Goal: Task Accomplishment & Management: Complete application form

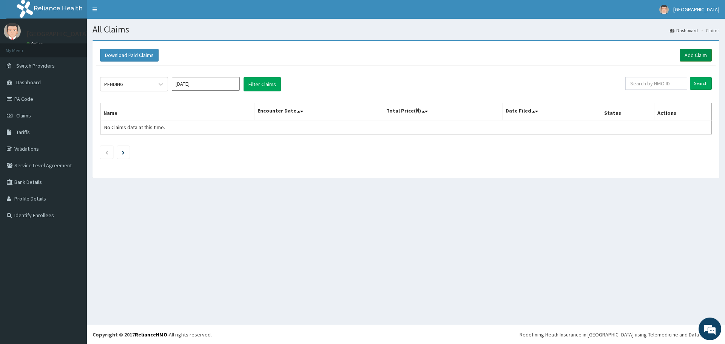
click at [690, 57] on link "Add Claim" at bounding box center [695, 55] width 32 height 13
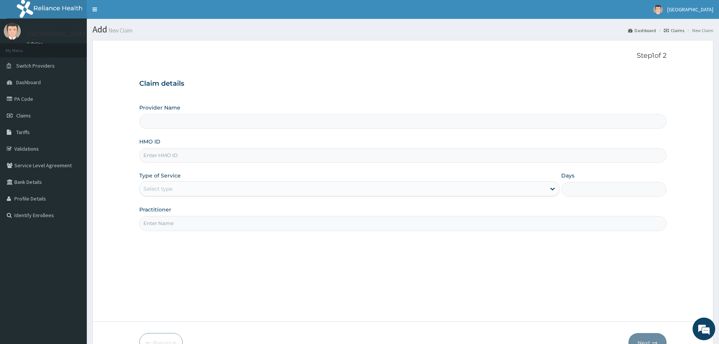
type input "[GEOGRAPHIC_DATA]"
click at [174, 121] on input "[GEOGRAPHIC_DATA]" at bounding box center [402, 121] width 527 height 15
click at [168, 155] on input "HMO ID" at bounding box center [402, 155] width 527 height 15
type input "dpm/10098/a"
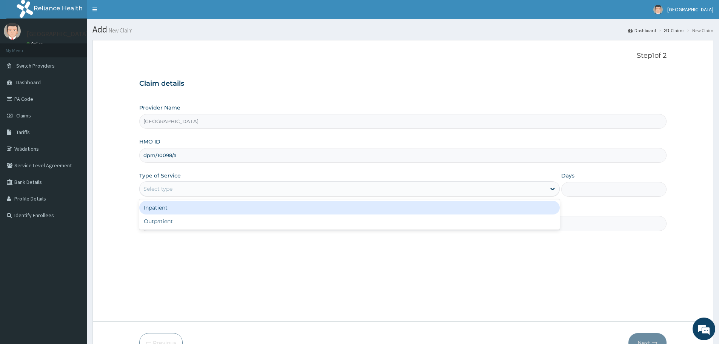
click at [174, 189] on div "Select type" at bounding box center [343, 189] width 406 height 12
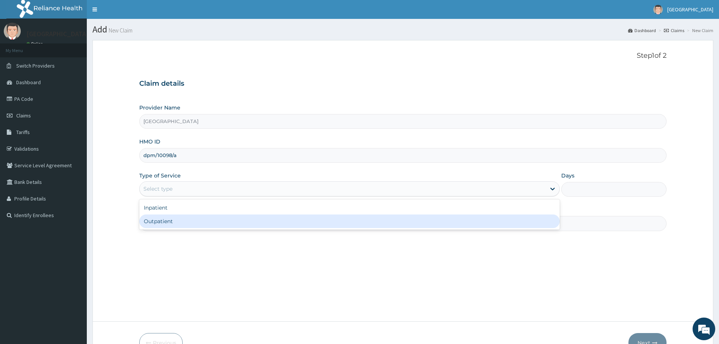
click at [158, 222] on div "Outpatient" at bounding box center [349, 221] width 420 height 14
type input "1"
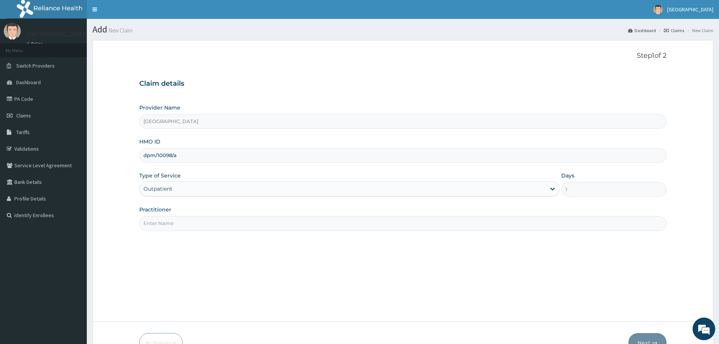
click at [202, 221] on input "Practitioner" at bounding box center [402, 223] width 527 height 15
type input "Dr.Adare"
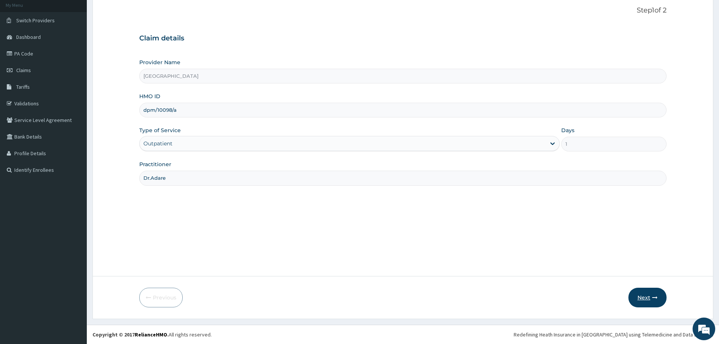
click at [640, 292] on button "Next" at bounding box center [647, 298] width 38 height 20
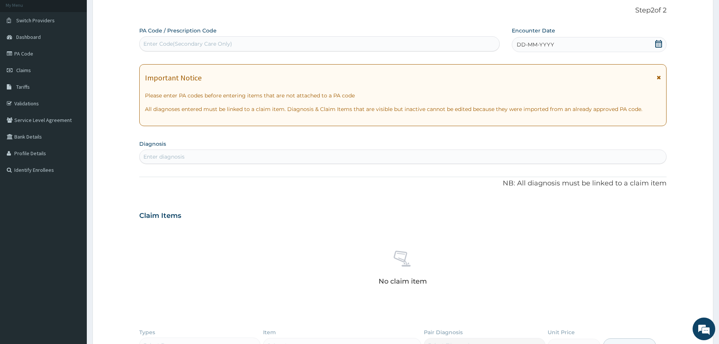
click at [655, 45] on icon at bounding box center [658, 44] width 7 height 8
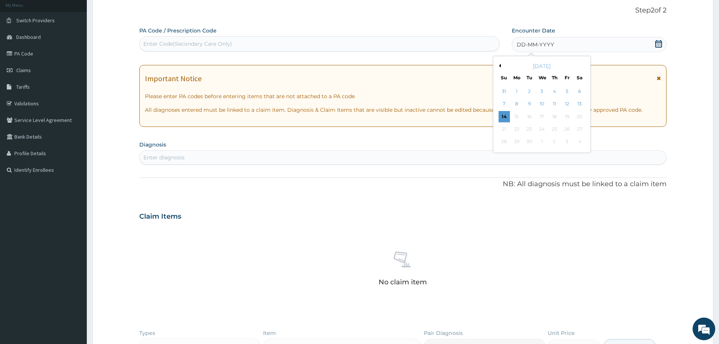
click at [498, 64] on button "Previous Month" at bounding box center [499, 66] width 4 height 4
click at [566, 115] on div "15" at bounding box center [567, 116] width 11 height 11
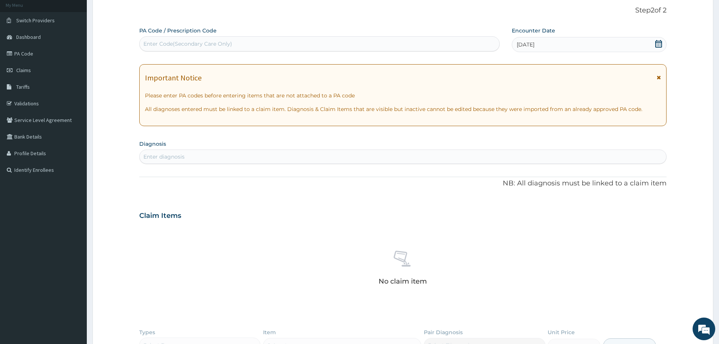
click at [174, 152] on div "Enter diagnosis" at bounding box center [403, 157] width 527 height 12
type input "MALARIA"
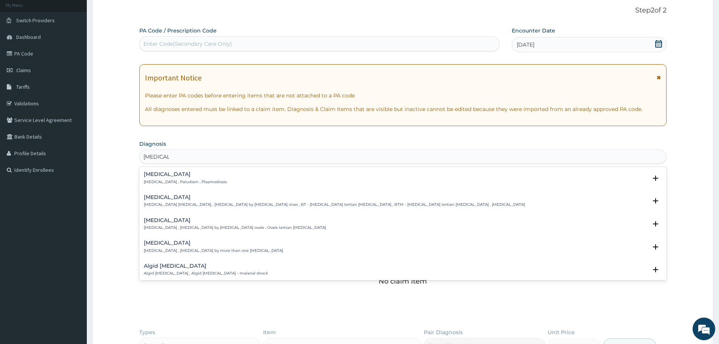
click at [174, 176] on h4 "Malaria" at bounding box center [185, 174] width 83 height 6
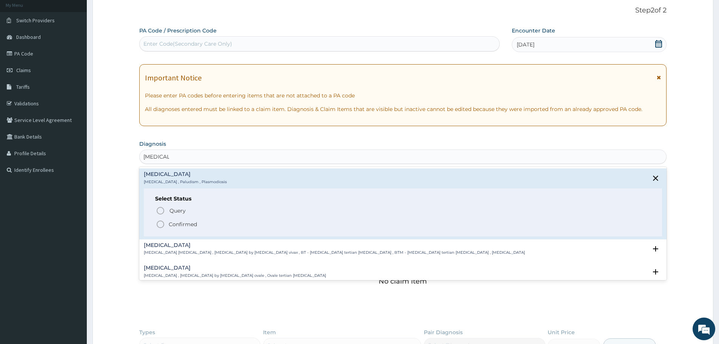
click at [162, 228] on icon "status option filled" at bounding box center [160, 224] width 9 height 9
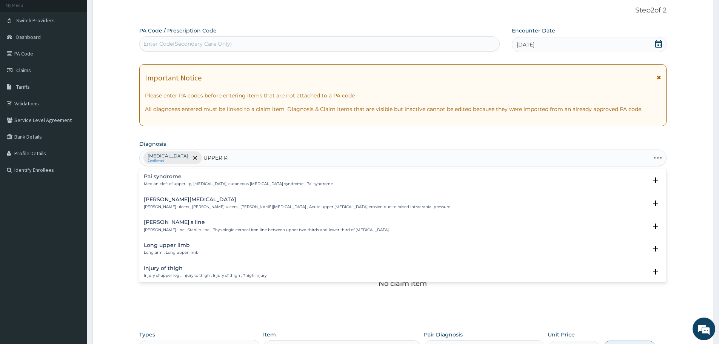
type input "UPPER RE"
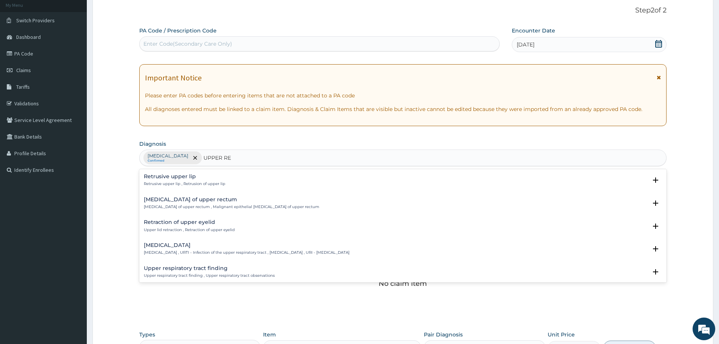
click at [185, 254] on p "Upper respiratory infection , URTI - Infection of the upper respiratory tract ,…" at bounding box center [247, 252] width 206 height 5
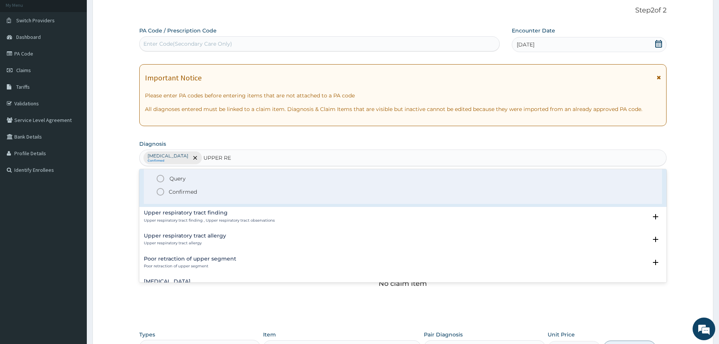
scroll to position [103, 0]
click at [160, 191] on icon "status option filled" at bounding box center [160, 191] width 9 height 9
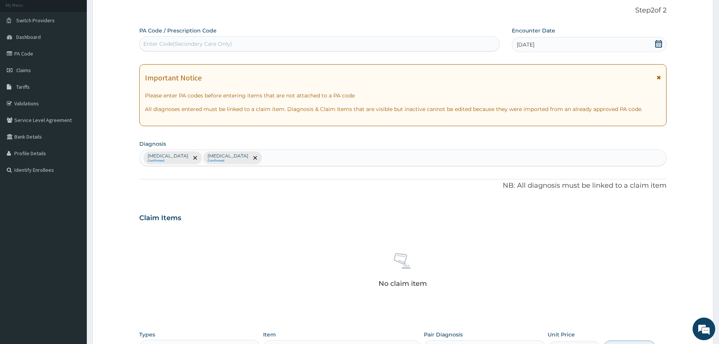
scroll to position [193, 0]
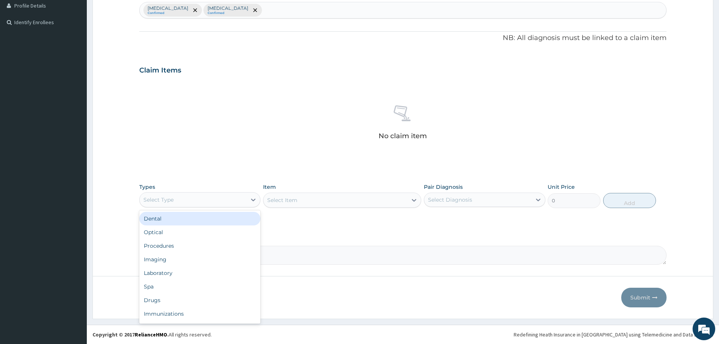
click at [195, 200] on div "Select Type" at bounding box center [193, 200] width 107 height 12
type input "LA"
click at [176, 216] on div "Laboratory" at bounding box center [199, 219] width 121 height 14
click at [397, 199] on div "Select Item" at bounding box center [342, 199] width 158 height 15
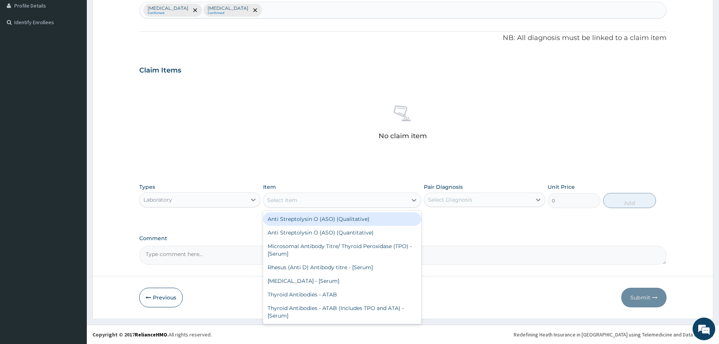
click at [397, 199] on div "Select Item" at bounding box center [335, 200] width 144 height 12
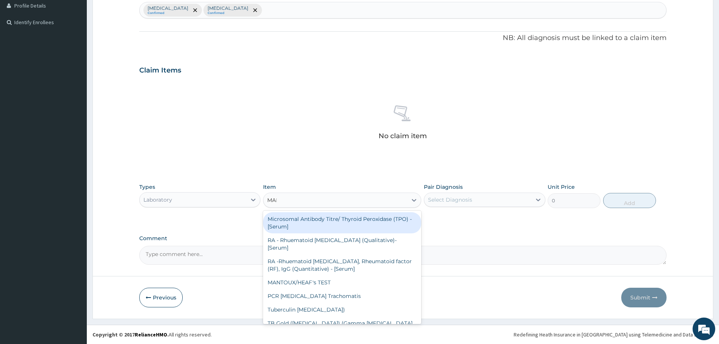
type input "MALA"
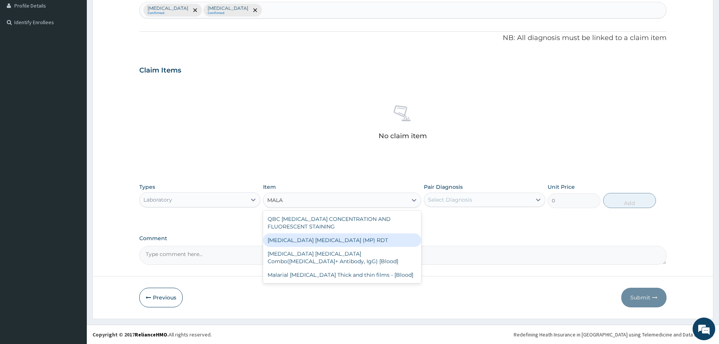
click at [345, 240] on div "[MEDICAL_DATA] [MEDICAL_DATA] (MP) RDT" at bounding box center [342, 240] width 158 height 14
type input "1612.5"
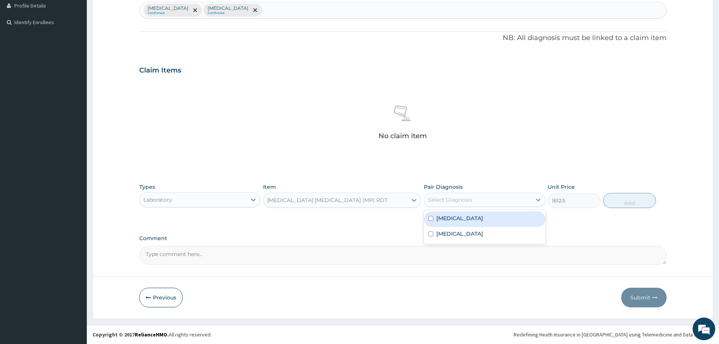
click at [488, 199] on div "Select Diagnosis" at bounding box center [477, 200] width 107 height 12
click at [450, 216] on label "[MEDICAL_DATA]" at bounding box center [459, 218] width 47 height 8
checkbox input "true"
click at [628, 196] on button "Add" at bounding box center [629, 200] width 53 height 15
type input "0"
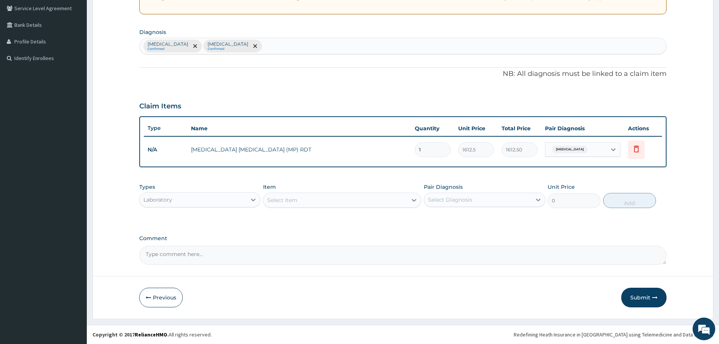
scroll to position [157, 0]
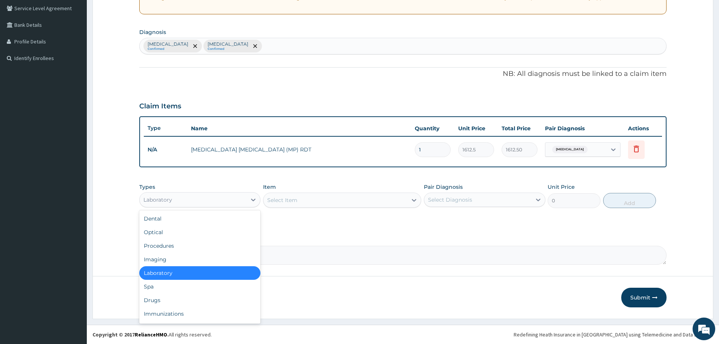
click at [182, 196] on div "Laboratory" at bounding box center [193, 200] width 107 height 12
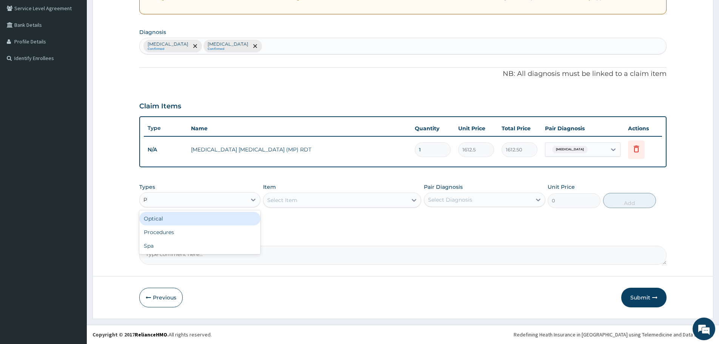
type input "PR"
click at [185, 223] on div "Procedures" at bounding box center [199, 219] width 121 height 14
click at [361, 200] on div "Select Item" at bounding box center [335, 200] width 144 height 12
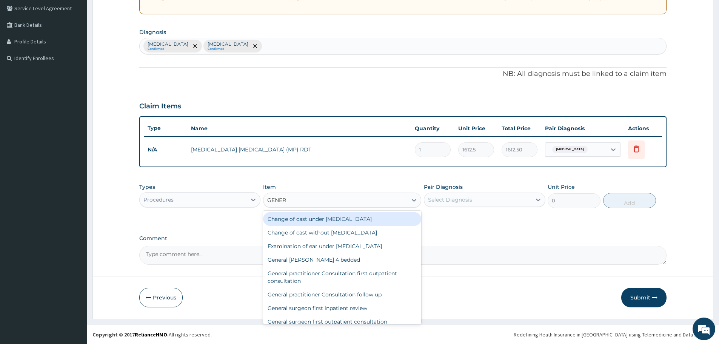
type input "GENERA"
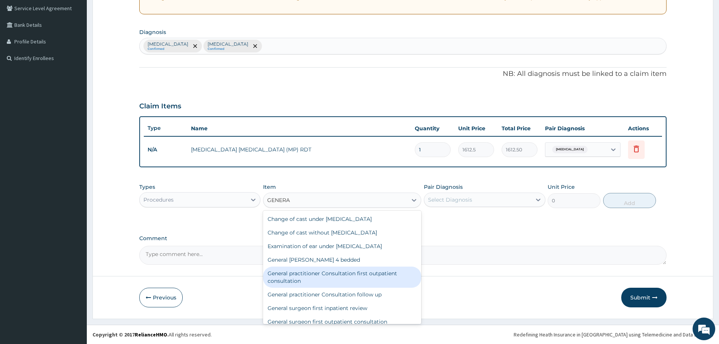
click at [331, 281] on div "General practitioner Consultation first outpatient consultation" at bounding box center [342, 276] width 158 height 21
type input "3547.5"
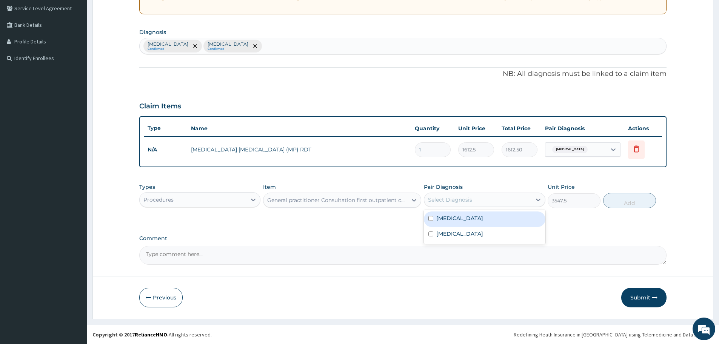
click at [497, 197] on div "Select Diagnosis" at bounding box center [477, 200] width 107 height 12
click at [447, 228] on div "Upper respiratory infection" at bounding box center [484, 234] width 121 height 15
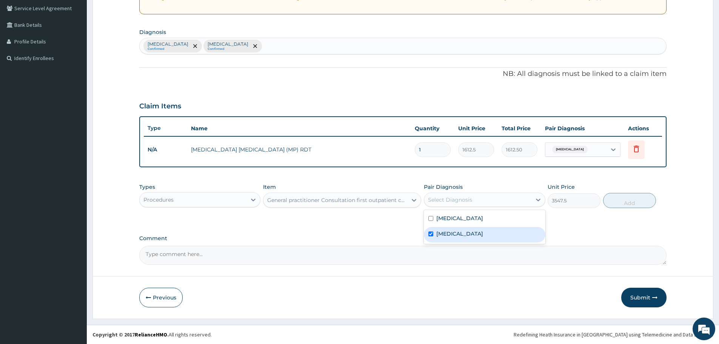
checkbox input "true"
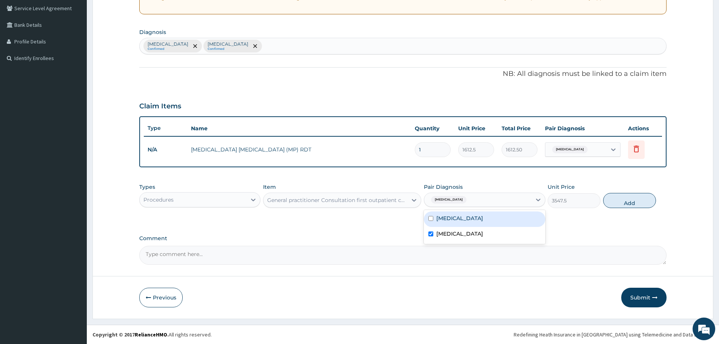
click at [453, 222] on div "[MEDICAL_DATA]" at bounding box center [484, 218] width 121 height 15
checkbox input "true"
click at [631, 201] on button "Add" at bounding box center [629, 200] width 53 height 15
type input "0"
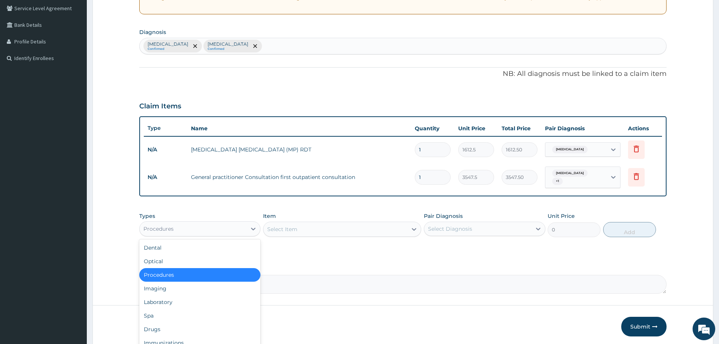
click at [227, 235] on div "Procedures" at bounding box center [199, 228] width 121 height 15
type input "DR"
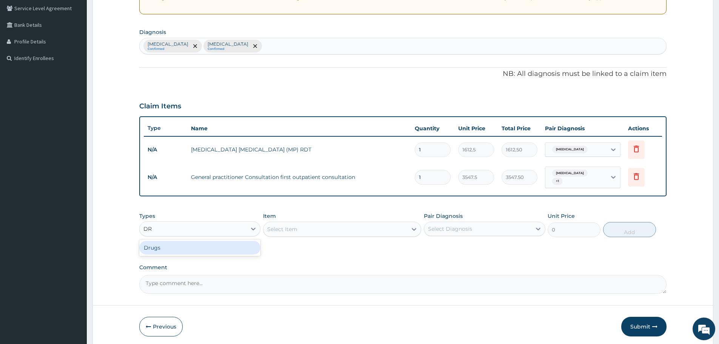
click at [214, 251] on div "Drugs" at bounding box center [199, 248] width 121 height 14
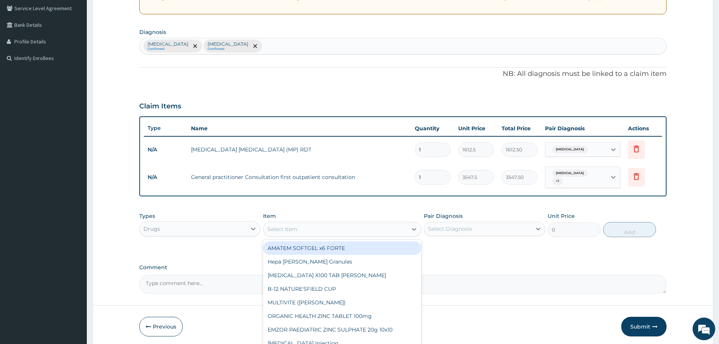
click at [384, 229] on div "Select Item" at bounding box center [335, 229] width 144 height 12
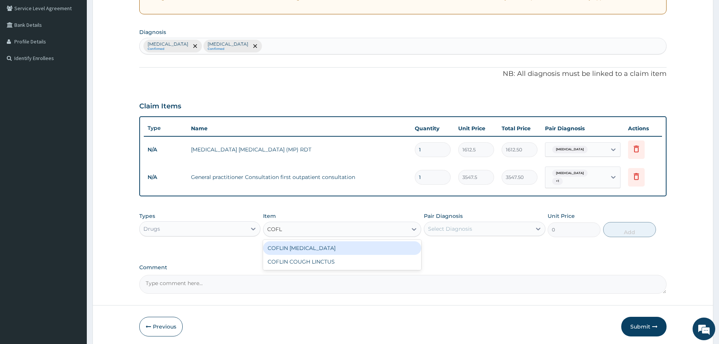
type input "COFLI"
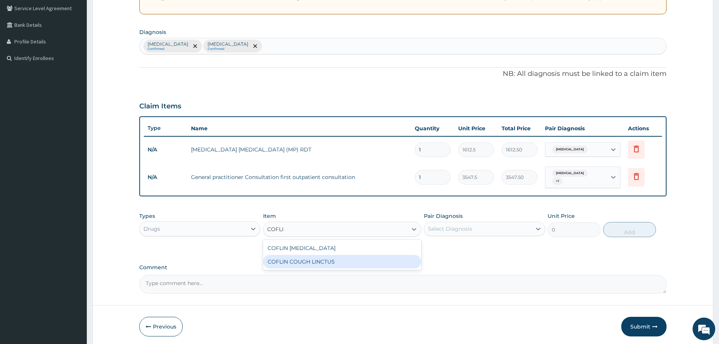
click at [318, 262] on div "COFLIN COUGH LINCTUS" at bounding box center [342, 262] width 158 height 14
type input "1182.5"
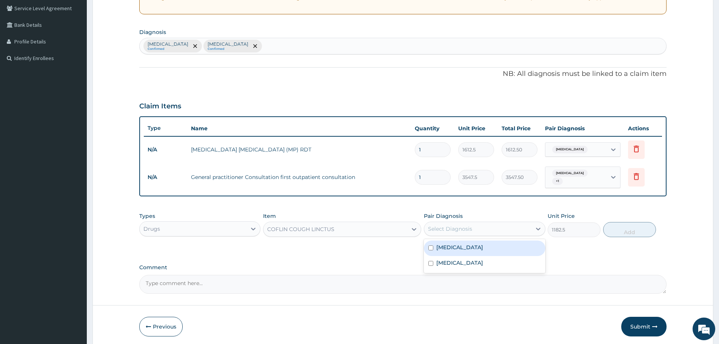
click at [430, 227] on div "Select Diagnosis" at bounding box center [450, 229] width 44 height 8
click at [444, 248] on label "Malaria" at bounding box center [459, 247] width 47 height 8
click at [445, 249] on label "Malaria" at bounding box center [459, 247] width 47 height 8
checkbox input "false"
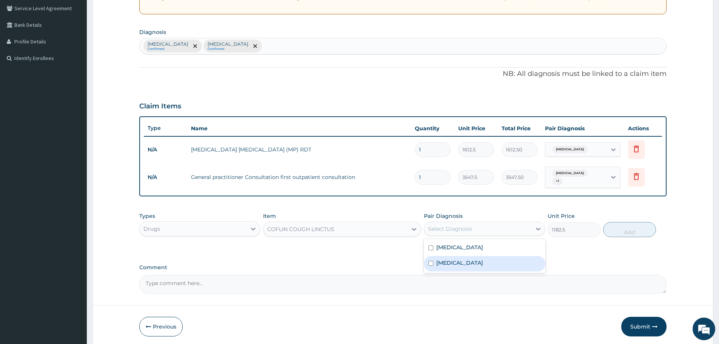
click at [441, 265] on label "Upper respiratory infection" at bounding box center [459, 263] width 47 height 8
checkbox input "true"
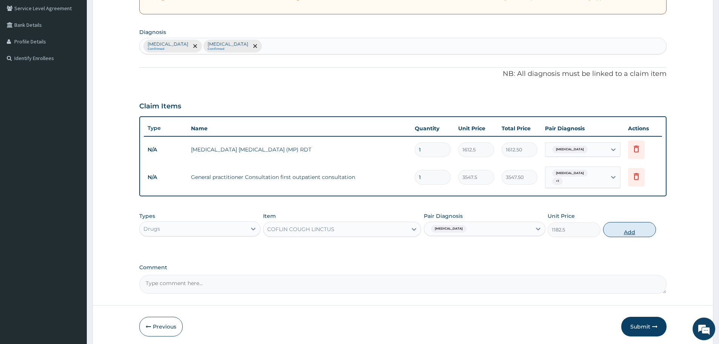
click at [639, 230] on button "Add" at bounding box center [629, 229] width 53 height 15
type input "0"
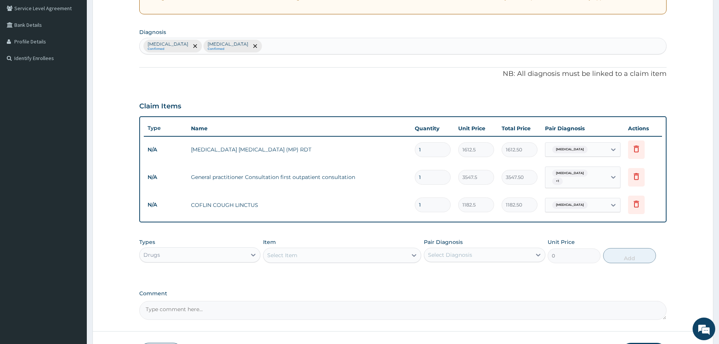
click at [314, 256] on div "Select Item" at bounding box center [335, 255] width 144 height 12
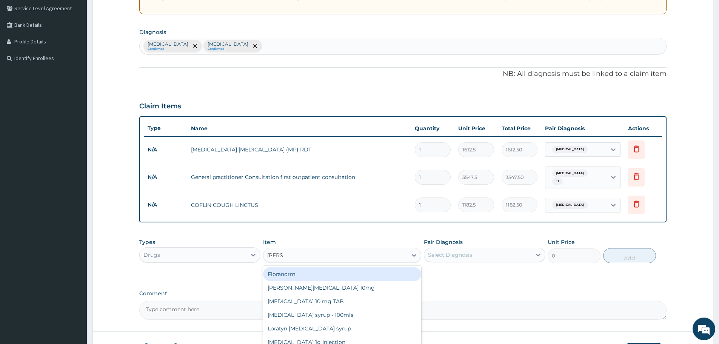
type input "LORAT"
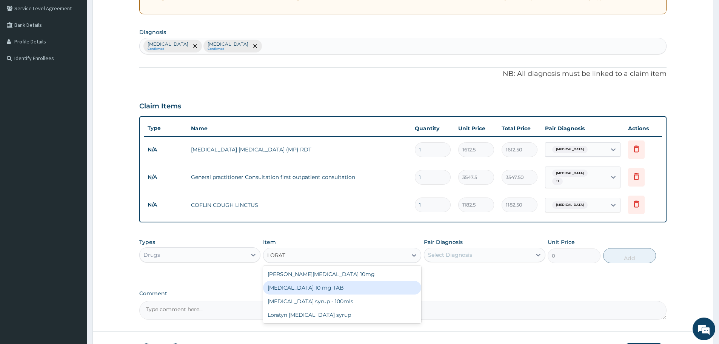
click at [351, 293] on div "[MEDICAL_DATA] 10 mg TAB" at bounding box center [342, 288] width 158 height 14
type input "59.125"
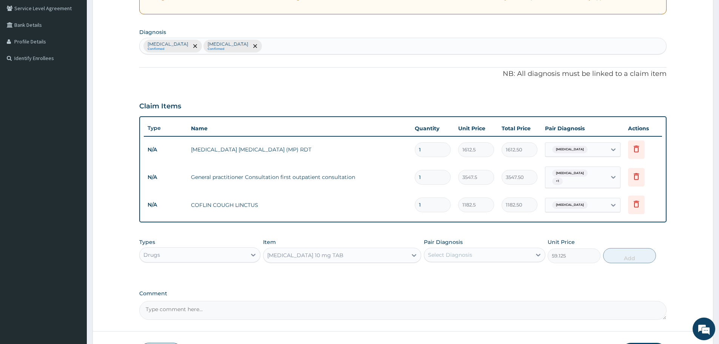
click at [461, 252] on div "Select Diagnosis" at bounding box center [450, 255] width 44 height 8
click at [441, 285] on label "Upper respiratory infection" at bounding box center [459, 289] width 47 height 8
checkbox input "true"
click at [630, 258] on button "Add" at bounding box center [629, 255] width 53 height 15
type input "0"
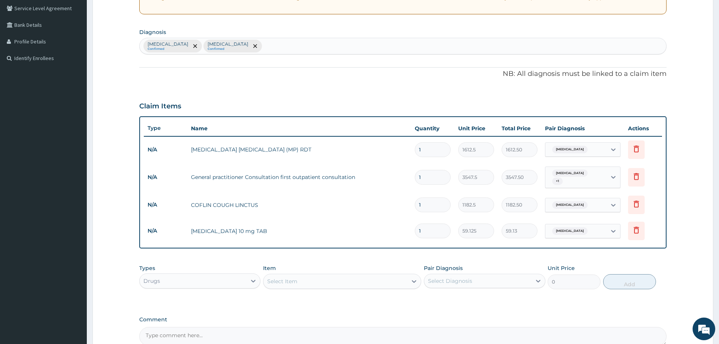
type input "0.00"
type input "5"
type input "295.63"
type input "5"
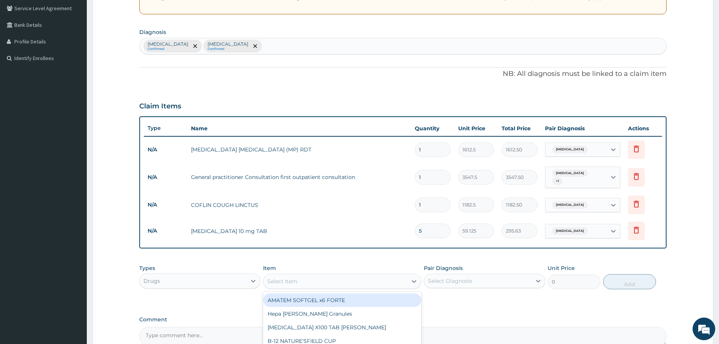
click at [366, 279] on div "Select Item" at bounding box center [335, 281] width 144 height 12
type input "A"
type input "COART"
click at [354, 302] on div "[MEDICAL_DATA] FORTE 80/480 BY 6 TAB" at bounding box center [342, 300] width 158 height 14
type input "449.35"
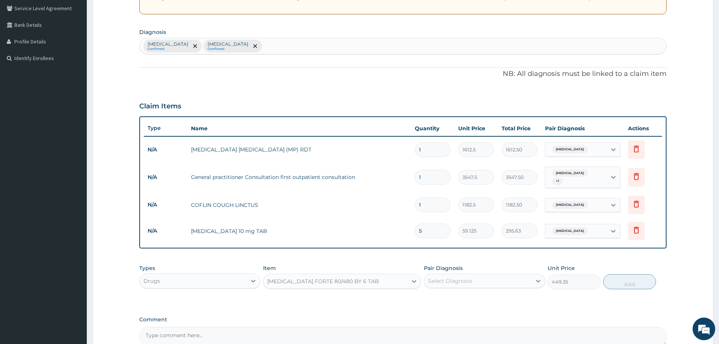
click at [471, 265] on div "Pair Diagnosis Select Diagnosis" at bounding box center [484, 276] width 121 height 25
click at [453, 280] on div "Select Diagnosis" at bounding box center [450, 281] width 44 height 8
click at [425, 303] on div "Malaria" at bounding box center [484, 300] width 121 height 15
checkbox input "true"
click at [631, 283] on button "Add" at bounding box center [629, 281] width 53 height 15
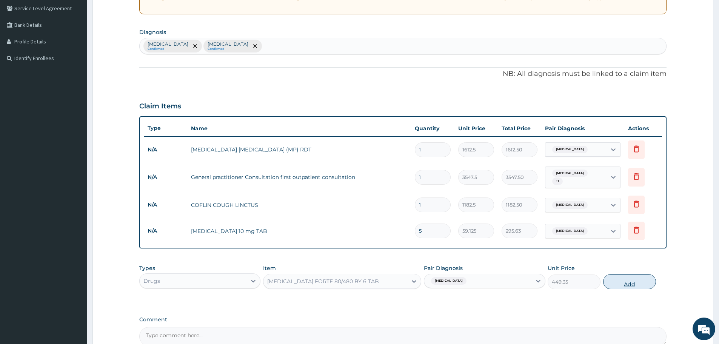
type input "0"
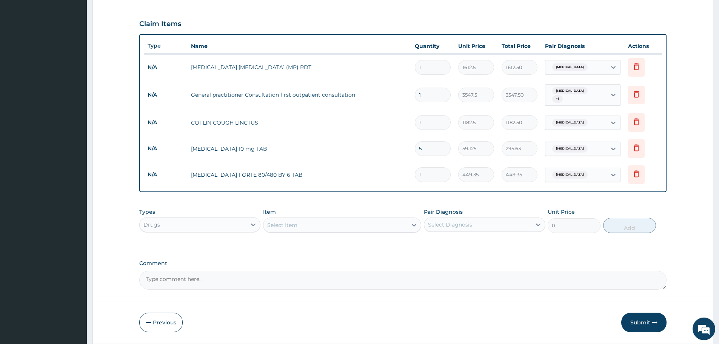
scroll to position [264, 0]
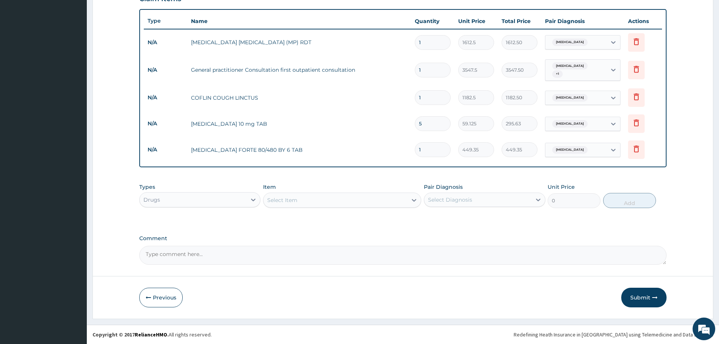
click at [306, 202] on div "Select Item" at bounding box center [335, 200] width 144 height 12
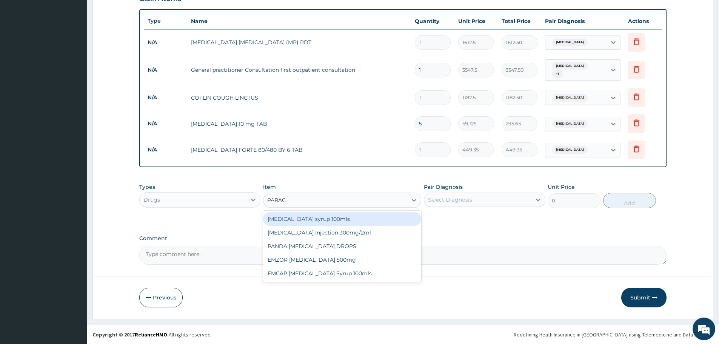
type input "PARACE"
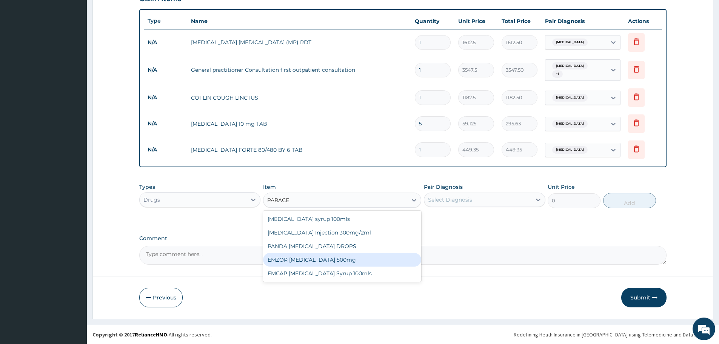
click at [334, 254] on div "EMZOR [MEDICAL_DATA] 500mg" at bounding box center [342, 260] width 158 height 14
type input "23.65"
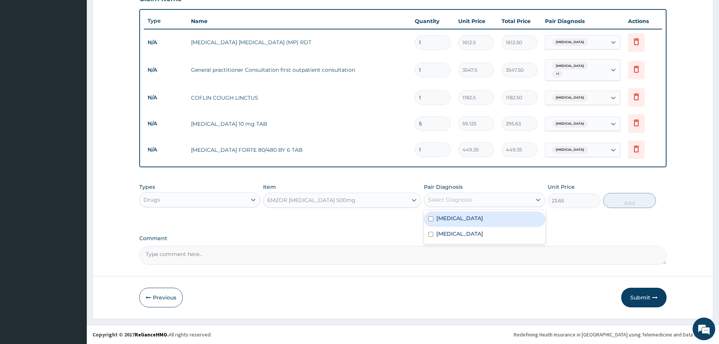
click at [502, 201] on div "Select Diagnosis" at bounding box center [477, 200] width 107 height 12
click at [462, 217] on div "Malaria" at bounding box center [484, 218] width 121 height 15
checkbox input "true"
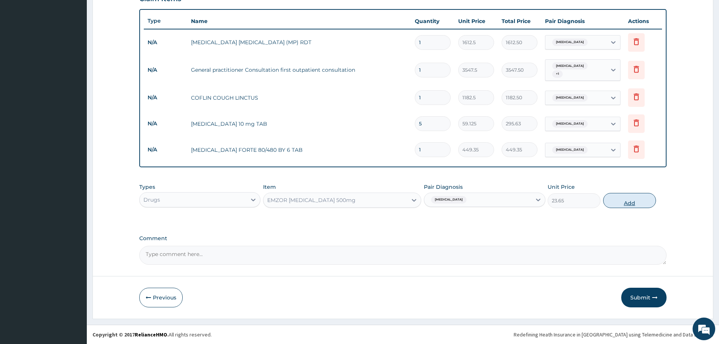
click at [621, 198] on button "Add" at bounding box center [629, 200] width 53 height 15
type input "0"
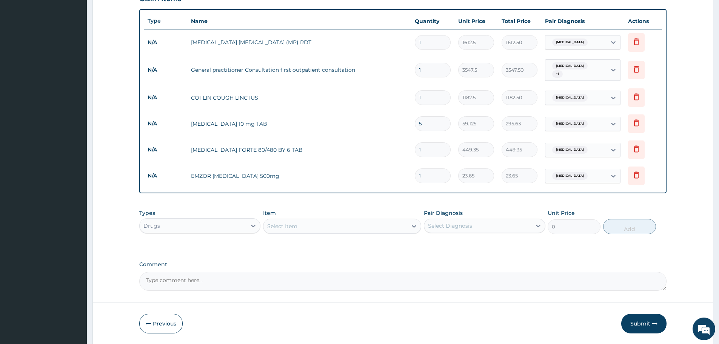
type input "18"
type input "425.70"
type input "18"
click at [645, 329] on button "Submit" at bounding box center [643, 324] width 45 height 20
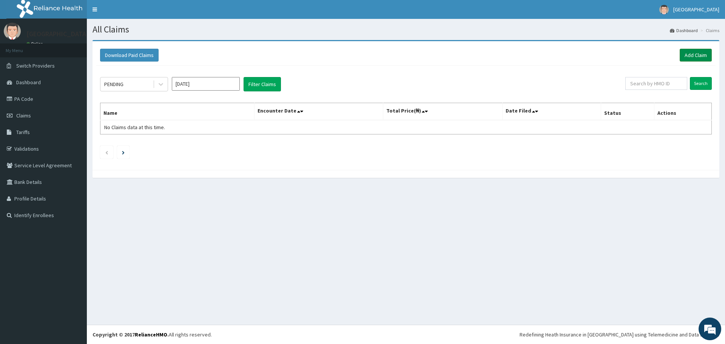
click at [691, 58] on link "Add Claim" at bounding box center [695, 55] width 32 height 13
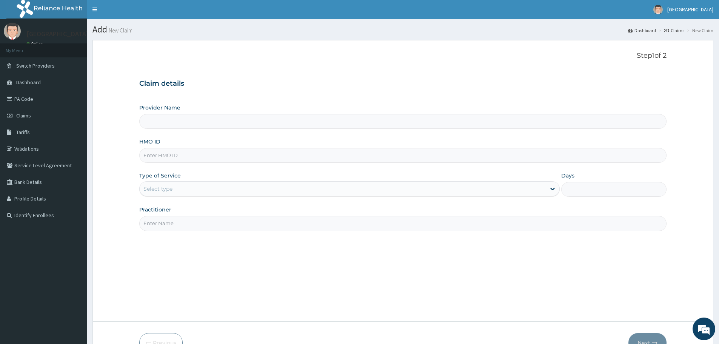
type input "[GEOGRAPHIC_DATA]"
click at [170, 152] on input "HMO ID" at bounding box center [402, 155] width 527 height 15
type input "KSB/11517/A"
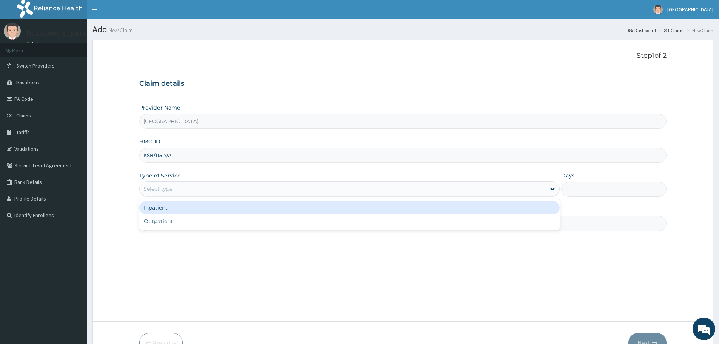
click at [171, 192] on div "Select type" at bounding box center [157, 189] width 29 height 8
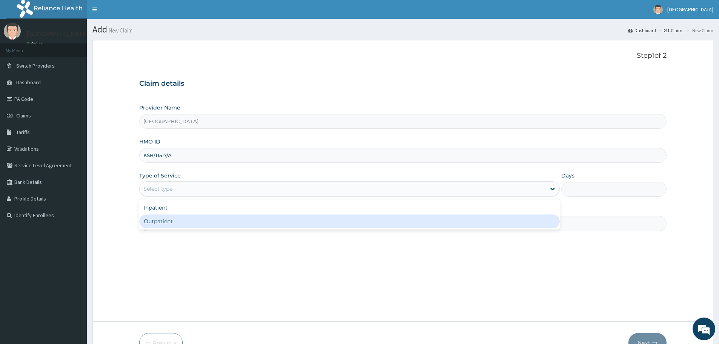
click at [155, 226] on div "Outpatient" at bounding box center [349, 221] width 420 height 14
type input "1"
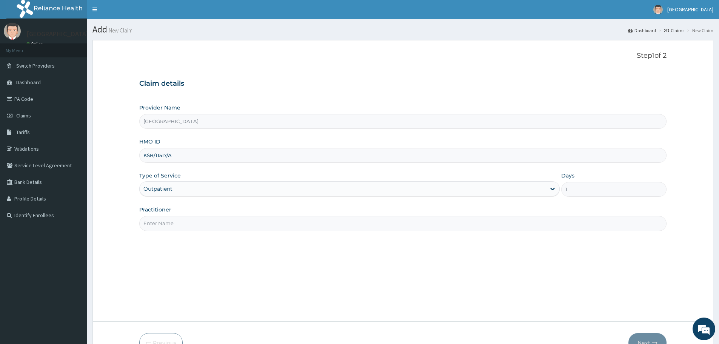
click at [205, 226] on input "Practitioner" at bounding box center [402, 223] width 527 height 15
type input "Dr.Toby"
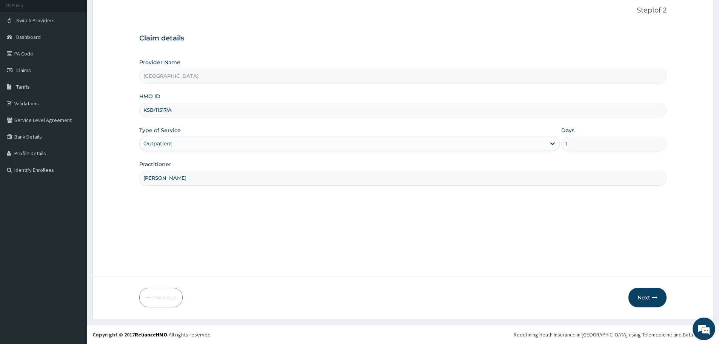
click at [641, 294] on button "Next" at bounding box center [647, 298] width 38 height 20
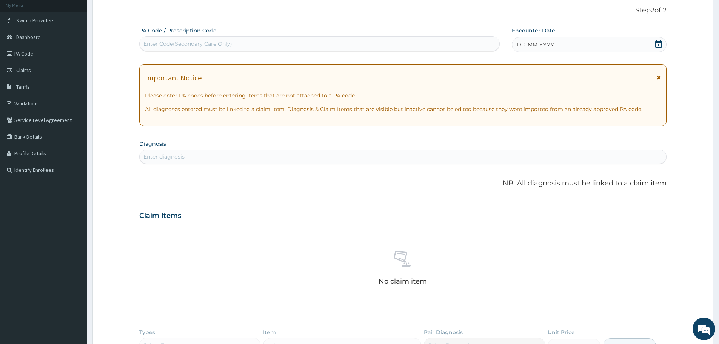
click at [661, 46] on icon at bounding box center [658, 44] width 7 height 8
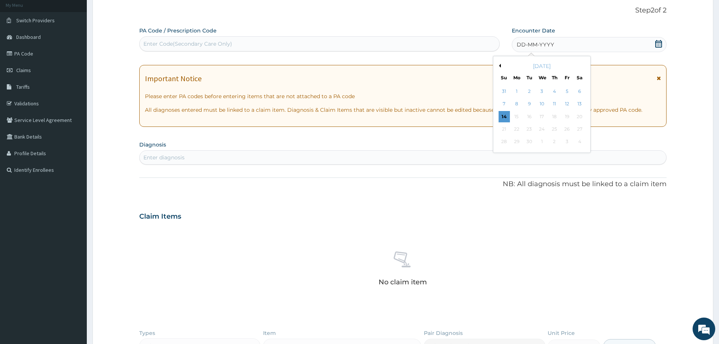
click at [500, 66] on button "Previous Month" at bounding box center [499, 66] width 4 height 4
click at [567, 142] on div "29" at bounding box center [567, 141] width 11 height 11
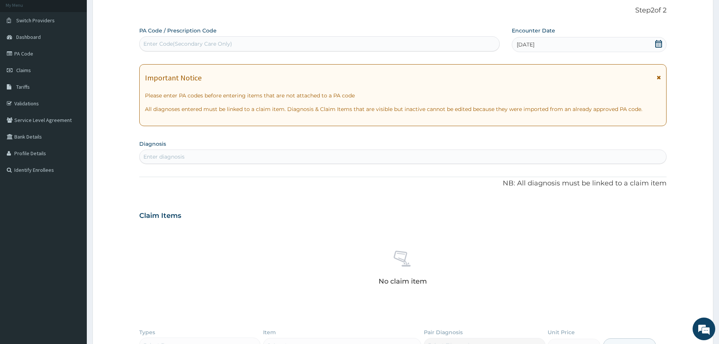
click at [288, 160] on div "Enter diagnosis" at bounding box center [403, 157] width 527 height 12
type input "MALA"
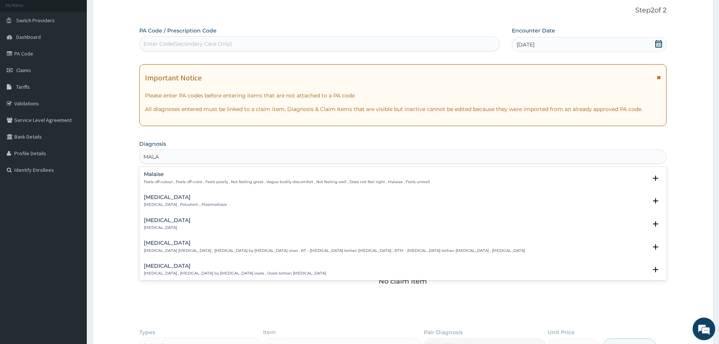
click at [183, 203] on p "Malaria , Paludism , Plasmodiosis" at bounding box center [185, 204] width 83 height 5
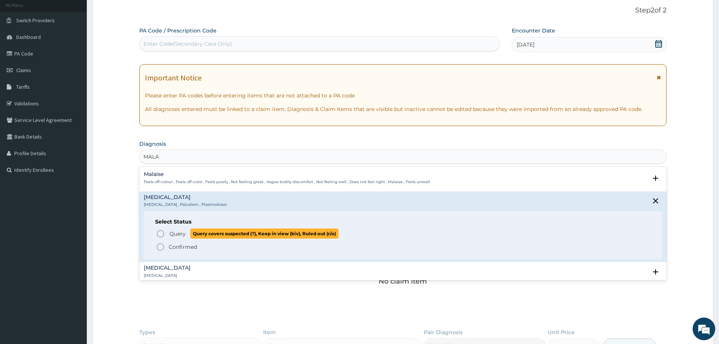
click at [158, 234] on icon "status option query" at bounding box center [160, 233] width 9 height 9
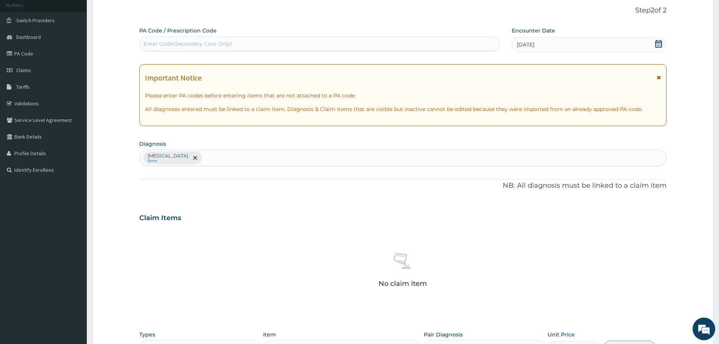
click at [263, 159] on div "Malaria Query" at bounding box center [403, 158] width 527 height 16
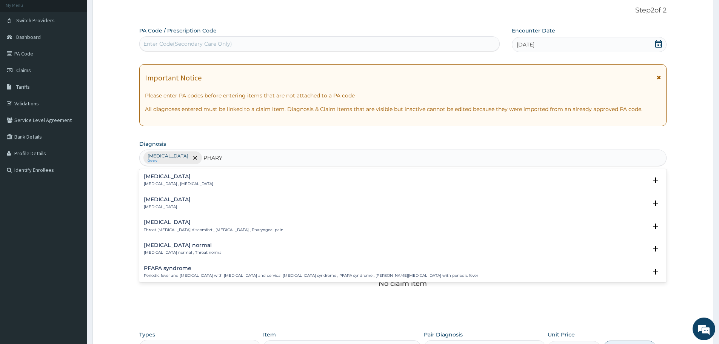
type input "PHARYN"
click at [203, 199] on div "Pharyngitis Pharyngitis" at bounding box center [403, 203] width 518 height 13
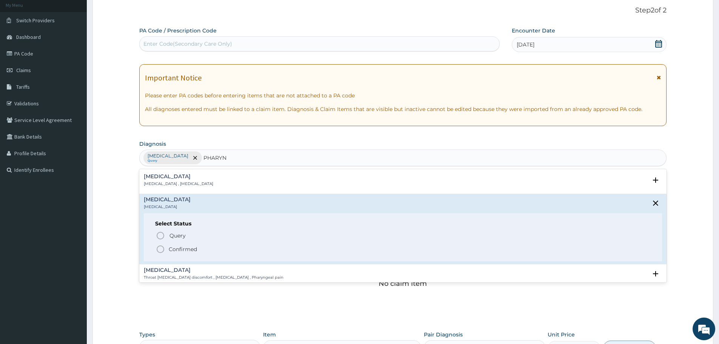
click at [162, 246] on circle "status option filled" at bounding box center [160, 249] width 7 height 7
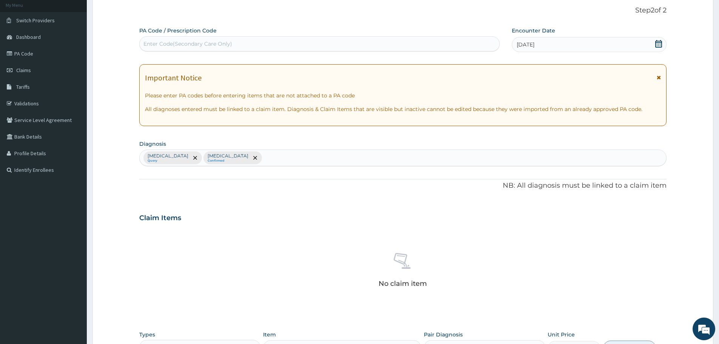
scroll to position [193, 0]
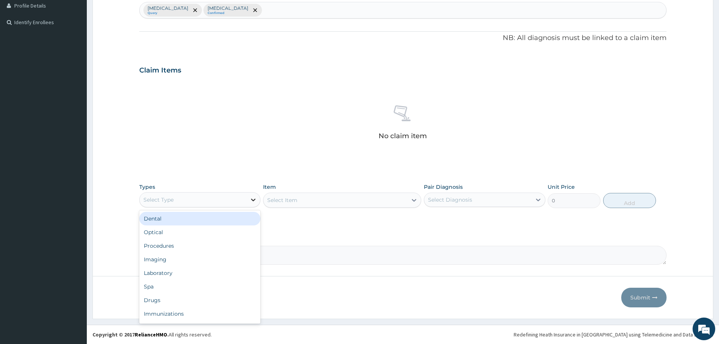
click at [254, 194] on div at bounding box center [253, 200] width 14 height 14
type input "PRO"
click at [197, 221] on div "Procedures" at bounding box center [199, 219] width 121 height 14
click at [339, 198] on div "Select Item" at bounding box center [342, 199] width 158 height 15
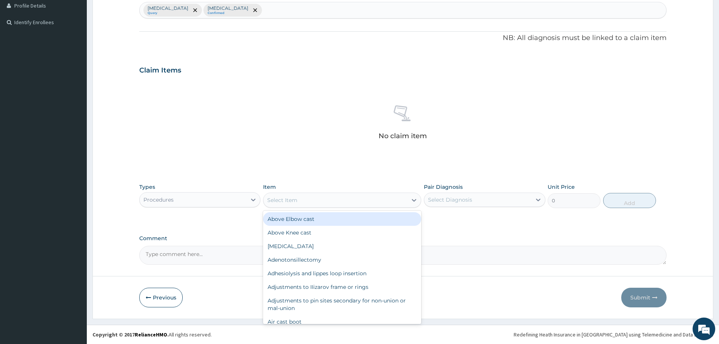
click at [337, 198] on div "Select Item" at bounding box center [335, 200] width 144 height 12
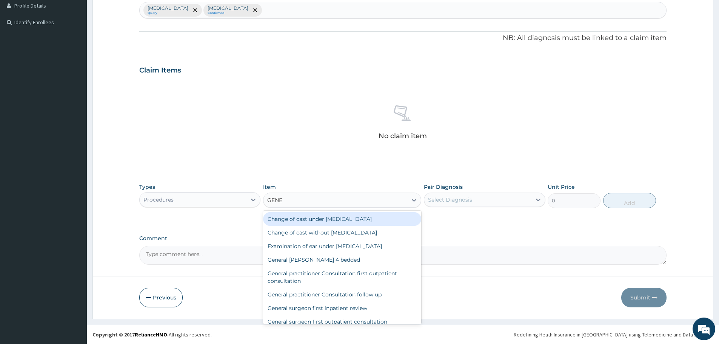
type input "GENER"
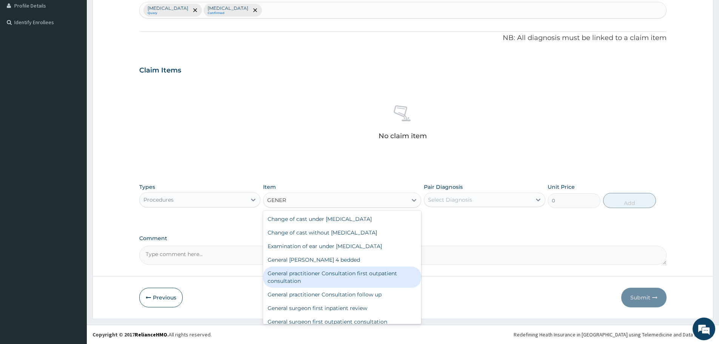
click at [319, 282] on div "General practitioner Consultation first outpatient consultation" at bounding box center [342, 276] width 158 height 21
type input "3547.5"
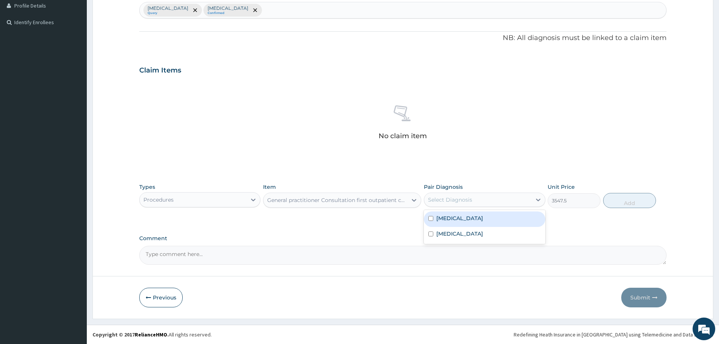
click at [501, 200] on div "Select Diagnosis" at bounding box center [477, 200] width 107 height 12
click at [463, 214] on div "Malaria" at bounding box center [484, 218] width 121 height 15
checkbox input "true"
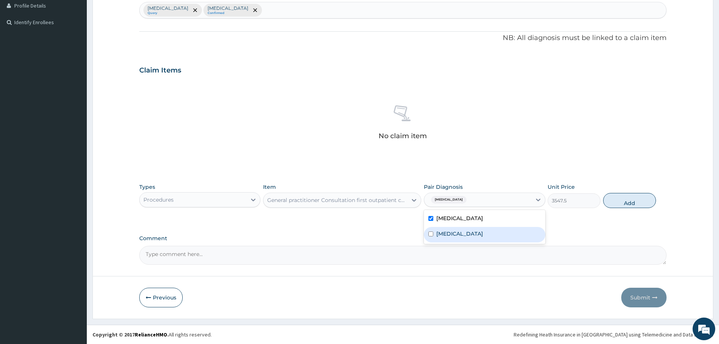
click at [494, 239] on div "Pharyngitis" at bounding box center [484, 234] width 121 height 15
checkbox input "true"
click at [619, 200] on button "Add" at bounding box center [629, 200] width 53 height 15
type input "0"
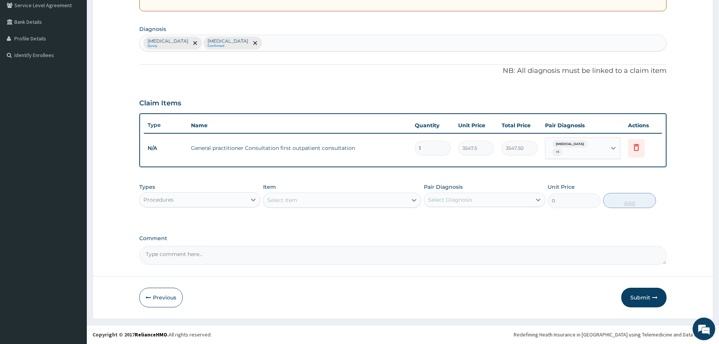
scroll to position [157, 0]
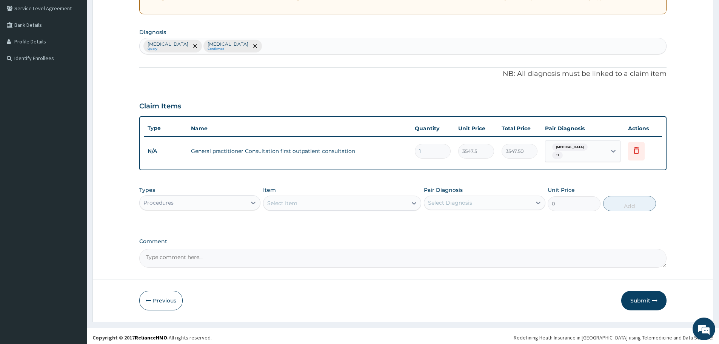
click at [223, 200] on div "Procedures" at bounding box center [193, 203] width 107 height 12
type input "LA"
click at [202, 221] on div "Laboratory" at bounding box center [199, 222] width 121 height 14
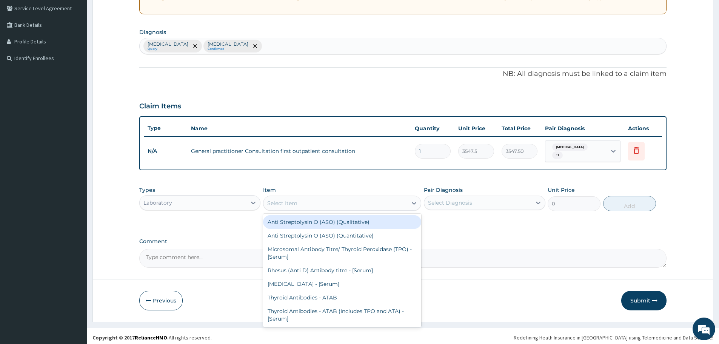
click at [360, 199] on div "Select Item" at bounding box center [335, 203] width 144 height 12
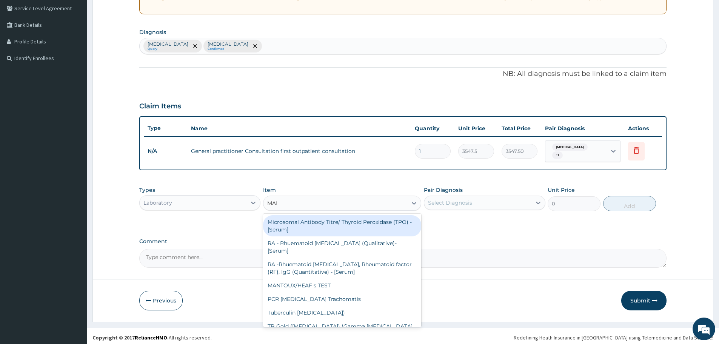
type input "MALA"
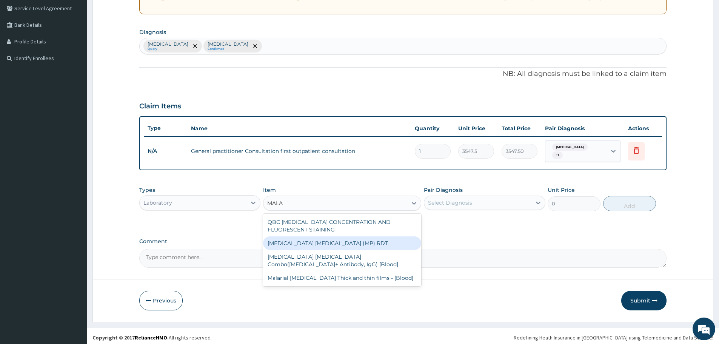
click at [319, 237] on div "[MEDICAL_DATA] [MEDICAL_DATA] (MP) RDT" at bounding box center [342, 243] width 158 height 14
type input "1612.5"
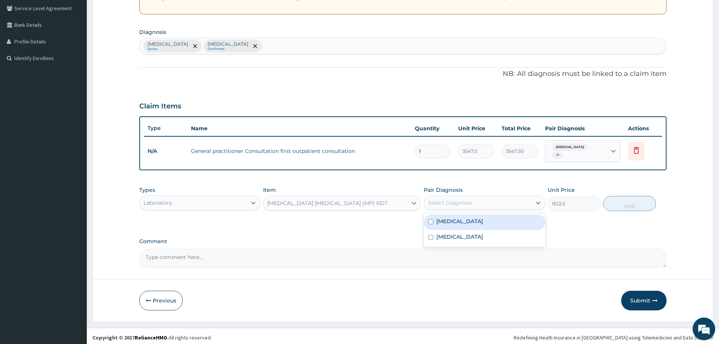
click at [492, 200] on div "Select Diagnosis" at bounding box center [477, 203] width 107 height 12
click at [459, 221] on div "Malaria" at bounding box center [484, 221] width 121 height 15
checkbox input "true"
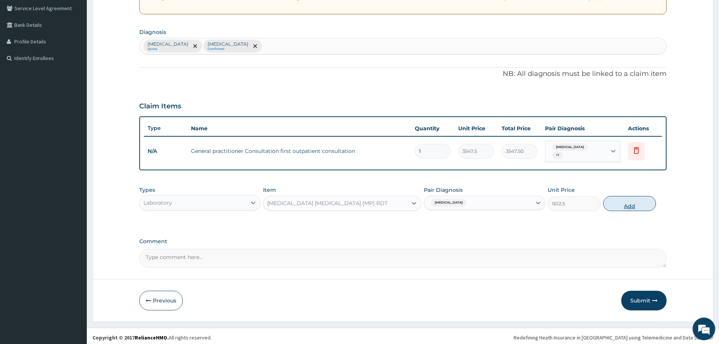
click at [641, 196] on button "Add" at bounding box center [629, 203] width 53 height 15
type input "0"
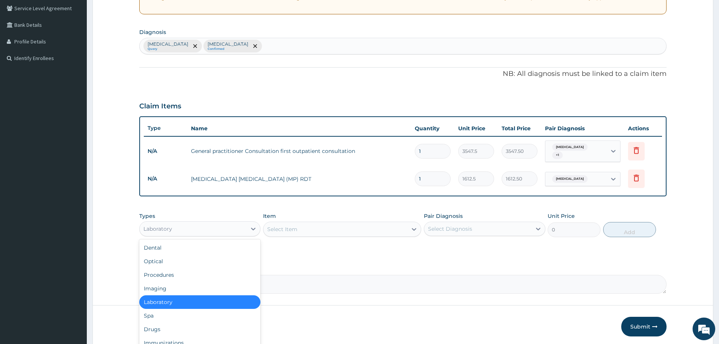
click at [203, 223] on div "Laboratory" at bounding box center [193, 229] width 107 height 12
type input "DR"
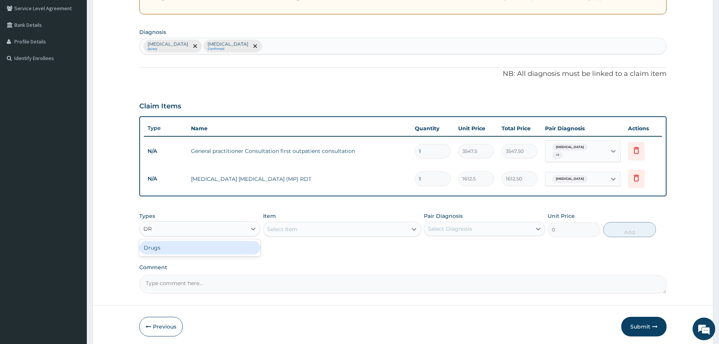
click at [197, 242] on div "Drugs" at bounding box center [199, 248] width 121 height 14
click at [362, 231] on div "Select Item" at bounding box center [342, 229] width 158 height 15
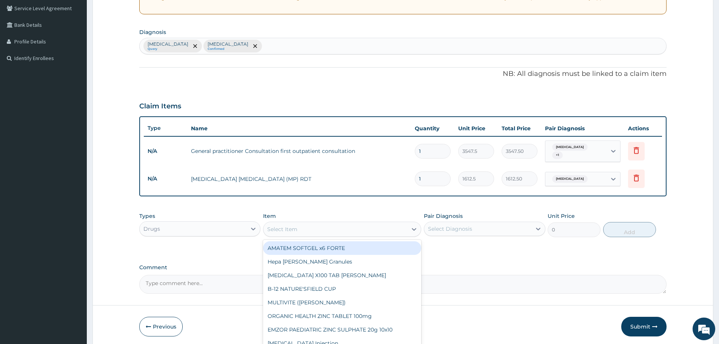
click at [373, 223] on div "Select Item" at bounding box center [335, 229] width 144 height 12
type input "A"
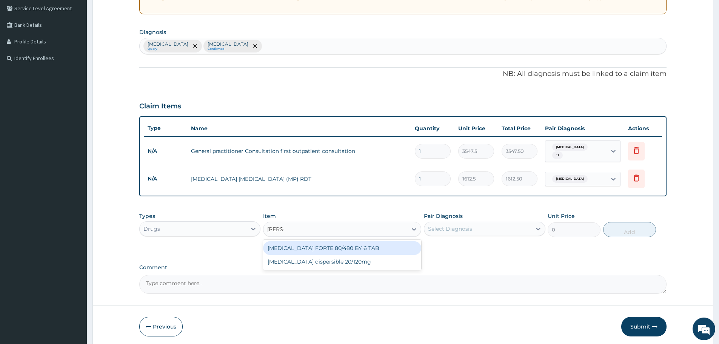
type input "COART"
click at [348, 246] on div "[MEDICAL_DATA] FORTE 80/480 BY 6 TAB" at bounding box center [342, 248] width 158 height 14
type input "449.35"
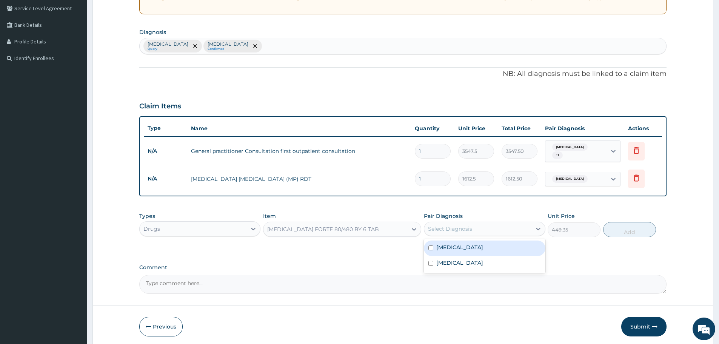
click at [490, 223] on div "Select Diagnosis" at bounding box center [477, 229] width 107 height 12
click at [441, 243] on label "[MEDICAL_DATA]" at bounding box center [459, 247] width 47 height 8
checkbox input "true"
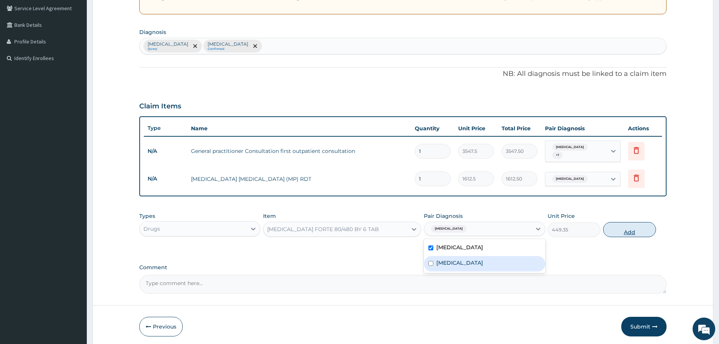
click at [630, 222] on button "Add" at bounding box center [629, 229] width 53 height 15
type input "0"
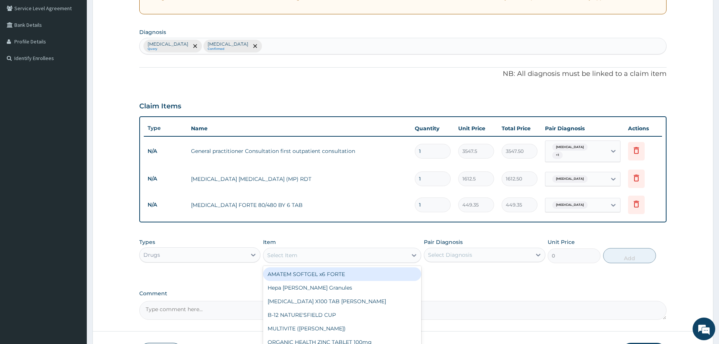
click at [300, 253] on div "Select Item" at bounding box center [335, 255] width 144 height 12
type input "PARACE"
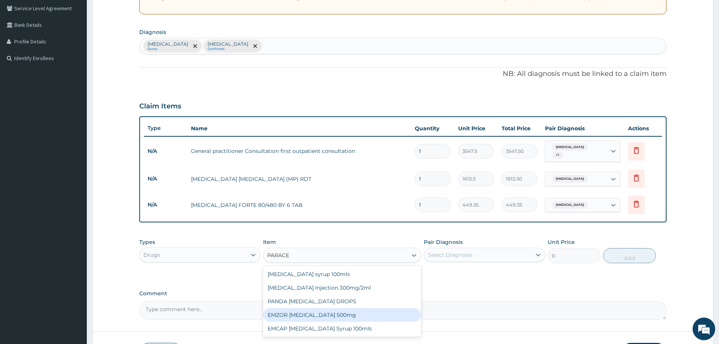
click at [333, 316] on div "EMZOR [MEDICAL_DATA] 500mg" at bounding box center [342, 315] width 158 height 14
type input "23.65"
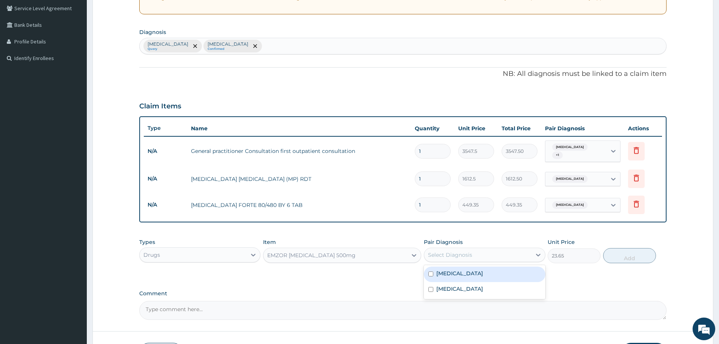
click at [474, 249] on div "Select Diagnosis" at bounding box center [477, 255] width 107 height 12
click at [449, 272] on label "[MEDICAL_DATA]" at bounding box center [459, 273] width 47 height 8
checkbox input "true"
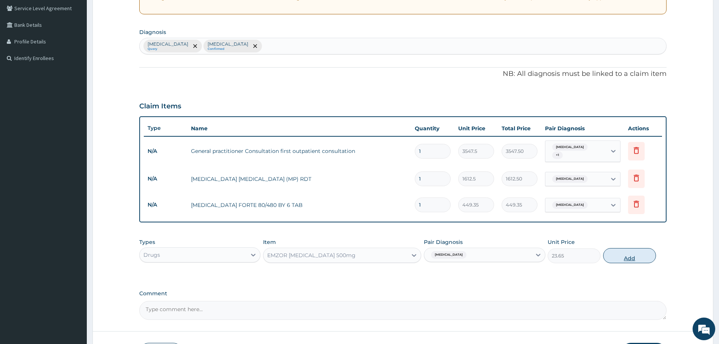
click at [634, 256] on button "Add" at bounding box center [629, 255] width 53 height 15
type input "0"
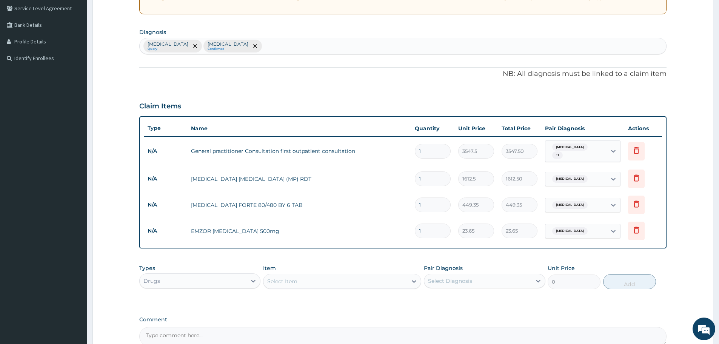
type input "18"
type input "425.70"
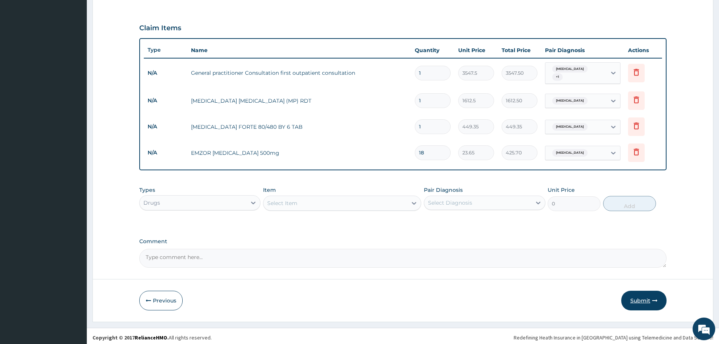
type input "18"
click at [650, 296] on button "Submit" at bounding box center [643, 301] width 45 height 20
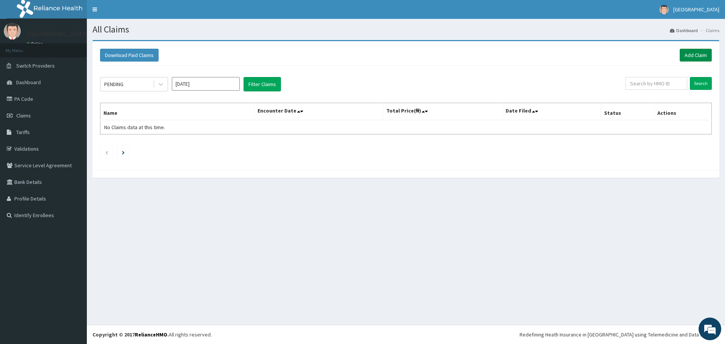
click at [691, 54] on link "Add Claim" at bounding box center [695, 55] width 32 height 13
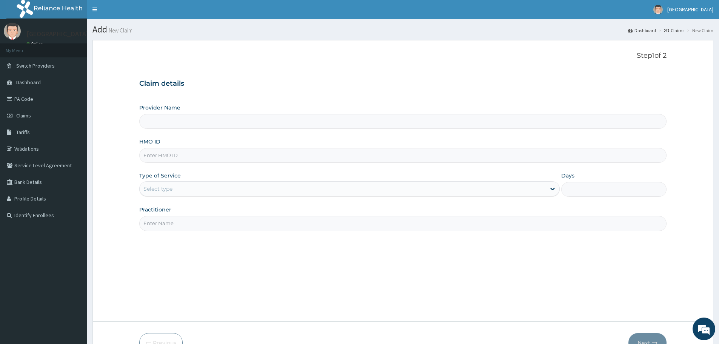
click at [157, 155] on input "HMO ID" at bounding box center [402, 155] width 527 height 15
type input "I"
type input "[GEOGRAPHIC_DATA]"
type input "ISD/10011/A"
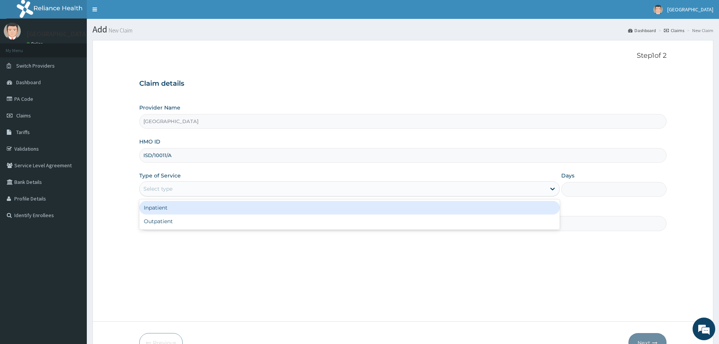
click at [163, 187] on div "Select type" at bounding box center [157, 189] width 29 height 8
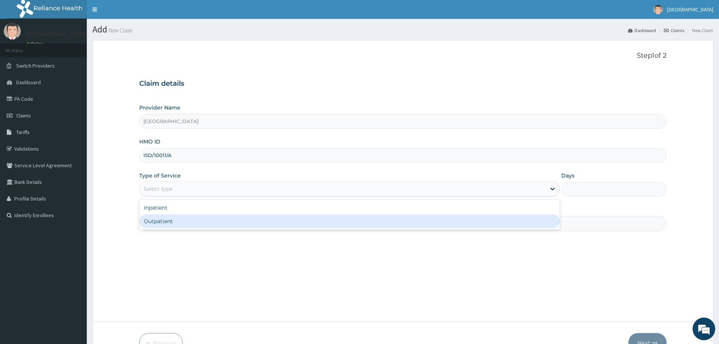
click at [168, 222] on div "Outpatient" at bounding box center [349, 221] width 420 height 14
type input "1"
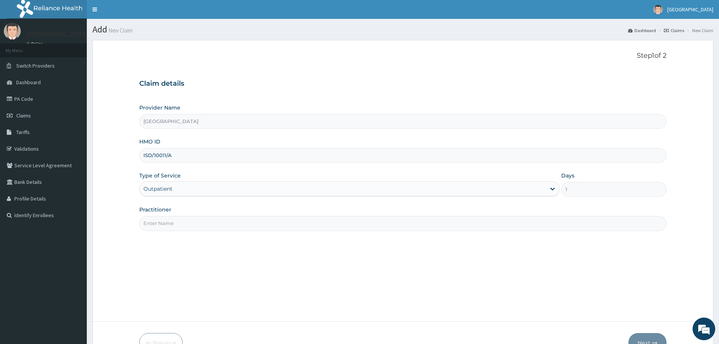
click at [186, 224] on input "Practitioner" at bounding box center [402, 223] width 527 height 15
type input "Dr Adare"
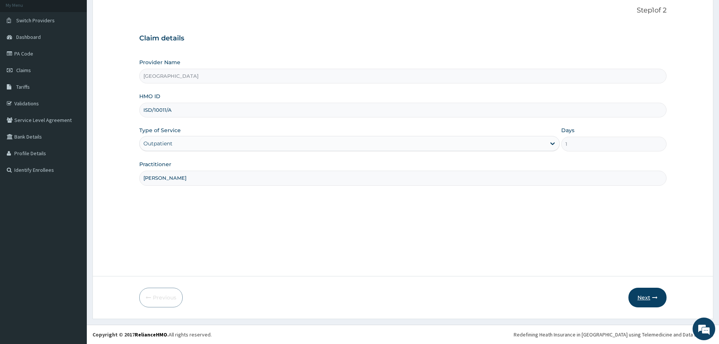
click at [650, 299] on button "Next" at bounding box center [647, 298] width 38 height 20
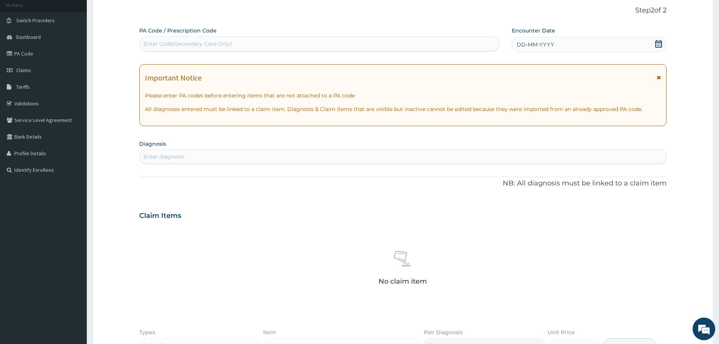
click at [660, 42] on icon at bounding box center [658, 44] width 7 height 8
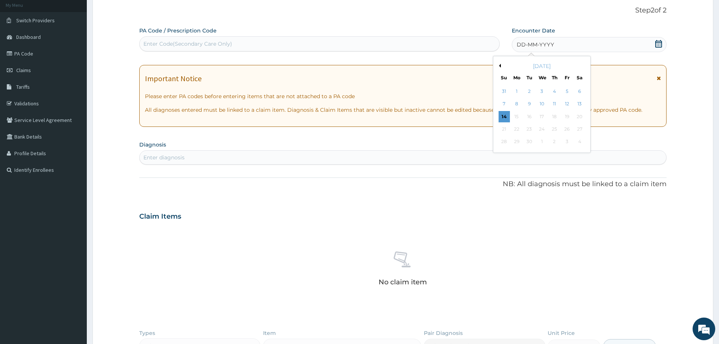
click at [499, 68] on div "September 2025" at bounding box center [541, 66] width 91 height 8
click at [500, 65] on button "Previous Month" at bounding box center [499, 66] width 4 height 4
click at [515, 142] on div "25" at bounding box center [516, 141] width 11 height 11
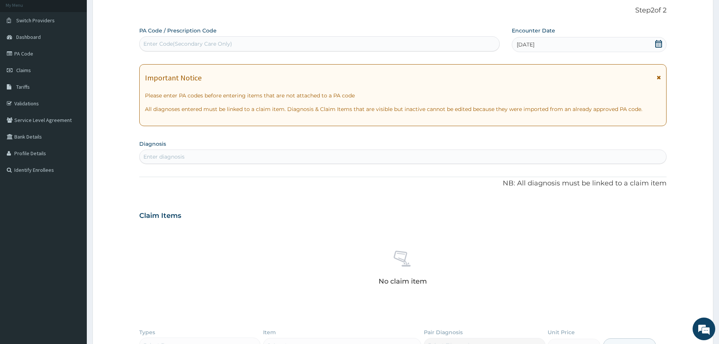
click at [172, 158] on div "Enter diagnosis" at bounding box center [163, 157] width 41 height 8
type input "MALARIA"
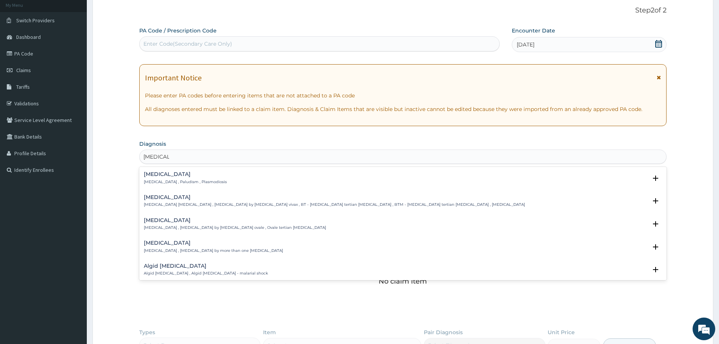
click at [171, 171] on h4 "Malaria" at bounding box center [185, 174] width 83 height 6
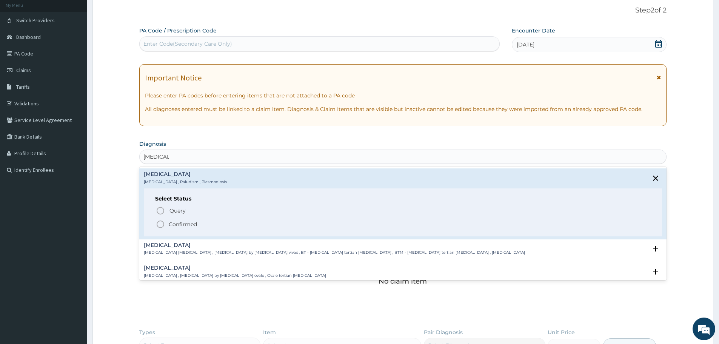
click at [161, 225] on icon "status option filled" at bounding box center [160, 224] width 9 height 9
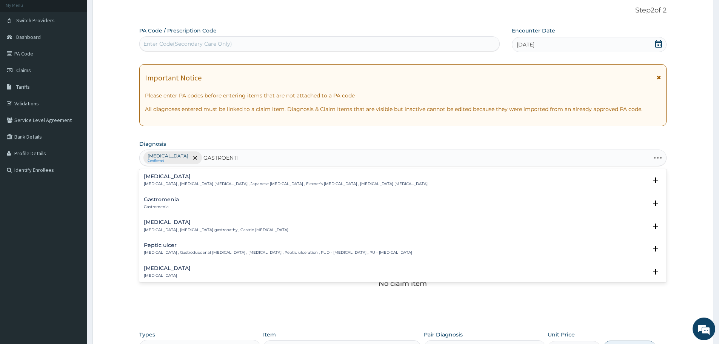
type input "GASTROENTER"
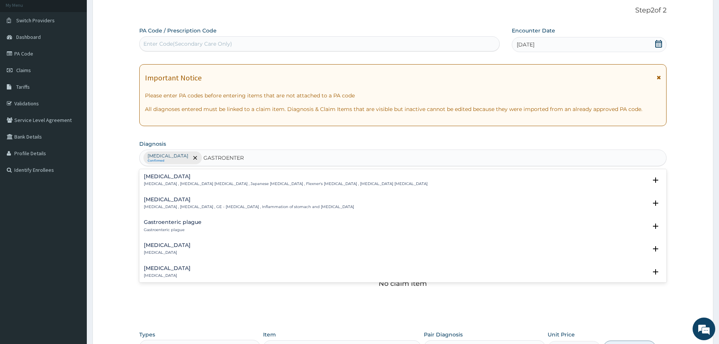
click at [188, 204] on div "Gastroenteritis Gastroenteritis , Gastroenteropathy , GE - Gastroenteritis , In…" at bounding box center [249, 203] width 210 height 13
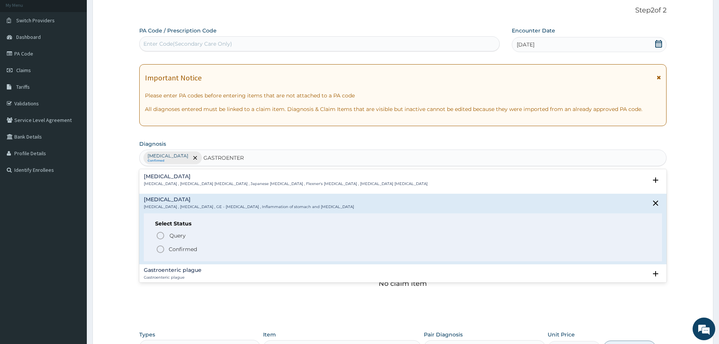
click at [162, 245] on icon "status option filled" at bounding box center [160, 249] width 9 height 9
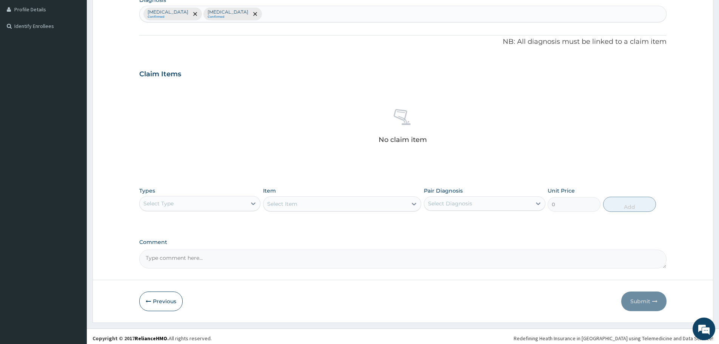
scroll to position [193, 0]
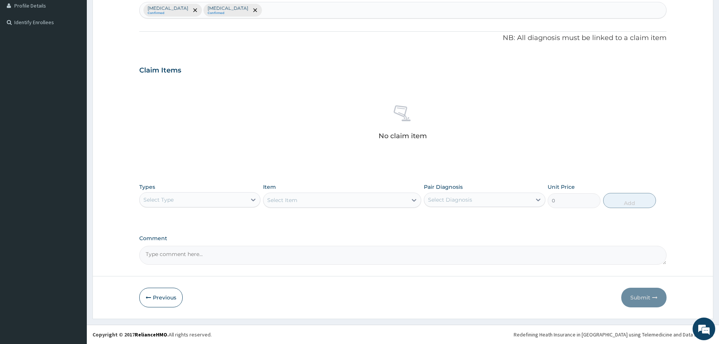
click at [220, 200] on div "Select Type" at bounding box center [193, 200] width 107 height 12
type input "PROC"
click at [192, 218] on div "Procedures" at bounding box center [199, 219] width 121 height 14
click at [327, 202] on div "Select Item" at bounding box center [342, 199] width 158 height 15
click at [327, 202] on div "Select Item" at bounding box center [335, 200] width 144 height 12
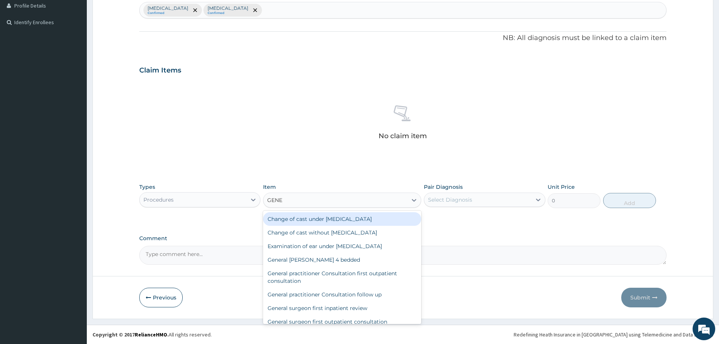
type input "GENER"
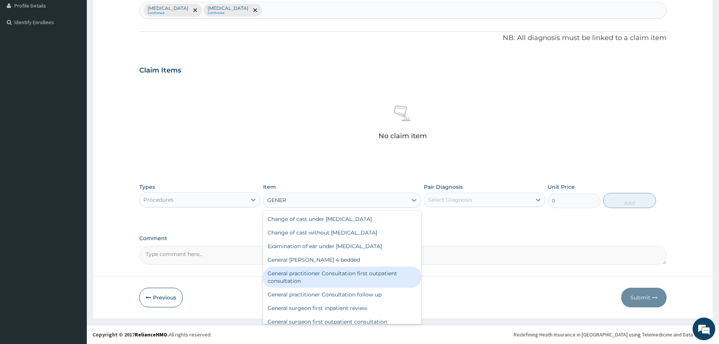
click at [307, 280] on div "General practitioner Consultation first outpatient consultation" at bounding box center [342, 276] width 158 height 21
type input "3547.5"
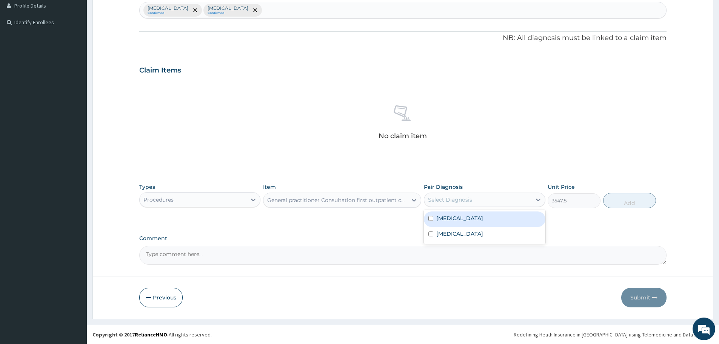
click at [462, 200] on div "Select Diagnosis" at bounding box center [450, 200] width 44 height 8
click at [433, 215] on div "Malaria" at bounding box center [484, 218] width 121 height 15
click at [433, 226] on div "Malaria" at bounding box center [484, 218] width 121 height 15
checkbox input "false"
click at [438, 230] on label "Gastroenteritis" at bounding box center [459, 234] width 47 height 8
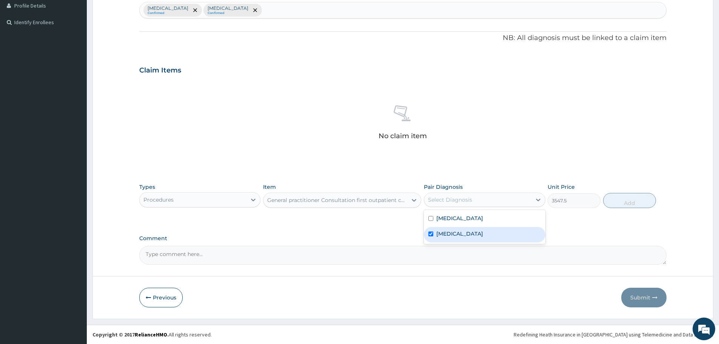
checkbox input "true"
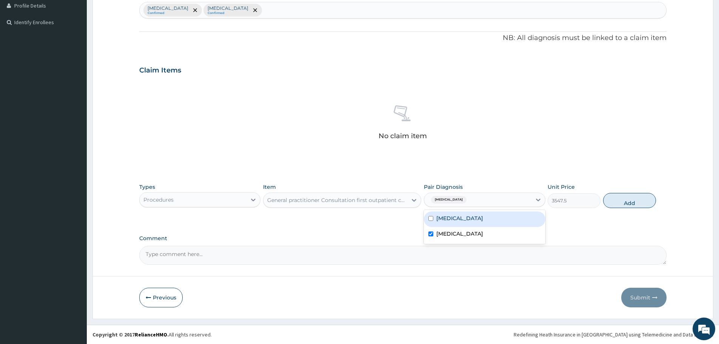
click at [451, 220] on label "Malaria" at bounding box center [459, 218] width 47 height 8
checkbox input "true"
click at [638, 201] on button "Add" at bounding box center [629, 200] width 53 height 15
type input "0"
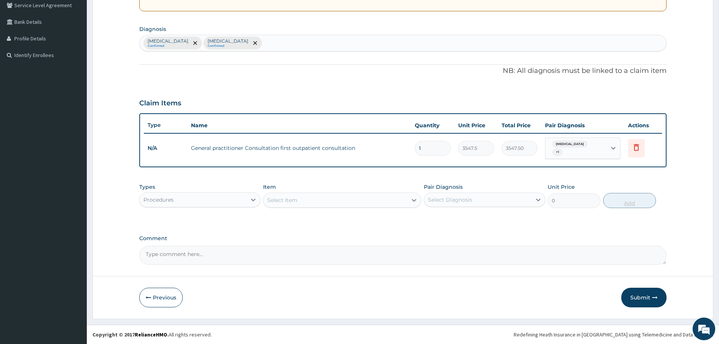
scroll to position [157, 0]
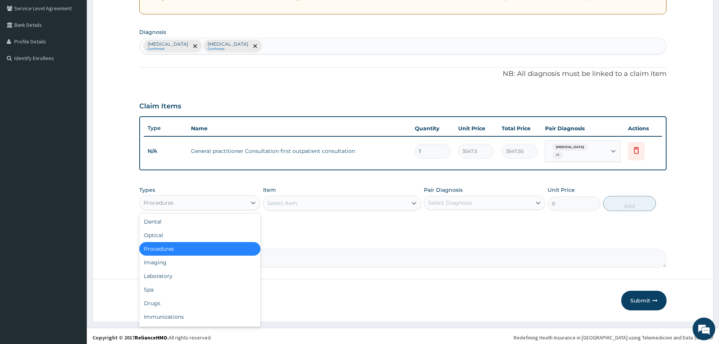
click at [239, 206] on div "Procedures" at bounding box center [199, 202] width 121 height 15
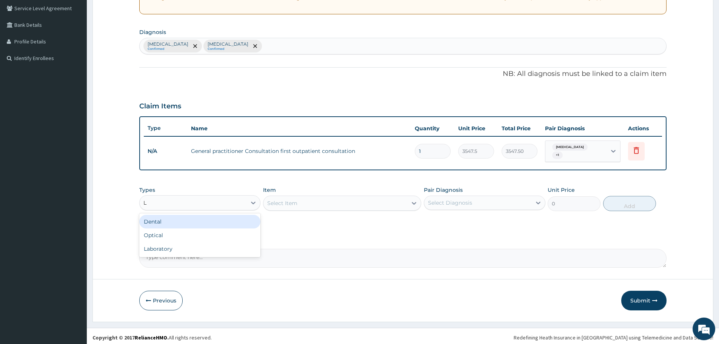
type input "LA"
click at [205, 217] on div "Laboratory" at bounding box center [199, 222] width 121 height 14
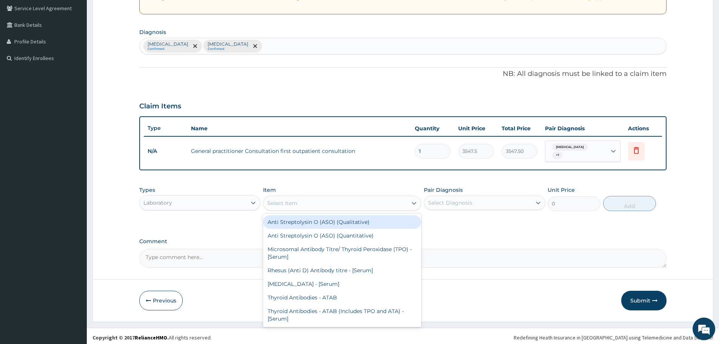
click at [311, 202] on div "Select Item" at bounding box center [335, 203] width 144 height 12
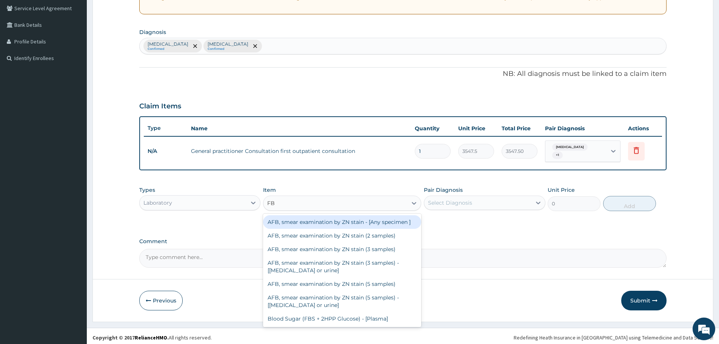
type input "FBC"
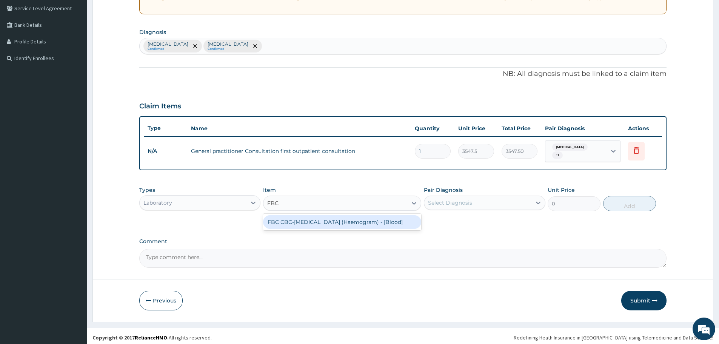
click at [321, 219] on div "FBC CBC-Complete Blood Count (Haemogram) - [Blood]" at bounding box center [342, 222] width 158 height 14
type input "4300"
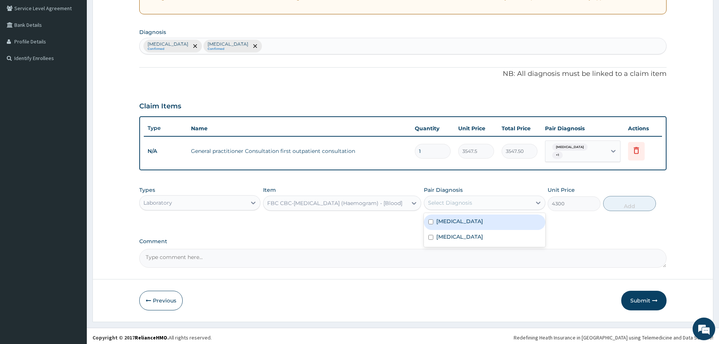
click at [485, 197] on div "Select Diagnosis" at bounding box center [477, 203] width 107 height 12
click at [434, 225] on div "Malaria" at bounding box center [484, 221] width 121 height 15
checkbox input "true"
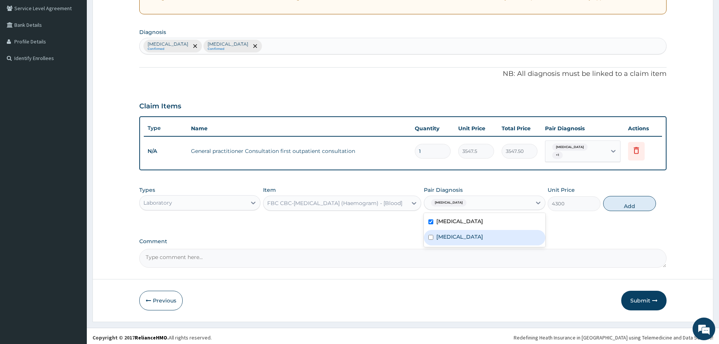
click at [440, 235] on label "Gastroenteritis" at bounding box center [459, 237] width 47 height 8
checkbox input "true"
click at [447, 220] on label "Malaria" at bounding box center [459, 221] width 47 height 8
checkbox input "false"
click at [628, 201] on button "Add" at bounding box center [629, 203] width 53 height 15
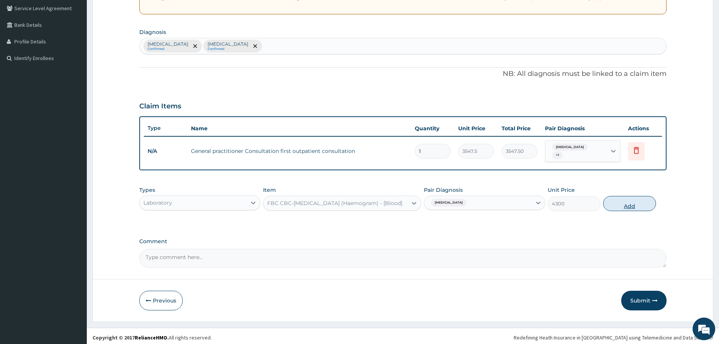
type input "0"
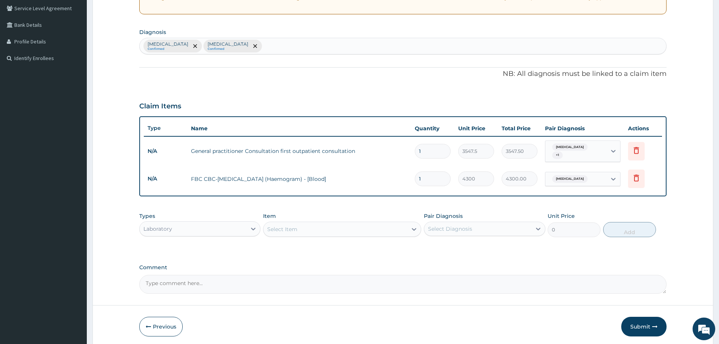
click at [314, 217] on div "Item Select Item" at bounding box center [342, 224] width 158 height 25
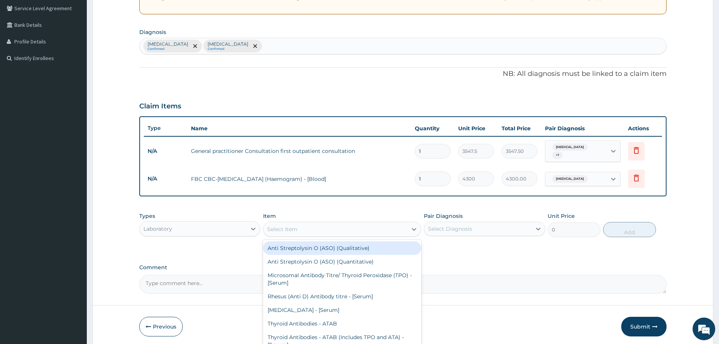
click at [294, 229] on div "Select Item" at bounding box center [282, 229] width 30 height 8
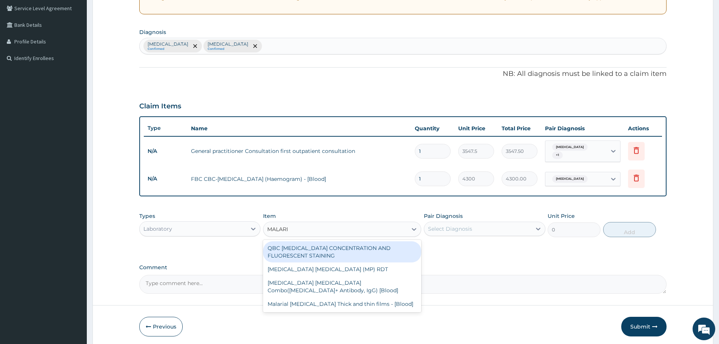
type input "MALARIA"
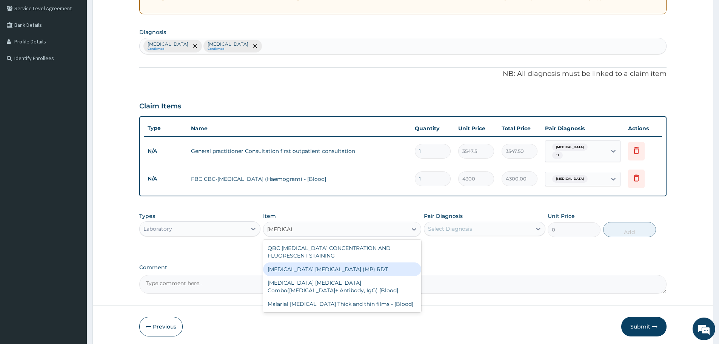
click at [318, 262] on div "MALARIA PARASITE (MP) RDT" at bounding box center [342, 269] width 158 height 14
type input "1612.5"
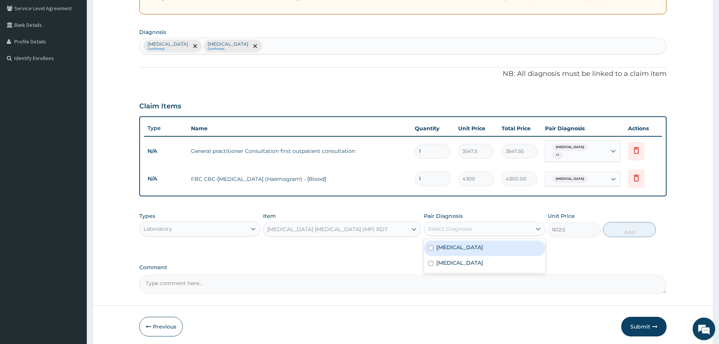
click at [469, 225] on div "Select Diagnosis" at bounding box center [450, 229] width 44 height 8
click at [441, 245] on label "Malaria" at bounding box center [459, 247] width 47 height 8
checkbox input "true"
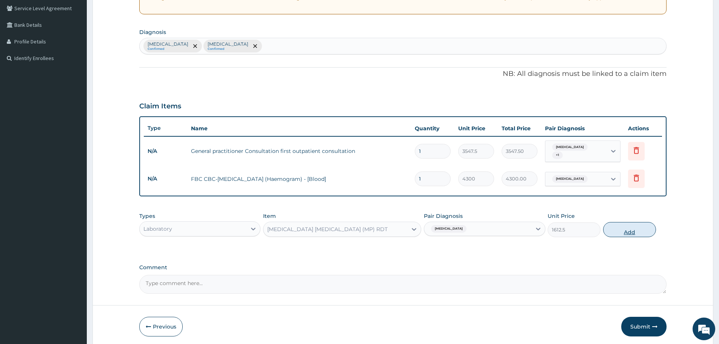
click at [631, 222] on button "Add" at bounding box center [629, 229] width 53 height 15
type input "0"
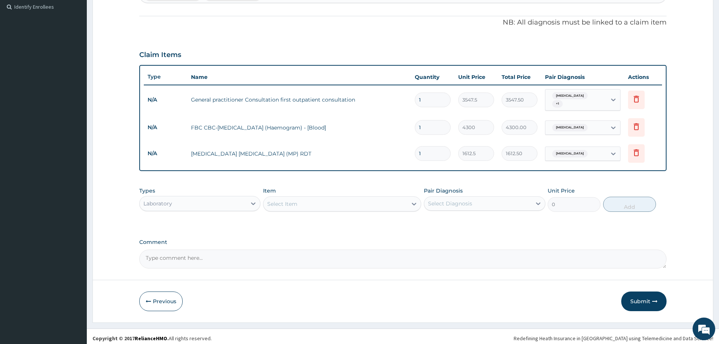
scroll to position [209, 0]
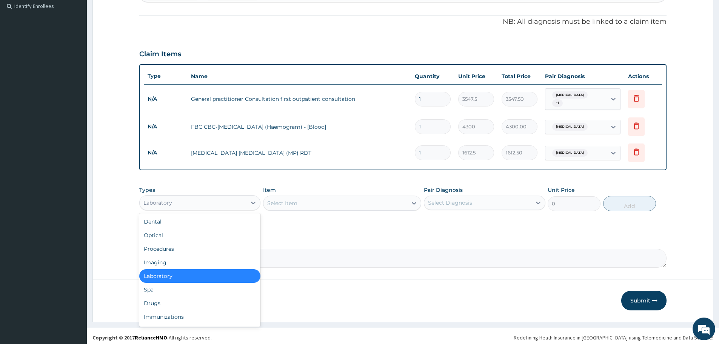
click at [210, 195] on div "Laboratory" at bounding box center [199, 202] width 121 height 15
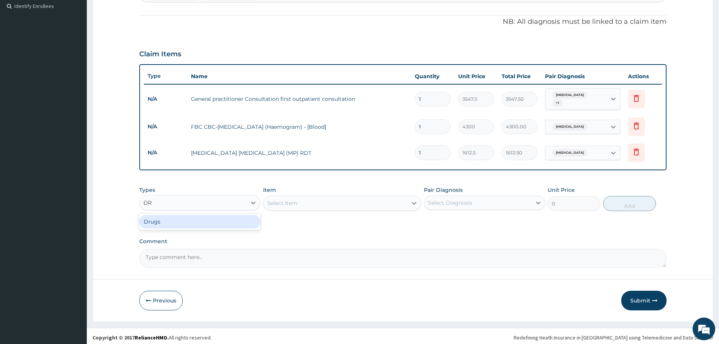
type input "DRU"
click at [195, 222] on div "Drugs" at bounding box center [199, 222] width 121 height 14
click at [341, 196] on div "Select Item" at bounding box center [342, 203] width 158 height 15
click at [334, 199] on div "Select Item" at bounding box center [342, 203] width 158 height 15
click at [334, 199] on div "Select Item" at bounding box center [335, 203] width 144 height 12
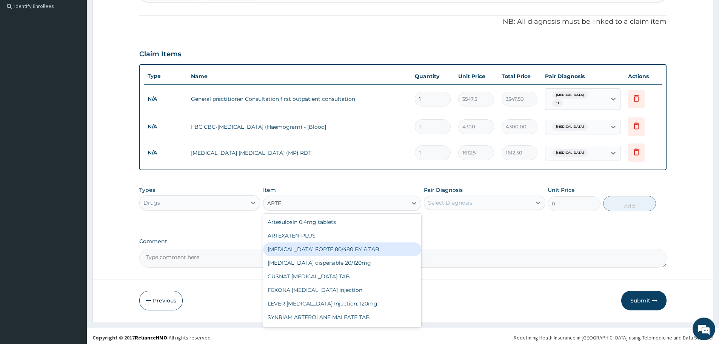
type input "ARTEM"
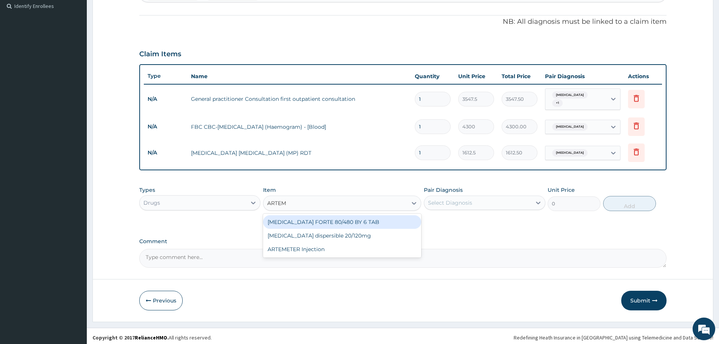
click at [302, 244] on div "ARTEMETER Injection" at bounding box center [342, 249] width 158 height 14
type input "946"
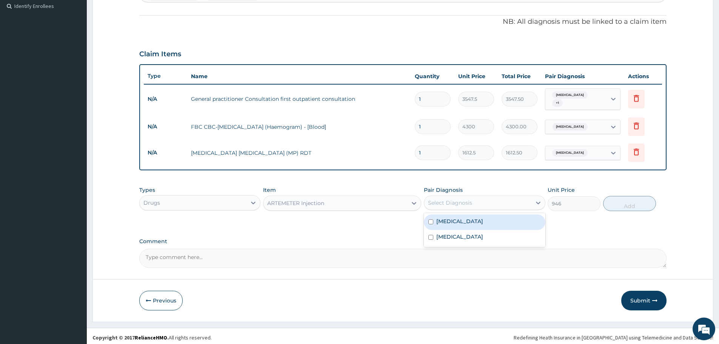
click at [450, 200] on div "Select Diagnosis" at bounding box center [450, 203] width 44 height 8
click at [439, 221] on label "Malaria" at bounding box center [459, 221] width 47 height 8
checkbox input "true"
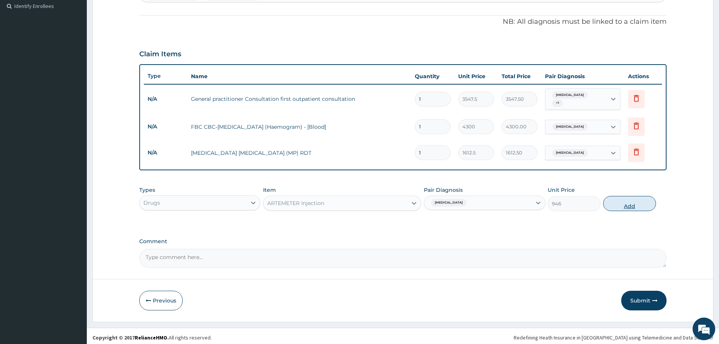
click at [624, 202] on button "Add" at bounding box center [629, 203] width 53 height 15
type input "0"
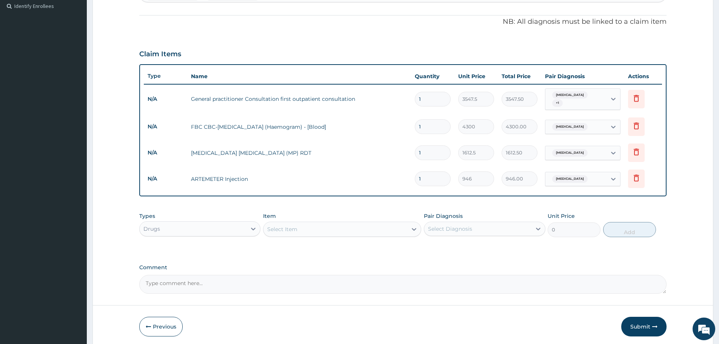
type input "0.00"
type input "2"
type input "1892.00"
type input "2"
click at [350, 226] on div "Select Item" at bounding box center [335, 229] width 144 height 12
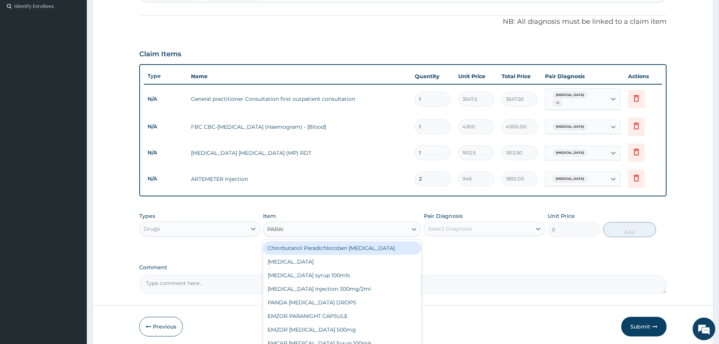
type input "PARACE"
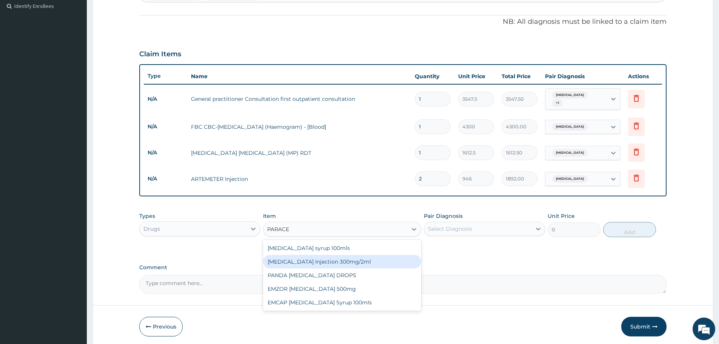
click at [363, 257] on div "[MEDICAL_DATA] Injection 300mg/2ml" at bounding box center [342, 262] width 158 height 14
type input "260.15"
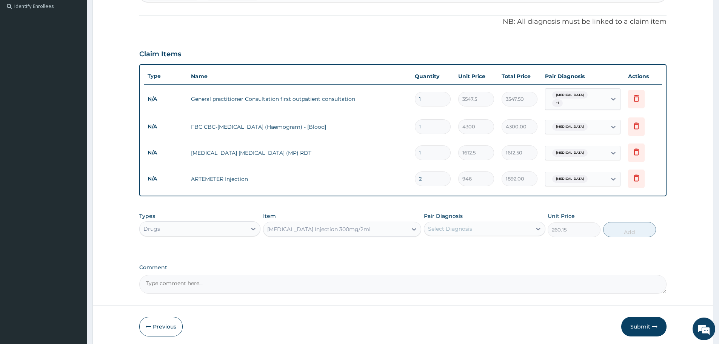
click at [468, 223] on div "Select Diagnosis" at bounding box center [477, 229] width 107 height 12
click at [444, 240] on div "Malaria" at bounding box center [484, 247] width 121 height 15
checkbox input "true"
click at [625, 229] on button "Add" at bounding box center [629, 229] width 53 height 15
type input "0"
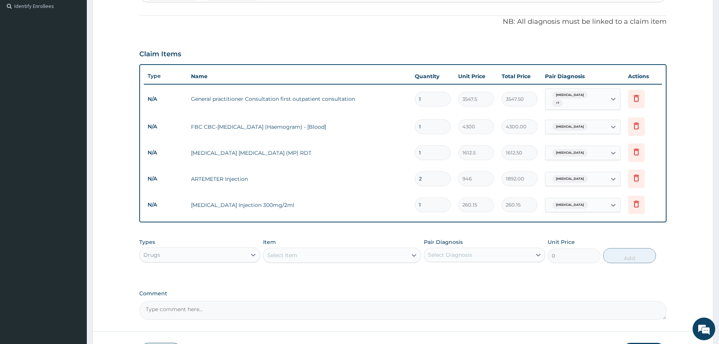
type input "0.00"
type input "2"
type input "520.30"
type input "2"
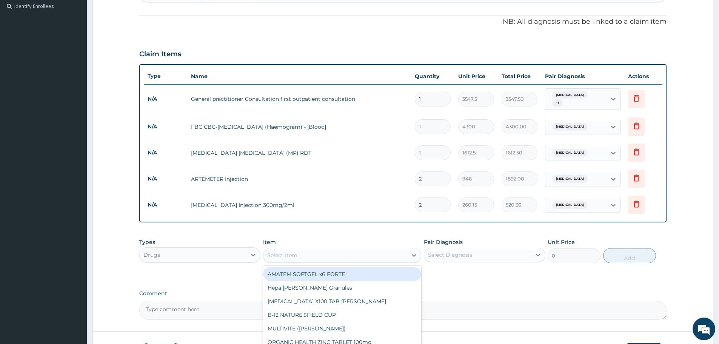
click at [383, 255] on div "Select Item" at bounding box center [335, 255] width 144 height 12
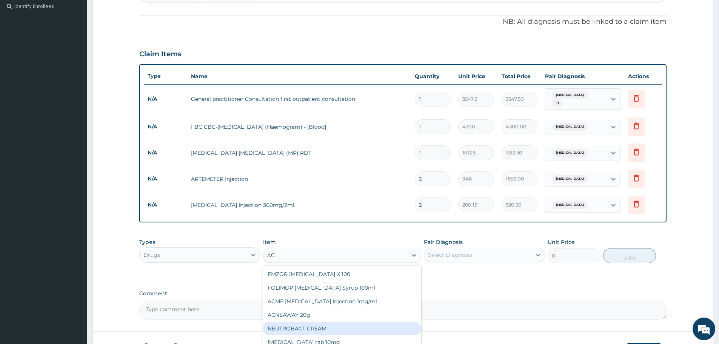
type input "A"
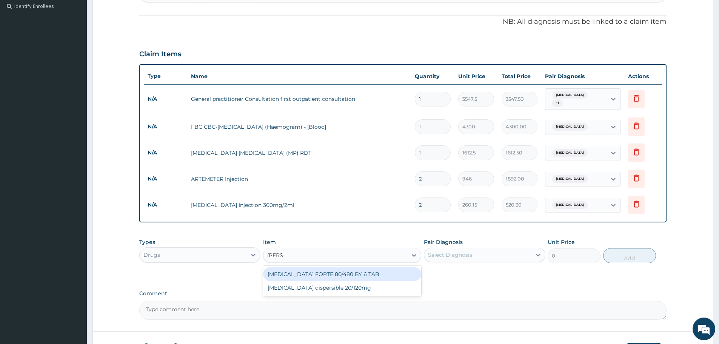
type input "COART"
click at [378, 267] on div "[MEDICAL_DATA] FORTE 80/480 BY 6 TAB" at bounding box center [342, 274] width 158 height 14
type input "449.35"
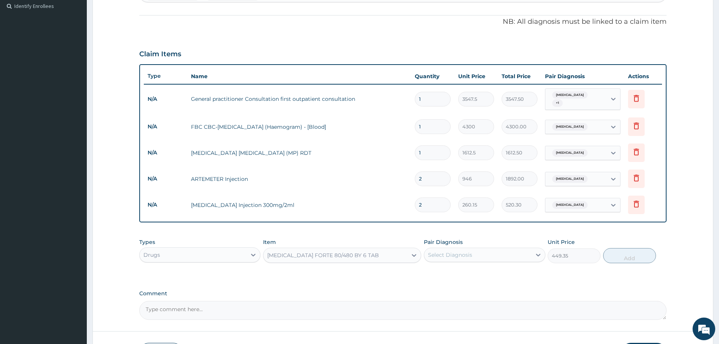
click at [494, 251] on div "Select Diagnosis" at bounding box center [477, 255] width 107 height 12
click at [467, 266] on div "Malaria" at bounding box center [484, 273] width 121 height 15
checkbox input "true"
click at [634, 257] on button "Add" at bounding box center [629, 255] width 53 height 15
type input "0"
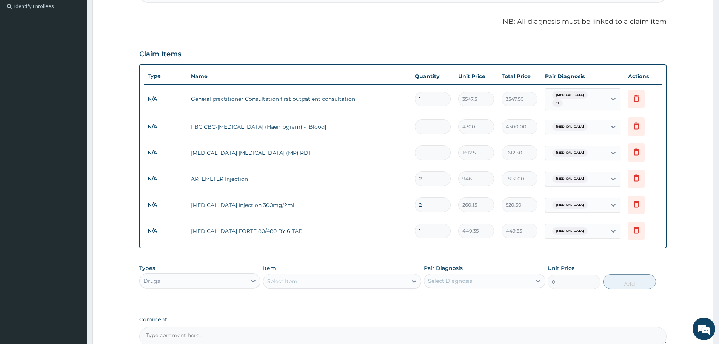
type input "0.00"
type input "6"
type input "2696.10"
type input "6"
click at [355, 275] on div "Select Item" at bounding box center [335, 281] width 144 height 12
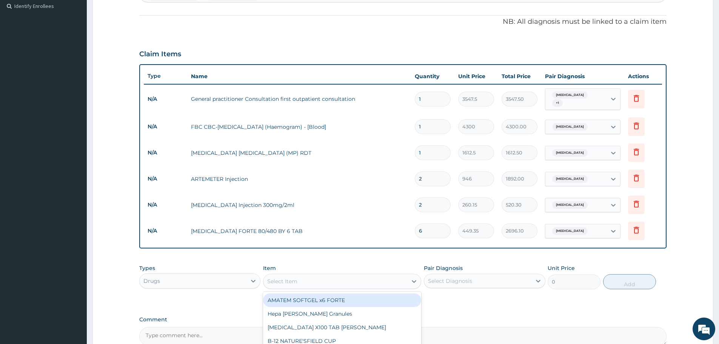
scroll to position [287, 0]
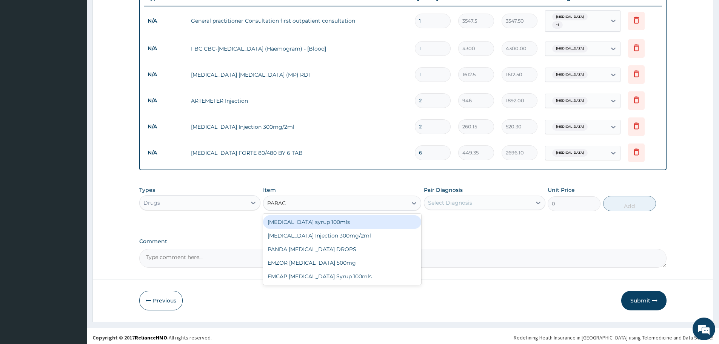
type input "PARACE"
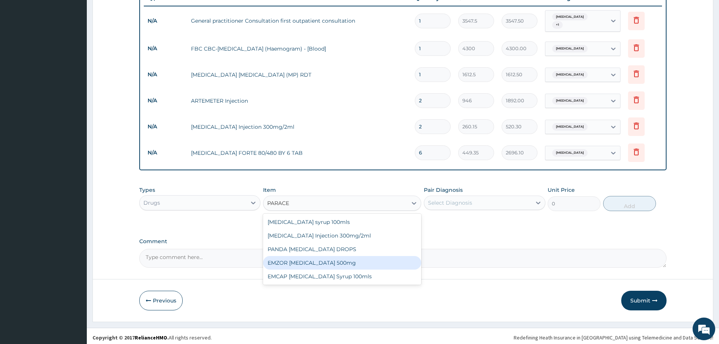
click at [340, 261] on div "EMZOR [MEDICAL_DATA] 500mg" at bounding box center [342, 263] width 158 height 14
type input "23.65"
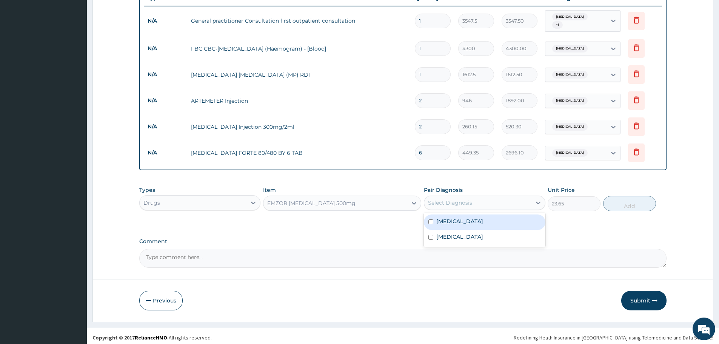
click at [493, 197] on div "Select Diagnosis" at bounding box center [477, 203] width 107 height 12
click at [448, 220] on label "Malaria" at bounding box center [459, 221] width 47 height 8
checkbox input "true"
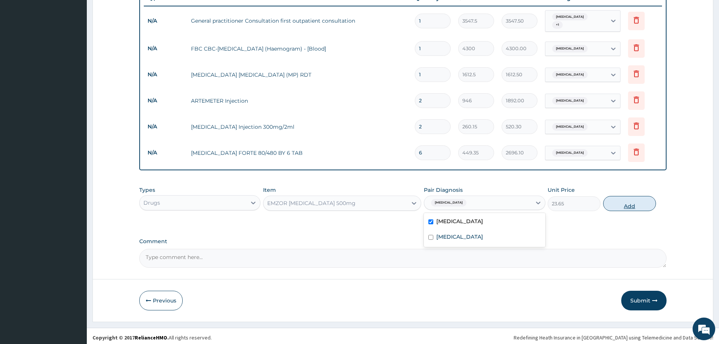
click at [615, 202] on button "Add" at bounding box center [629, 203] width 53 height 15
type input "0"
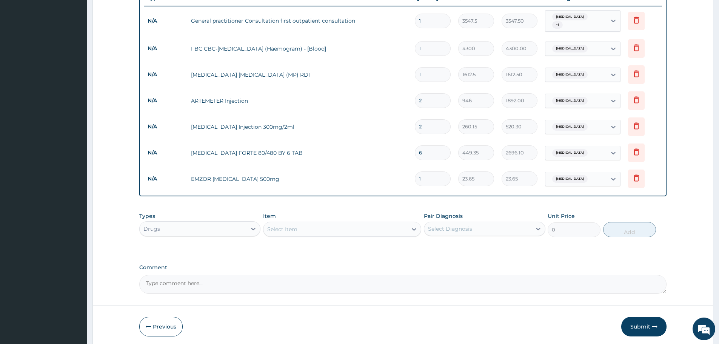
type input "18"
type input "425.70"
type input "18"
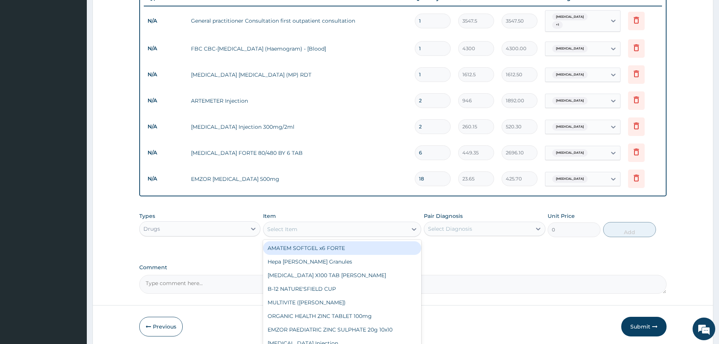
click at [342, 228] on div "Select Item" at bounding box center [335, 229] width 144 height 12
type input "LOPE"
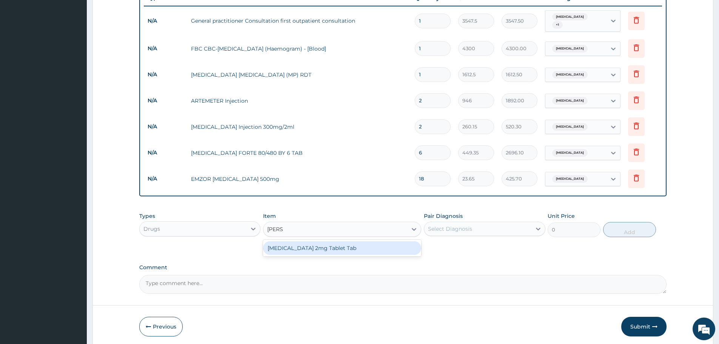
click at [354, 243] on div "[MEDICAL_DATA] 2mg Tablet Tab" at bounding box center [342, 248] width 158 height 14
type input "88.6875"
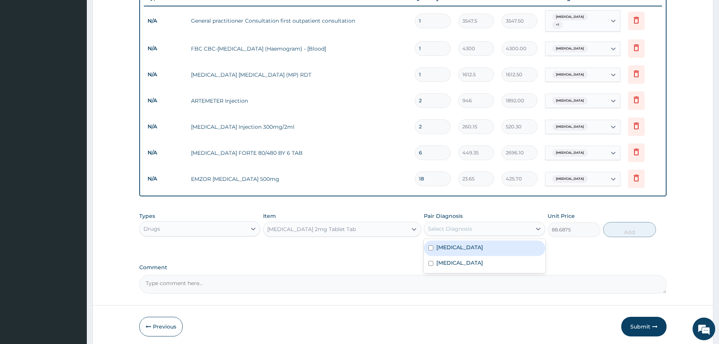
click at [474, 223] on div "Select Diagnosis" at bounding box center [477, 229] width 107 height 12
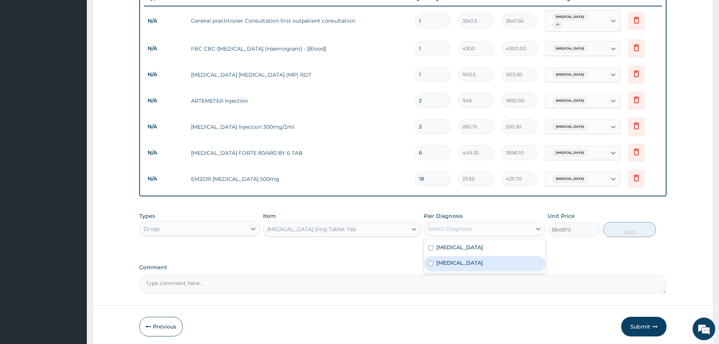
click at [440, 264] on div "Gastroenteritis" at bounding box center [484, 263] width 121 height 15
checkbox input "true"
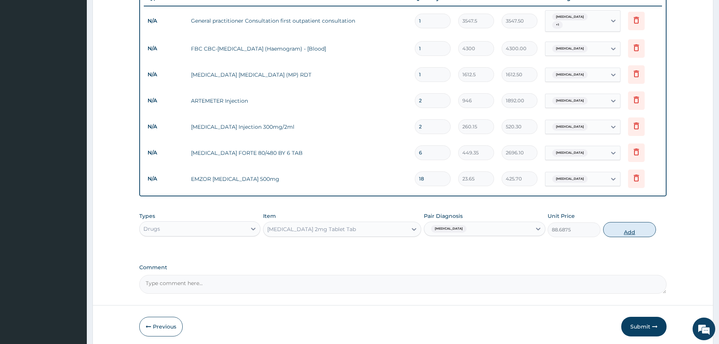
click at [626, 222] on button "Add" at bounding box center [629, 229] width 53 height 15
type input "0"
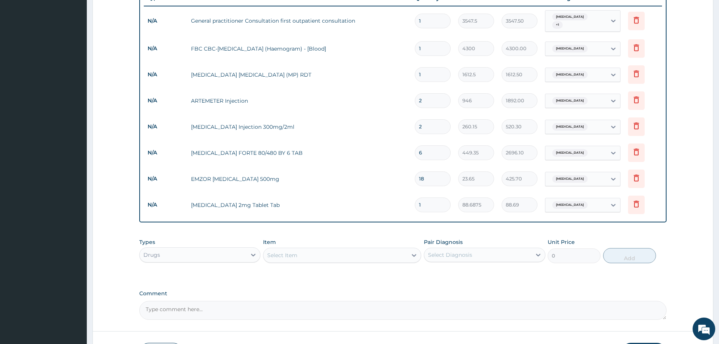
type input "0.00"
type input "6"
type input "532.13"
type input "0.00"
type input "5"
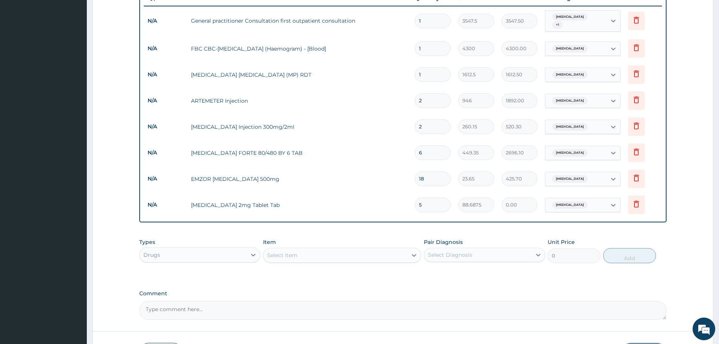
type input "443.44"
type input "5"
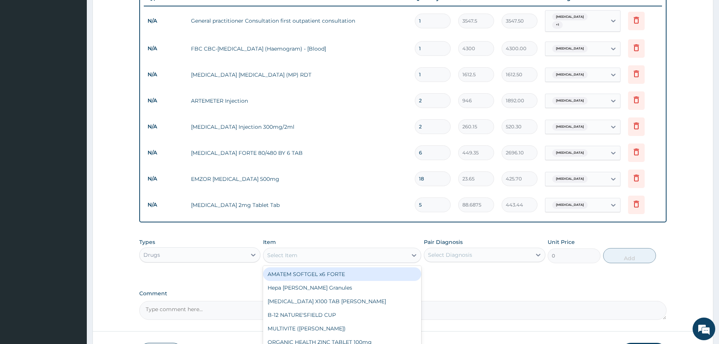
click at [328, 249] on div "Select Item" at bounding box center [335, 255] width 144 height 12
type input "ORS"
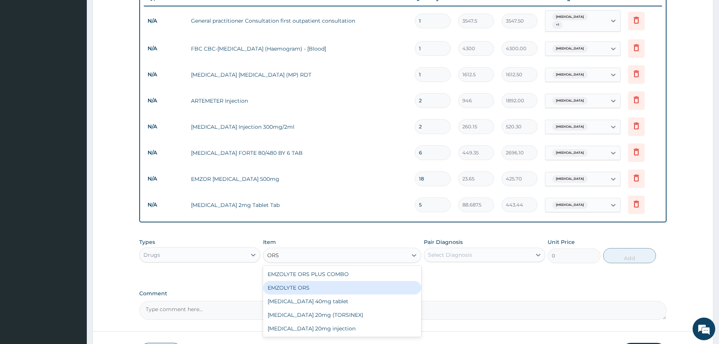
click at [324, 281] on div "EMZOLYTE ORS" at bounding box center [342, 288] width 158 height 14
type input "473"
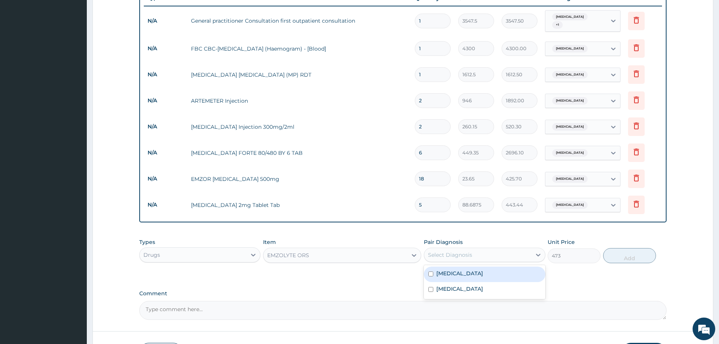
click at [474, 256] on div "Select Diagnosis" at bounding box center [477, 255] width 107 height 12
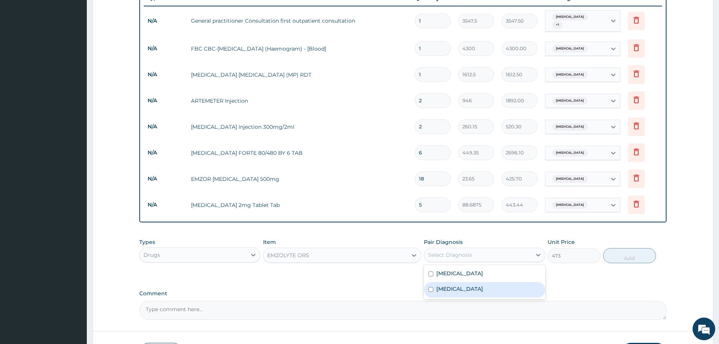
click at [433, 289] on div "Gastroenteritis" at bounding box center [484, 289] width 121 height 15
checkbox input "true"
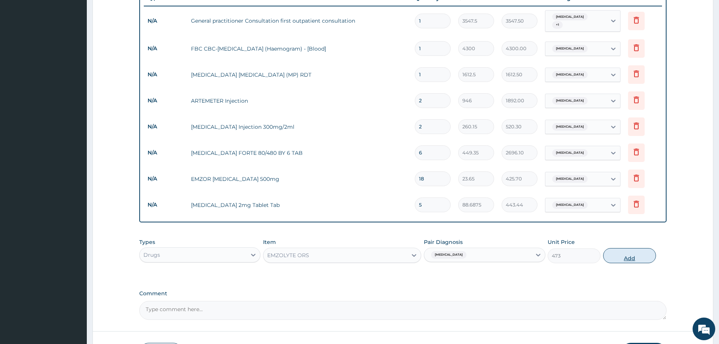
click at [635, 248] on button "Add" at bounding box center [629, 255] width 53 height 15
type input "0"
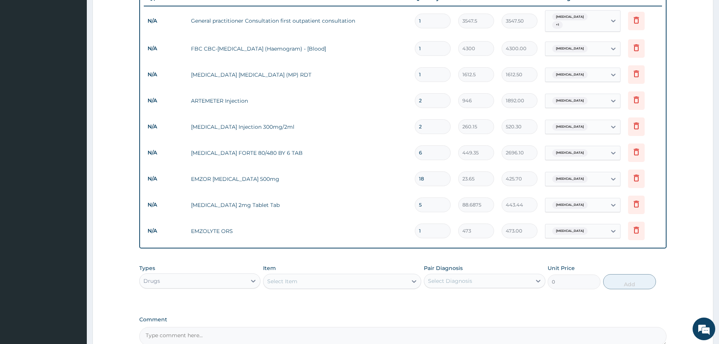
scroll to position [365, 0]
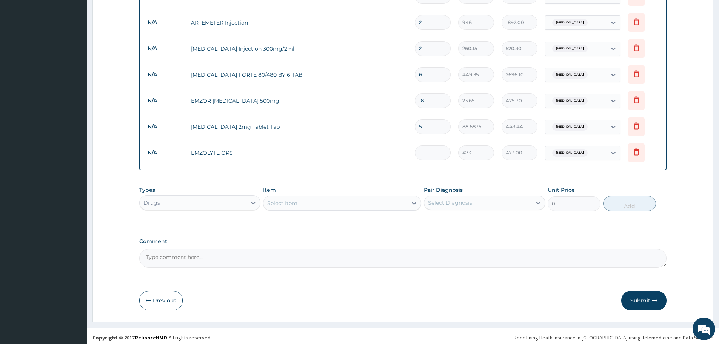
click at [646, 304] on button "Submit" at bounding box center [643, 301] width 45 height 20
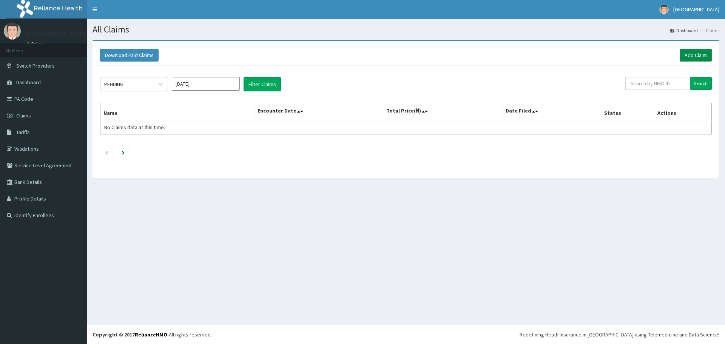
click at [694, 54] on link "Add Claim" at bounding box center [695, 55] width 32 height 13
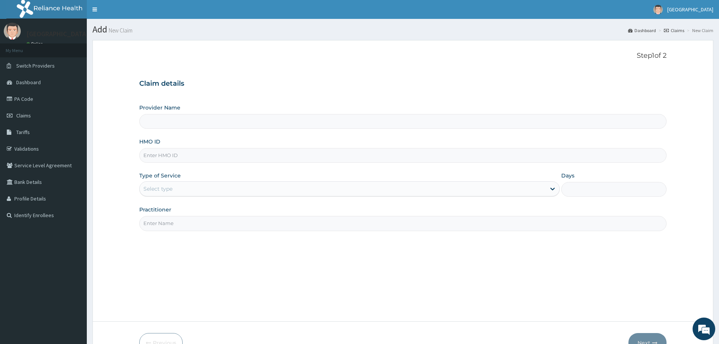
click at [162, 158] on input "HMO ID" at bounding box center [402, 155] width 527 height 15
type input "[GEOGRAPHIC_DATA]"
type input "ENC/10014/C"
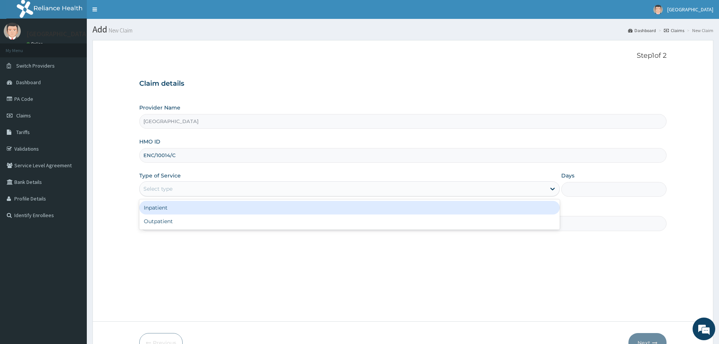
click at [194, 185] on div "Select type" at bounding box center [343, 189] width 406 height 12
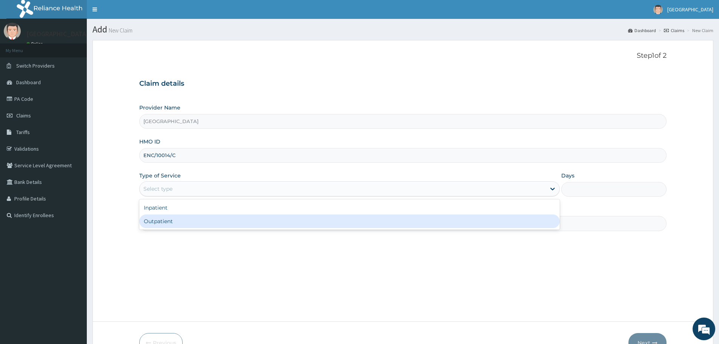
click at [177, 221] on div "Outpatient" at bounding box center [349, 221] width 420 height 14
type input "1"
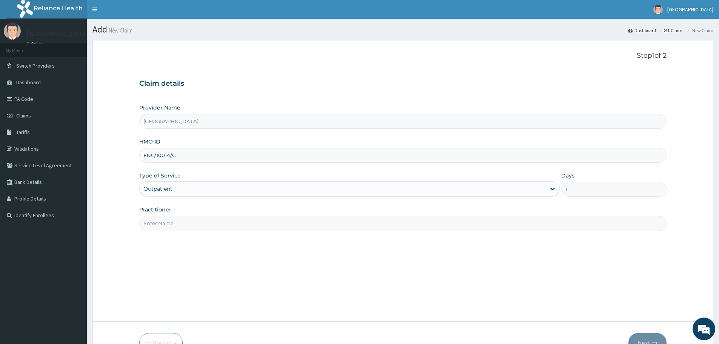
click at [169, 228] on input "Practitioner" at bounding box center [402, 223] width 527 height 15
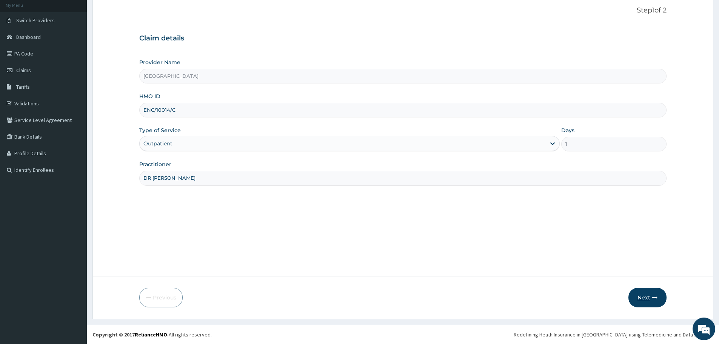
type input "DR [PERSON_NAME]"
click at [649, 300] on button "Next" at bounding box center [647, 298] width 38 height 20
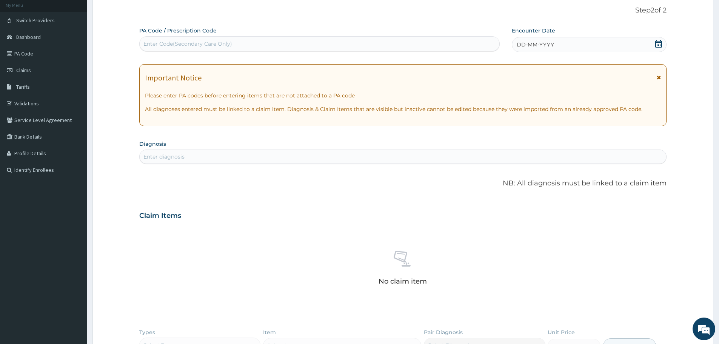
click at [659, 39] on div "DD-MM-YYYY" at bounding box center [589, 44] width 154 height 15
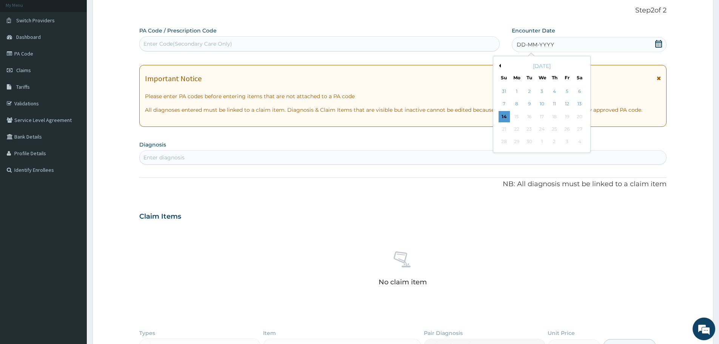
click at [500, 66] on button "Previous Month" at bounding box center [499, 66] width 4 height 4
click at [507, 139] on div "24" at bounding box center [504, 141] width 11 height 11
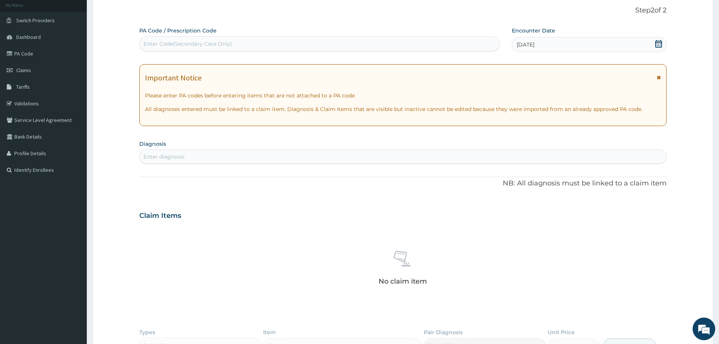
click at [197, 156] on div "Enter diagnosis" at bounding box center [403, 157] width 527 height 12
type input "[MEDICAL_DATA]"
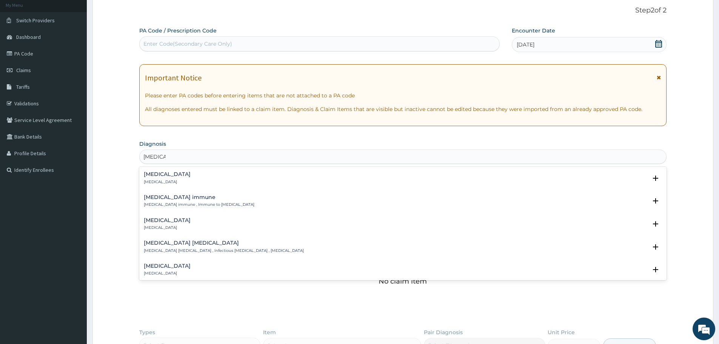
click at [178, 173] on div "[MEDICAL_DATA] [MEDICAL_DATA]" at bounding box center [403, 177] width 518 height 13
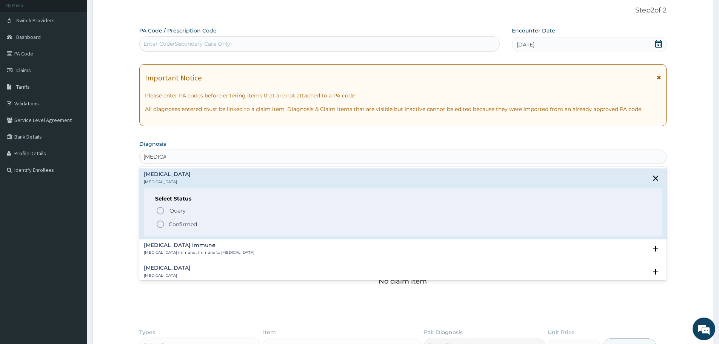
click at [163, 224] on icon "status option filled" at bounding box center [160, 224] width 9 height 9
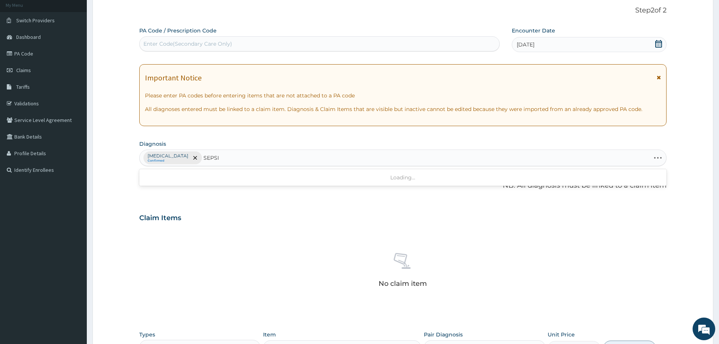
type input "[MEDICAL_DATA]"
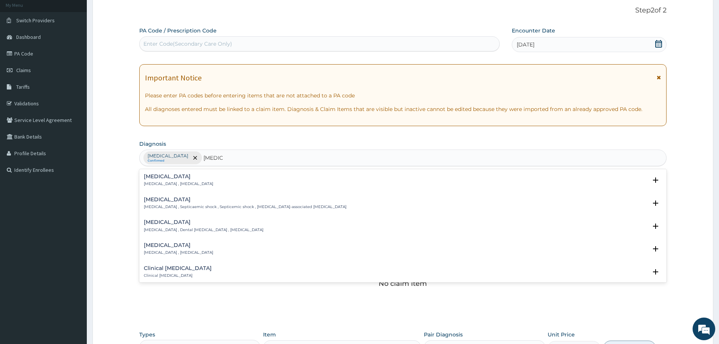
click at [226, 179] on div "[MEDICAL_DATA] [MEDICAL_DATA] , [MEDICAL_DATA]" at bounding box center [403, 180] width 518 height 13
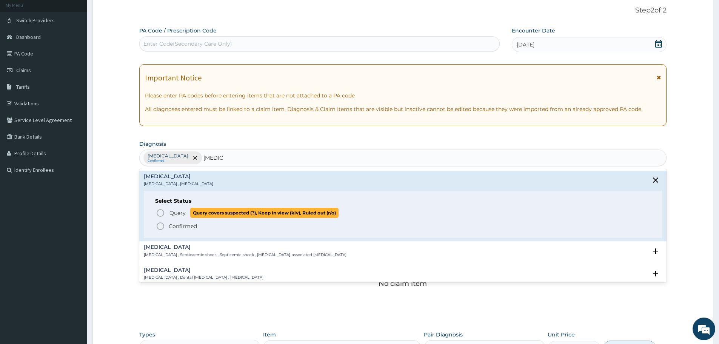
click at [165, 210] on icon "status option query" at bounding box center [160, 212] width 9 height 9
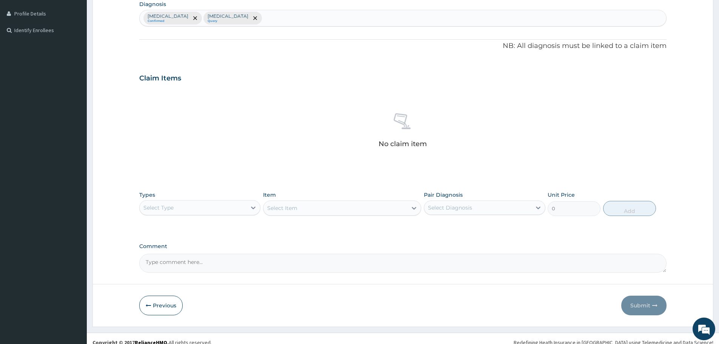
scroll to position [193, 0]
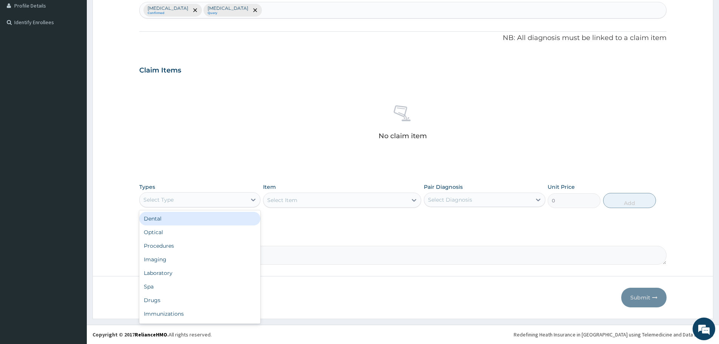
click at [226, 197] on div "Select Type" at bounding box center [193, 200] width 107 height 12
type input "PROC"
click at [206, 216] on div "Procedures" at bounding box center [199, 219] width 121 height 14
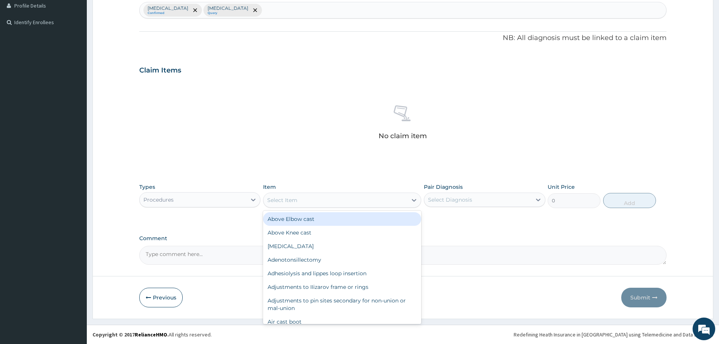
click at [341, 193] on div "Select Item" at bounding box center [342, 199] width 158 height 15
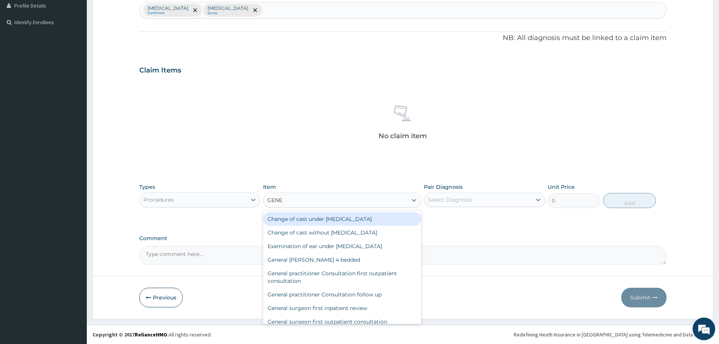
type input "GENER"
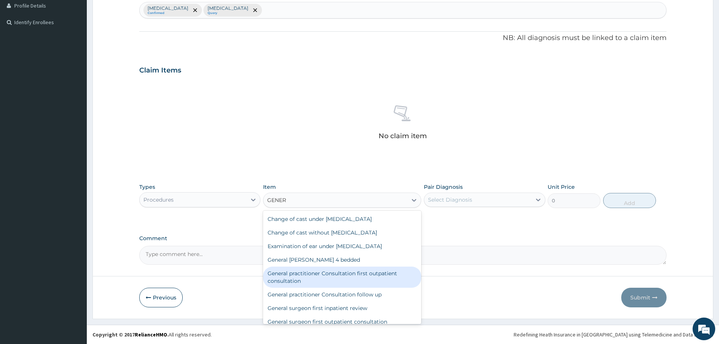
click at [341, 277] on div "General practitioner Consultation first outpatient consultation" at bounding box center [342, 276] width 158 height 21
type input "3547.5"
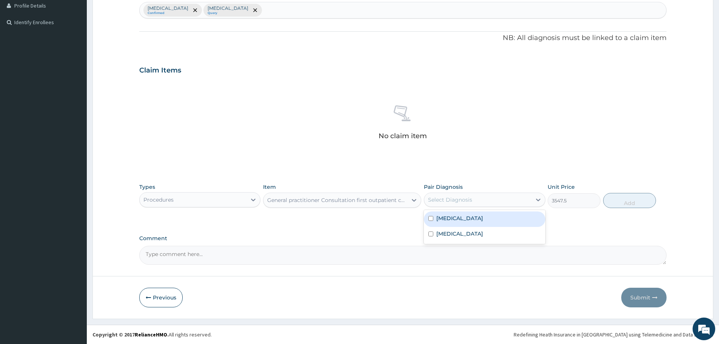
click at [481, 193] on div "Select Diagnosis" at bounding box center [484, 199] width 121 height 14
click at [470, 219] on div "Mumps" at bounding box center [484, 218] width 121 height 15
checkbox input "true"
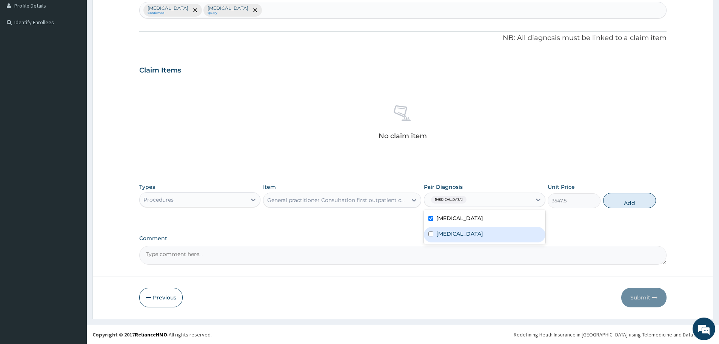
click at [459, 231] on div "Sepsis" at bounding box center [484, 234] width 121 height 15
checkbox input "true"
click at [615, 197] on button "Add" at bounding box center [629, 200] width 53 height 15
type input "0"
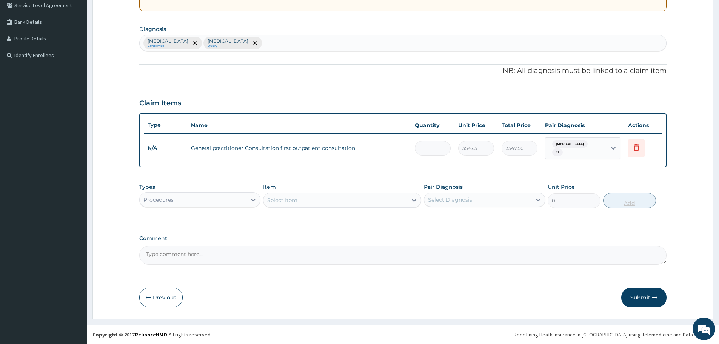
scroll to position [157, 0]
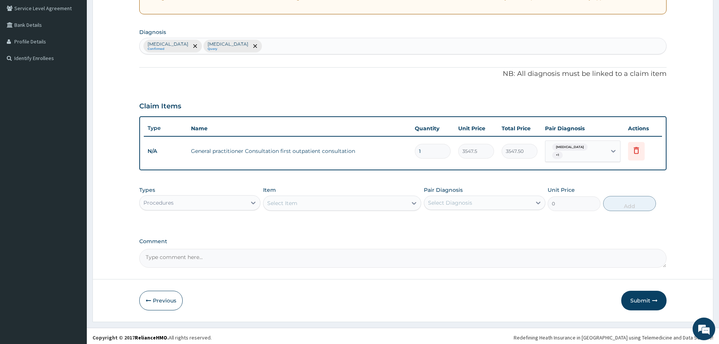
click at [363, 198] on div "Select Item" at bounding box center [335, 203] width 144 height 12
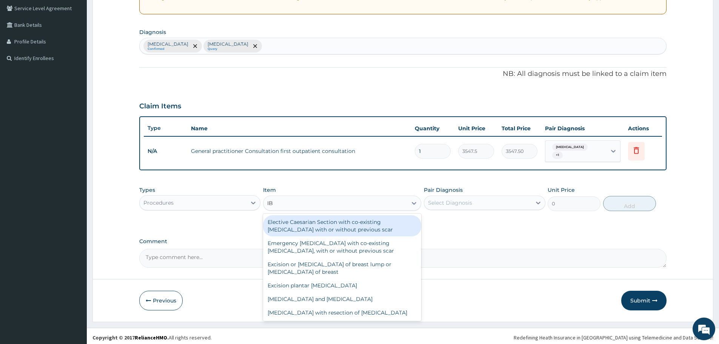
type input "I"
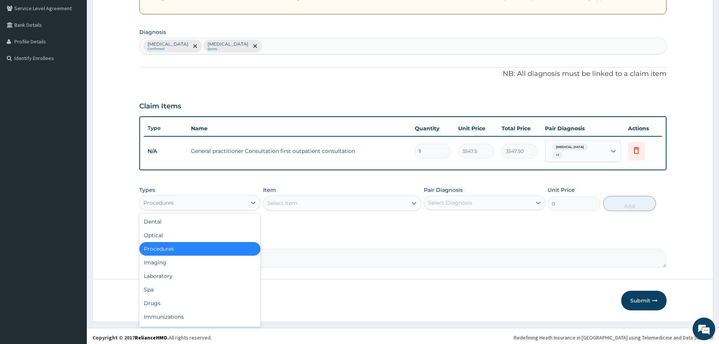
click at [234, 197] on div "Procedures" at bounding box center [193, 203] width 107 height 12
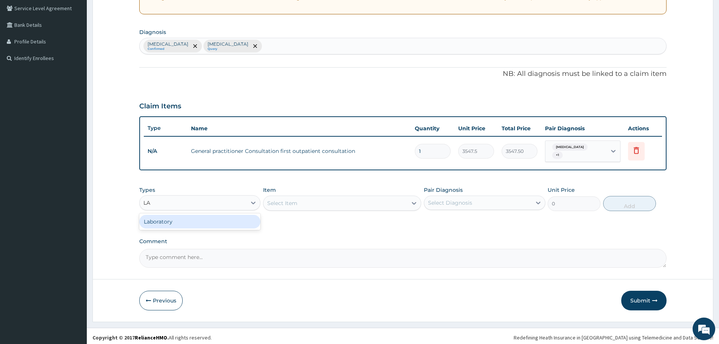
type input "LAB"
click at [220, 215] on div "Laboratory" at bounding box center [199, 222] width 121 height 14
click at [347, 201] on div "Select Item" at bounding box center [342, 203] width 158 height 15
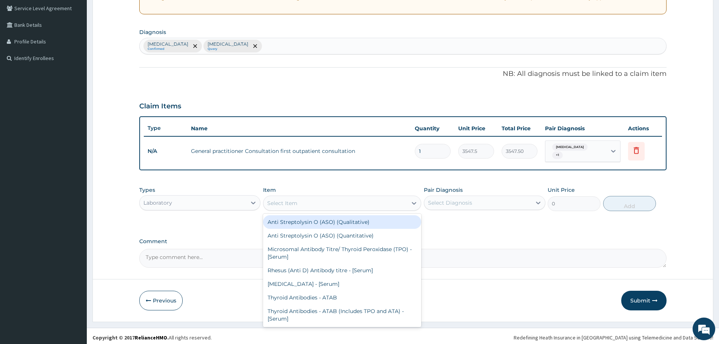
click at [347, 201] on div "Select Item" at bounding box center [335, 203] width 144 height 12
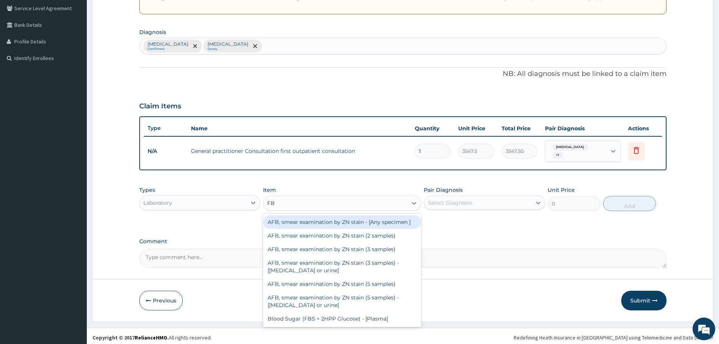
type input "FBC"
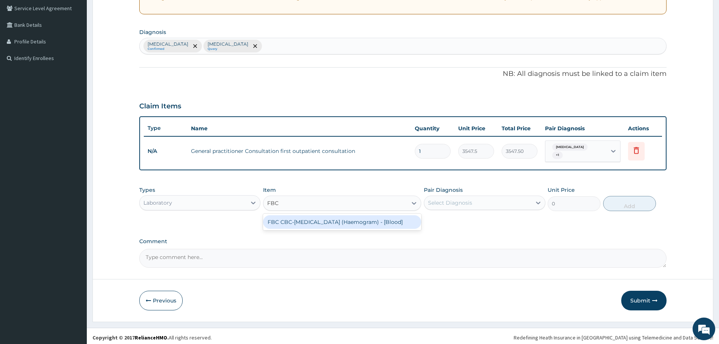
click at [340, 220] on div "FBC CBC-Complete Blood Count (Haemogram) - [Blood]" at bounding box center [342, 222] width 158 height 14
type input "4300"
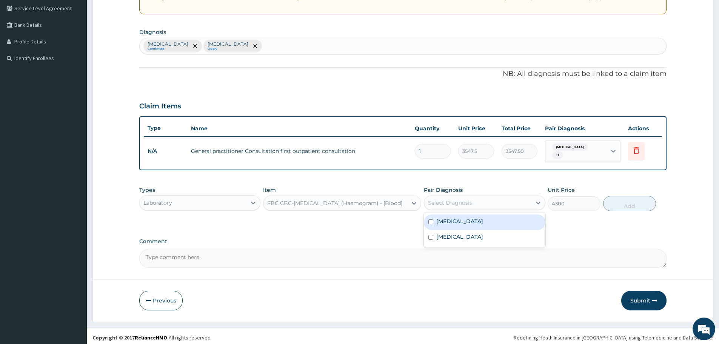
click at [488, 204] on div "Select Diagnosis" at bounding box center [477, 203] width 107 height 12
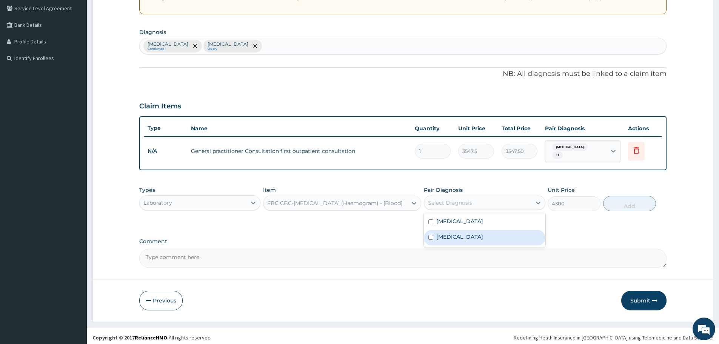
click at [445, 239] on div "Sepsis" at bounding box center [484, 237] width 121 height 15
checkbox input "true"
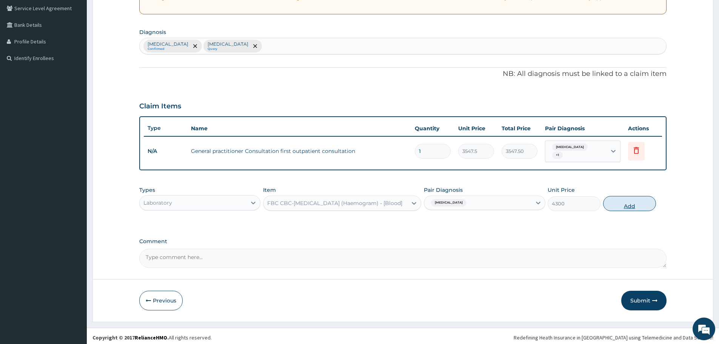
click at [627, 205] on button "Add" at bounding box center [629, 203] width 53 height 15
type input "0"
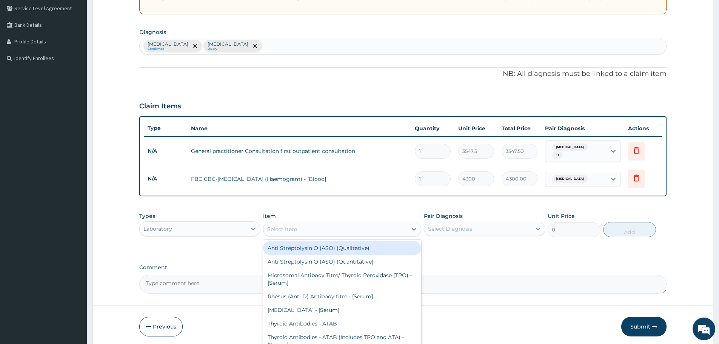
click at [305, 225] on div "Select Item" at bounding box center [335, 229] width 144 height 12
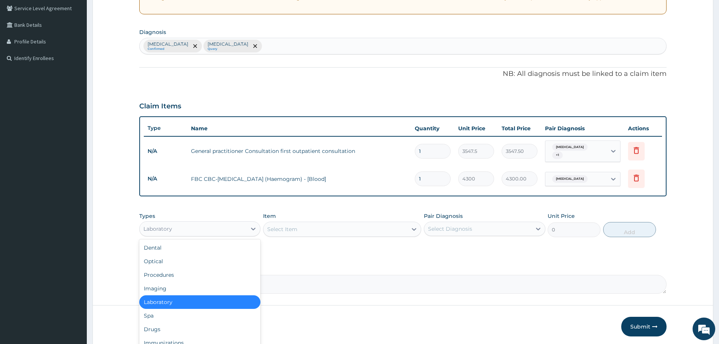
click at [234, 223] on div "Laboratory" at bounding box center [193, 229] width 107 height 12
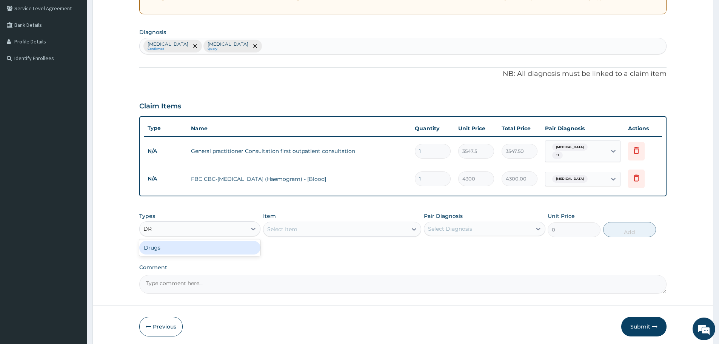
type input "DRU"
click at [218, 245] on div "Drugs" at bounding box center [199, 248] width 121 height 14
click at [362, 225] on div "Select Item" at bounding box center [342, 229] width 158 height 15
click at [357, 228] on div "Select Item" at bounding box center [335, 229] width 144 height 12
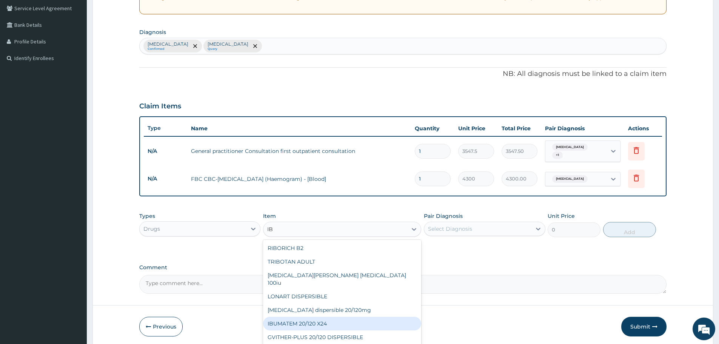
type input "I"
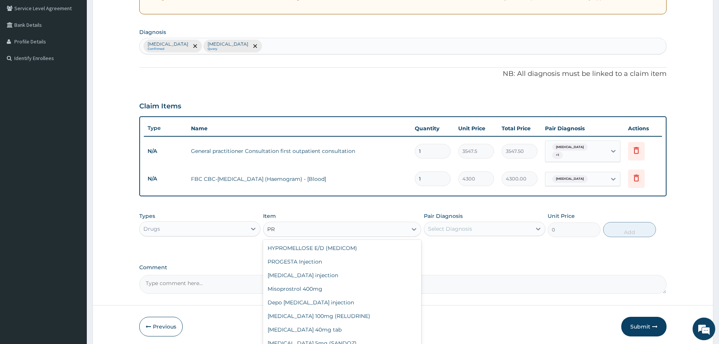
type input "P"
type input "O"
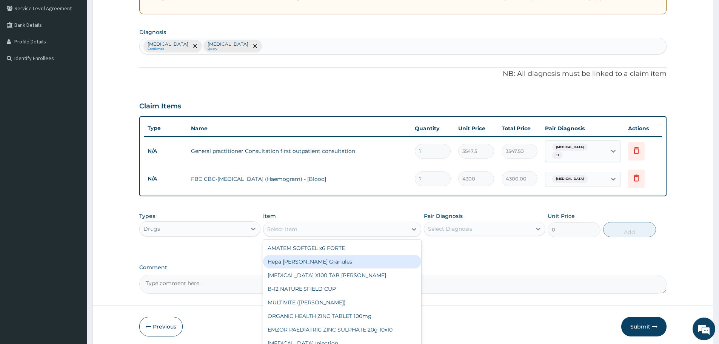
scroll to position [158, 0]
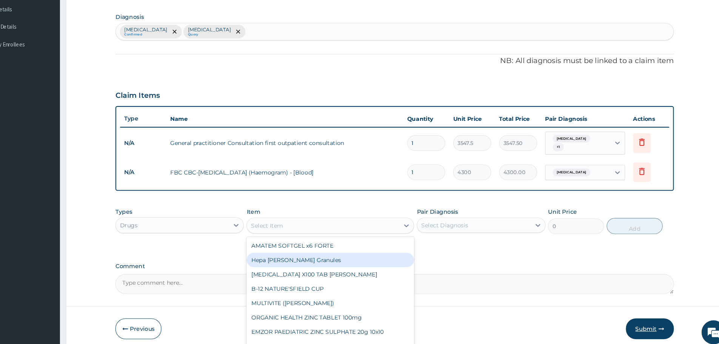
click at [637, 323] on button "Submit" at bounding box center [643, 326] width 45 height 20
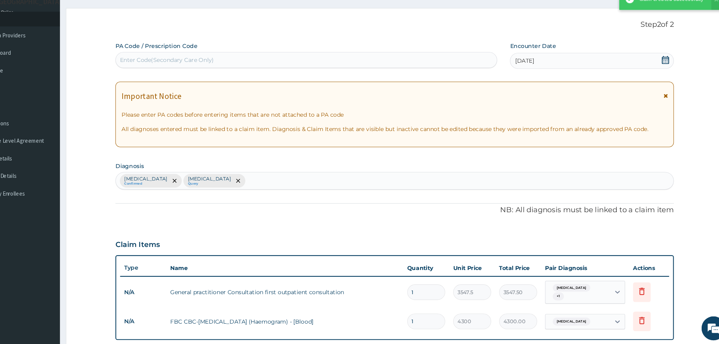
scroll to position [154, 0]
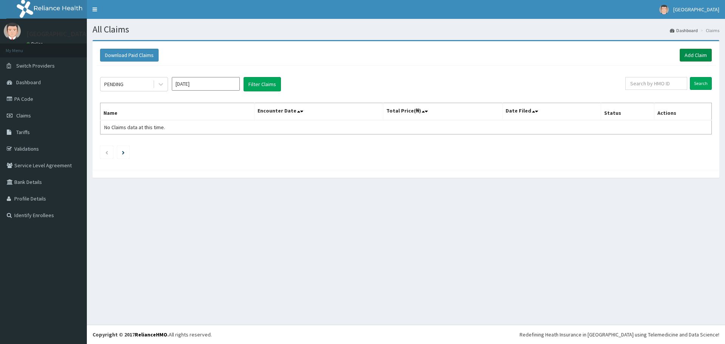
click at [687, 60] on link "Add Claim" at bounding box center [695, 55] width 32 height 13
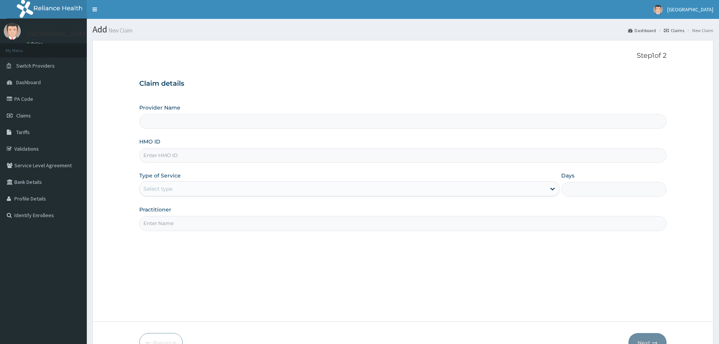
click at [238, 150] on input "HMO ID" at bounding box center [402, 155] width 527 height 15
type input "[GEOGRAPHIC_DATA]"
type input "THG/10103/A"
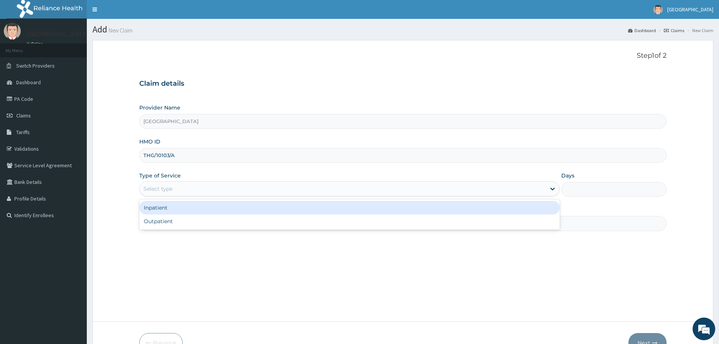
click at [163, 190] on div "Select type" at bounding box center [157, 189] width 29 height 8
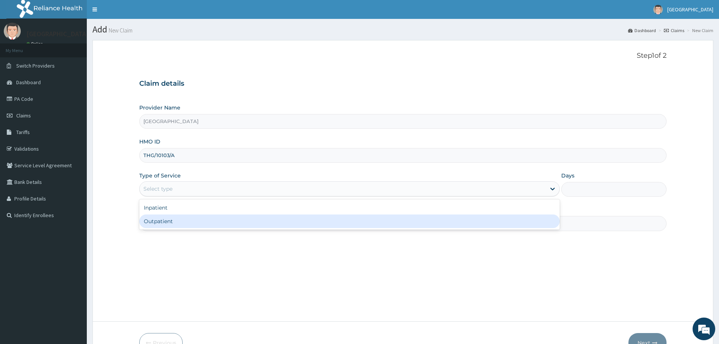
click at [159, 217] on div "Outpatient" at bounding box center [349, 221] width 420 height 14
type input "1"
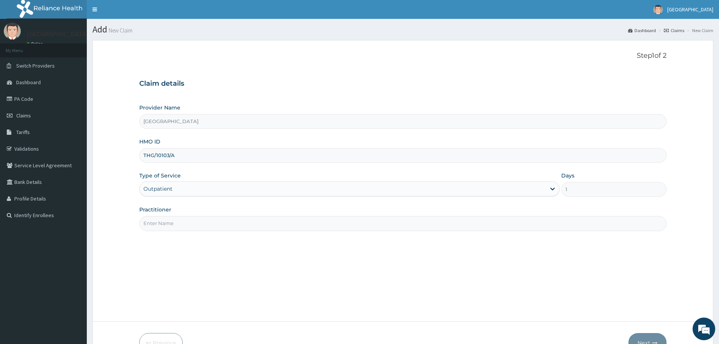
click at [181, 229] on input "Practitioner" at bounding box center [402, 223] width 527 height 15
type input "Dr.Adare"
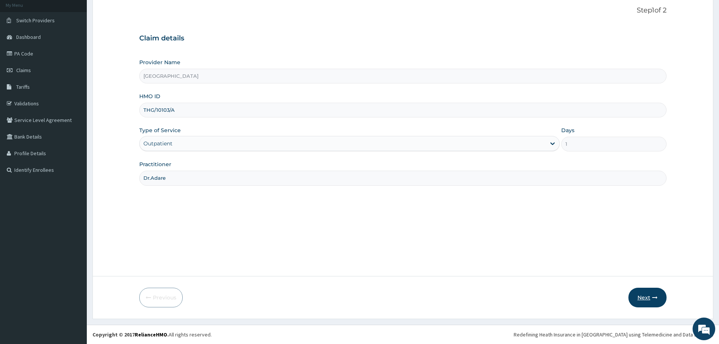
click at [654, 296] on icon "button" at bounding box center [654, 297] width 5 height 5
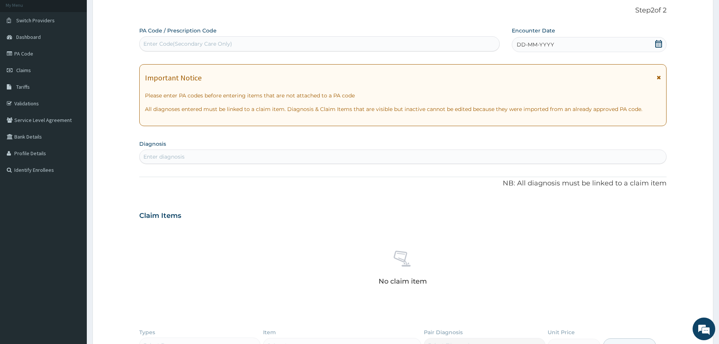
click at [662, 43] on icon at bounding box center [659, 44] width 8 height 8
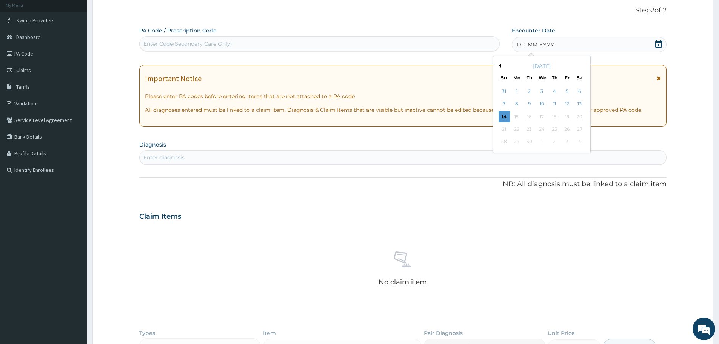
click at [499, 66] on button "Previous Month" at bounding box center [499, 66] width 4 height 4
click at [528, 117] on div "12" at bounding box center [529, 116] width 11 height 11
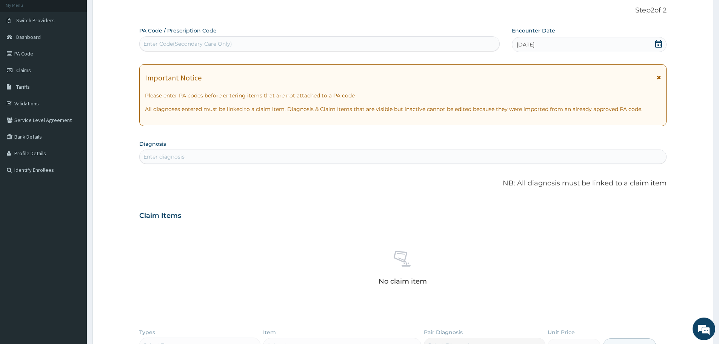
click at [198, 157] on div "Enter diagnosis" at bounding box center [403, 157] width 527 height 12
type input "B"
type input "MALA"
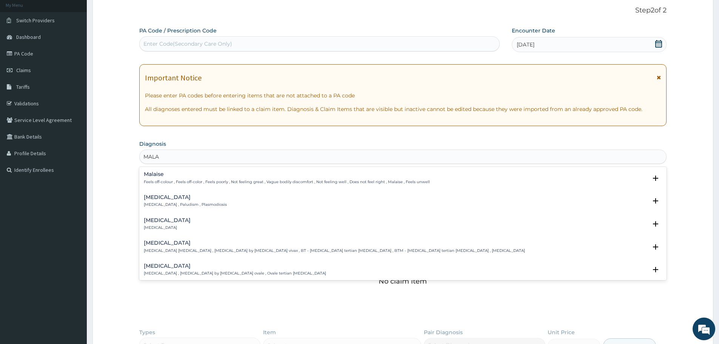
click at [163, 198] on h4 "[MEDICAL_DATA]" at bounding box center [185, 197] width 83 height 6
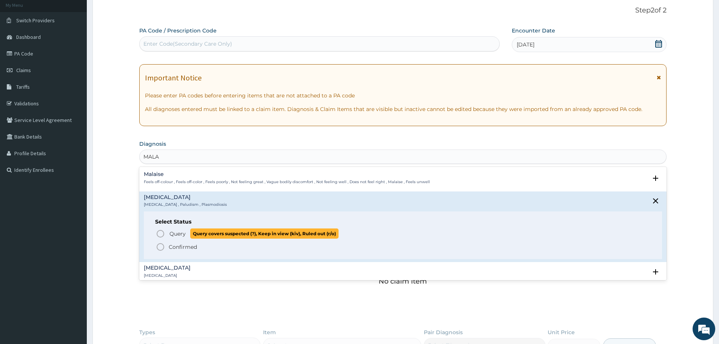
click at [162, 232] on icon "status option query" at bounding box center [160, 233] width 9 height 9
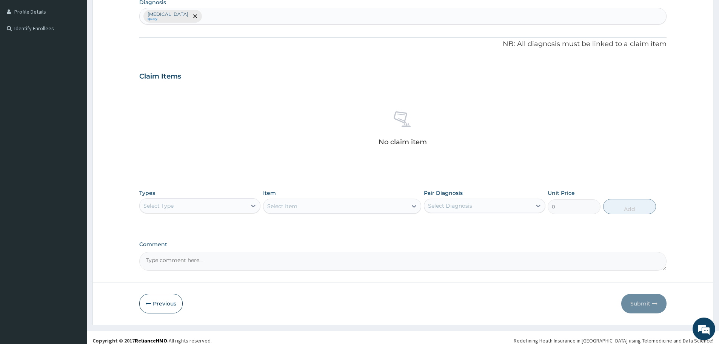
scroll to position [193, 0]
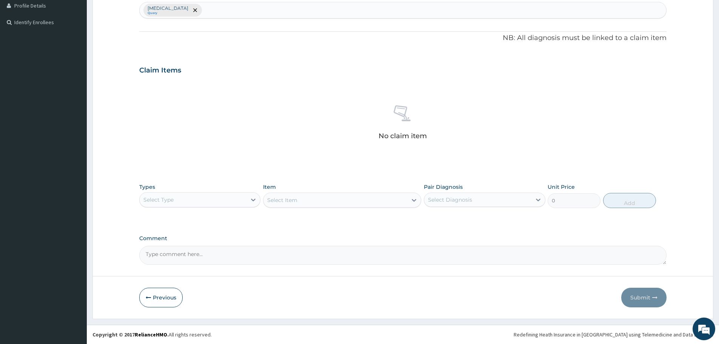
click at [239, 191] on div "Types Select Type" at bounding box center [199, 195] width 121 height 25
click at [220, 201] on div "Select Type" at bounding box center [193, 200] width 107 height 12
type input "PRO"
click at [198, 216] on div "Procedures" at bounding box center [199, 219] width 121 height 14
click at [358, 195] on div "Select Item" at bounding box center [342, 199] width 158 height 15
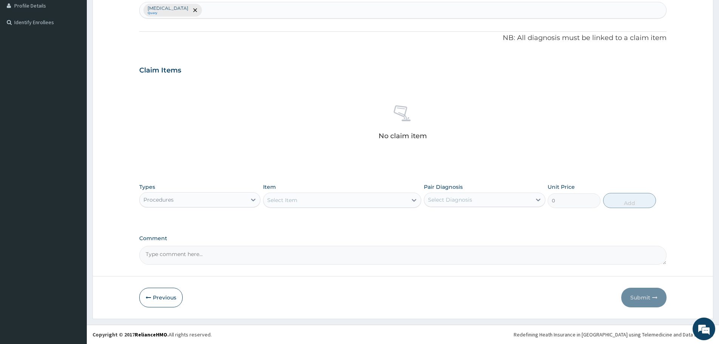
click at [358, 195] on div "Select Item" at bounding box center [342, 199] width 158 height 15
click at [350, 198] on div "Select Item" at bounding box center [335, 200] width 144 height 12
type input "GENER"
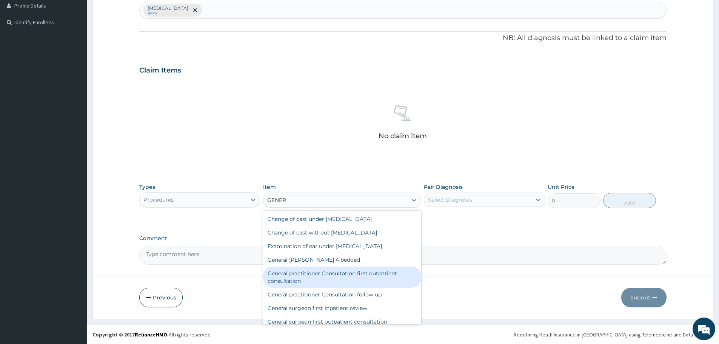
click at [348, 281] on div "General practitioner Consultation first outpatient consultation" at bounding box center [342, 276] width 158 height 21
type input "3547.5"
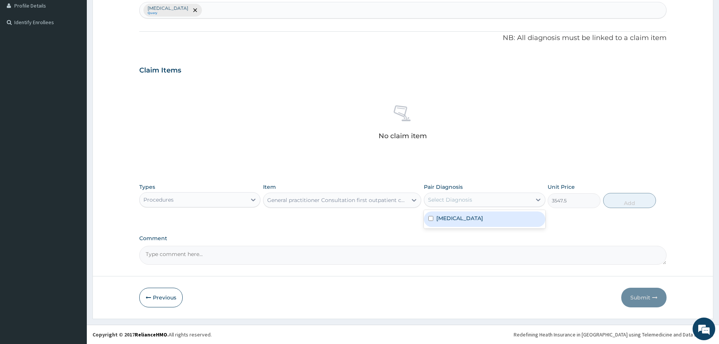
click at [491, 196] on div "Select Diagnosis" at bounding box center [477, 200] width 107 height 12
click at [441, 216] on label "[MEDICAL_DATA]" at bounding box center [459, 218] width 47 height 8
checkbox input "true"
click at [623, 199] on button "Add" at bounding box center [629, 200] width 53 height 15
type input "0"
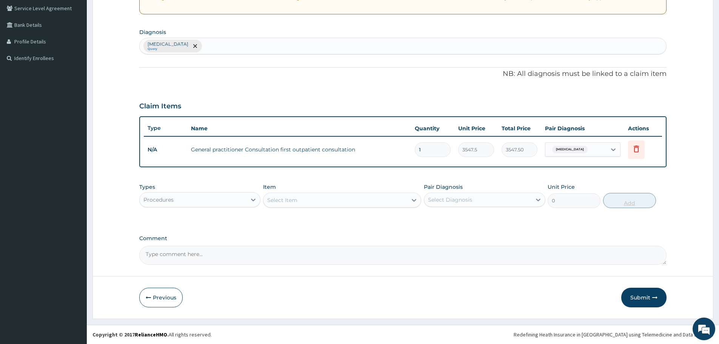
scroll to position [157, 0]
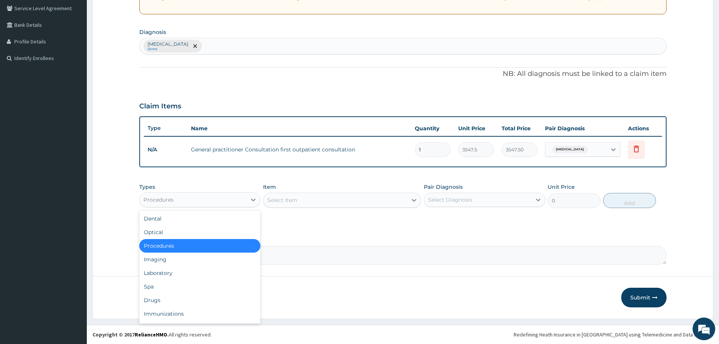
click at [225, 203] on div "Procedures" at bounding box center [193, 200] width 107 height 12
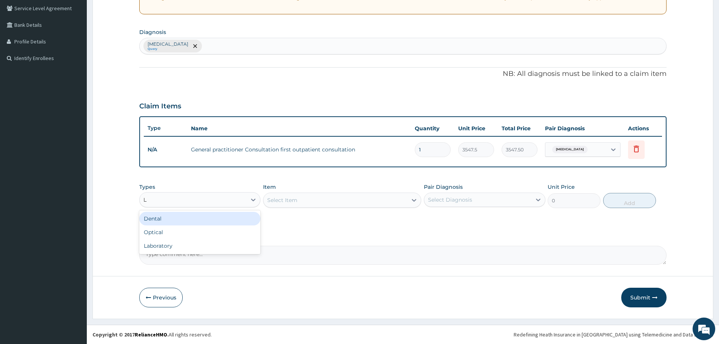
type input "LA"
click at [206, 219] on div "Laboratory" at bounding box center [199, 219] width 121 height 14
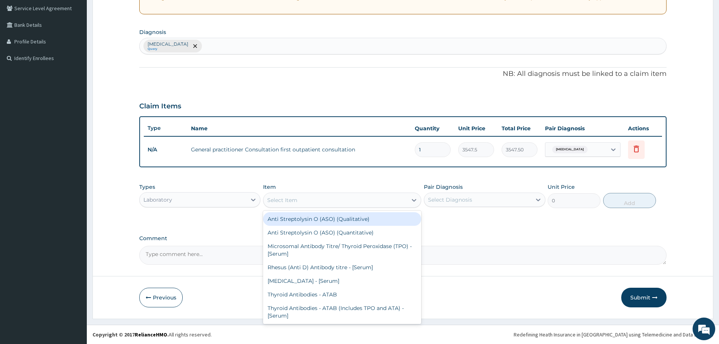
click at [328, 200] on div "Select Item" at bounding box center [335, 200] width 144 height 12
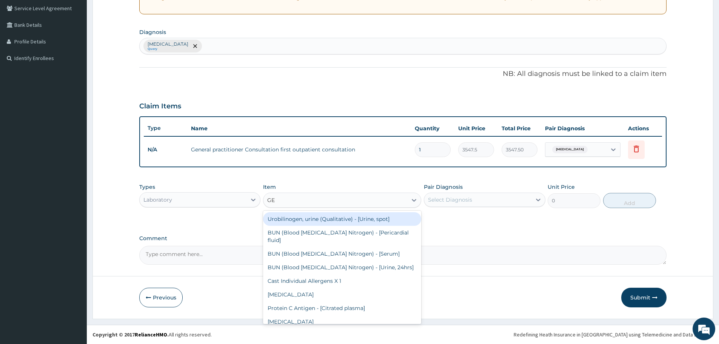
type input "G"
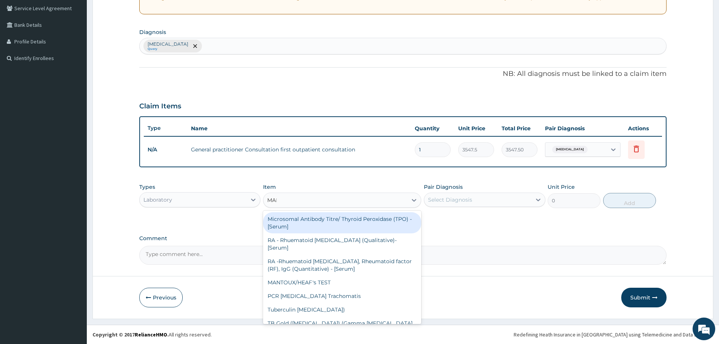
type input "MALA"
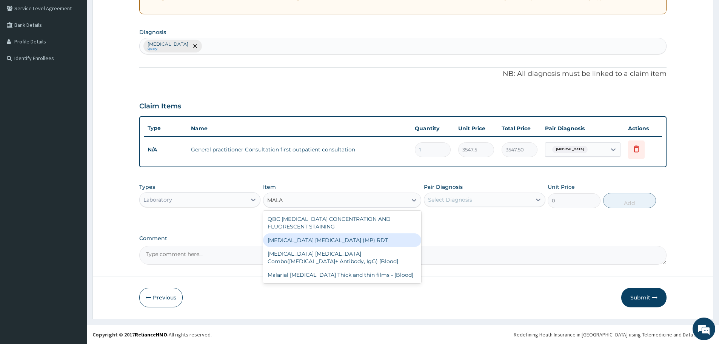
click at [334, 243] on div "[MEDICAL_DATA] [MEDICAL_DATA] (MP) RDT" at bounding box center [342, 240] width 158 height 14
type input "1612.5"
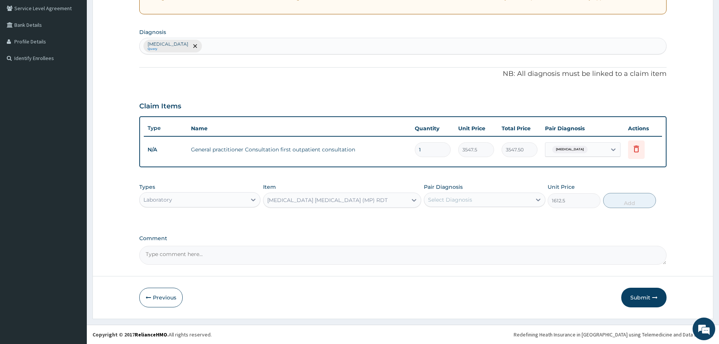
click at [506, 207] on div "Pair Diagnosis Select Diagnosis" at bounding box center [484, 195] width 121 height 25
click at [513, 200] on div "Select Diagnosis" at bounding box center [477, 200] width 107 height 12
click at [471, 226] on div "[MEDICAL_DATA]" at bounding box center [484, 218] width 121 height 15
checkbox input "true"
click at [625, 200] on button "Add" at bounding box center [629, 200] width 53 height 15
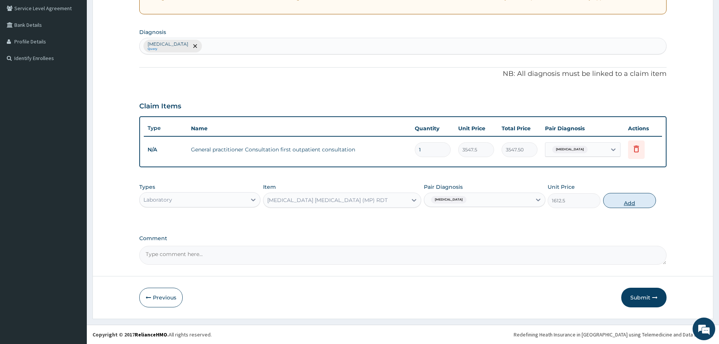
type input "0"
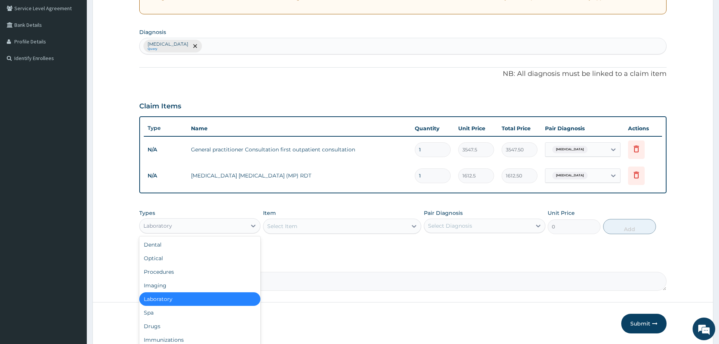
click at [239, 232] on div "Laboratory" at bounding box center [199, 225] width 121 height 15
click at [170, 329] on div "Drugs" at bounding box center [199, 326] width 121 height 14
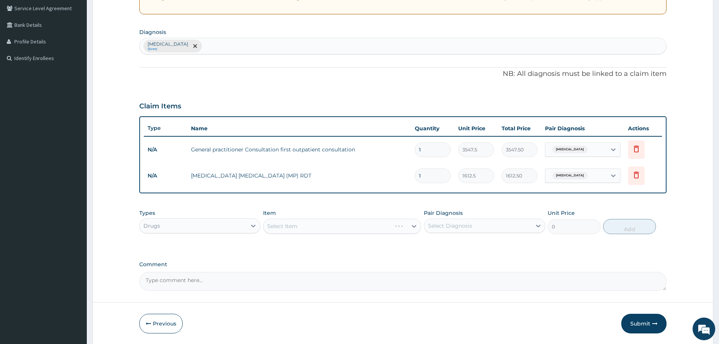
click at [344, 221] on div "Select Item" at bounding box center [342, 226] width 158 height 15
click at [351, 222] on div "Select Item" at bounding box center [335, 226] width 144 height 12
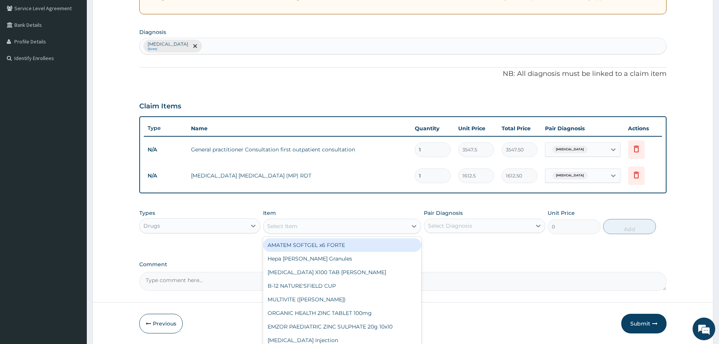
type input "A"
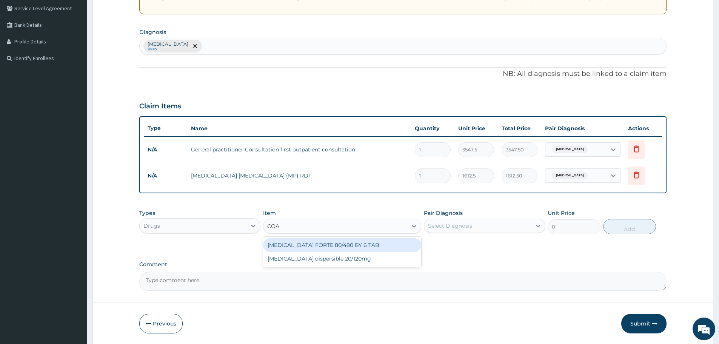
type input "[PERSON_NAME]"
click at [364, 249] on div "[MEDICAL_DATA] FORTE 80/480 BY 6 TAB" at bounding box center [342, 245] width 158 height 14
type input "449.35"
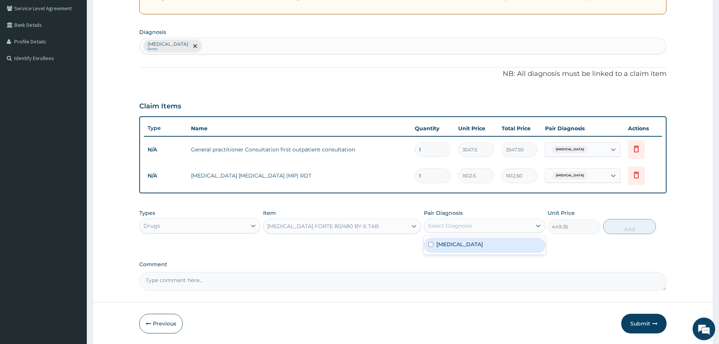
click at [443, 232] on div "Select Diagnosis" at bounding box center [484, 226] width 121 height 14
click at [436, 241] on label "[MEDICAL_DATA]" at bounding box center [459, 244] width 47 height 8
checkbox input "true"
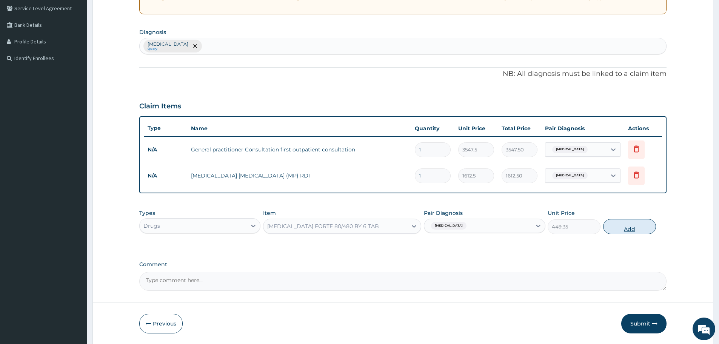
click at [644, 226] on button "Add" at bounding box center [629, 226] width 53 height 15
type input "0"
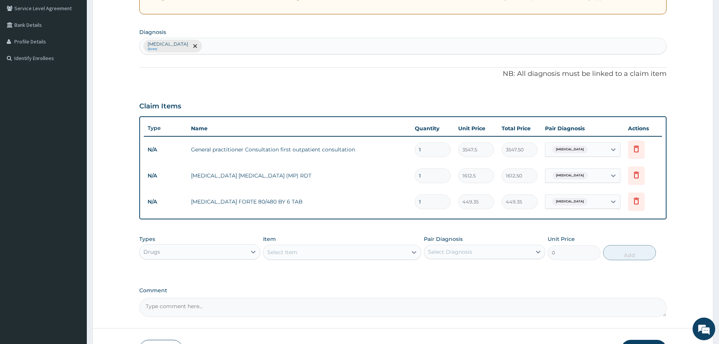
type input "0.00"
type input "6"
type input "2696.10"
type input "6"
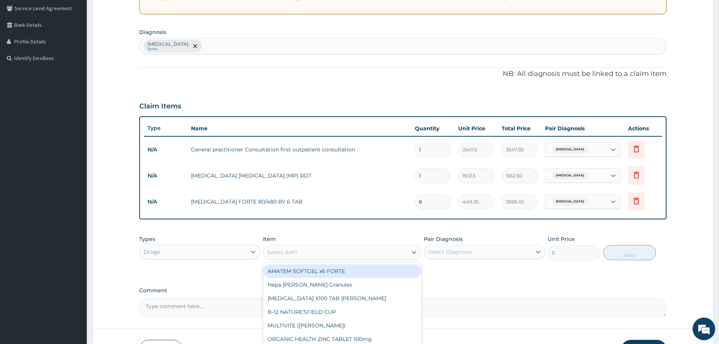
click at [340, 255] on div "Select Item" at bounding box center [335, 252] width 144 height 12
type input "PARACE"
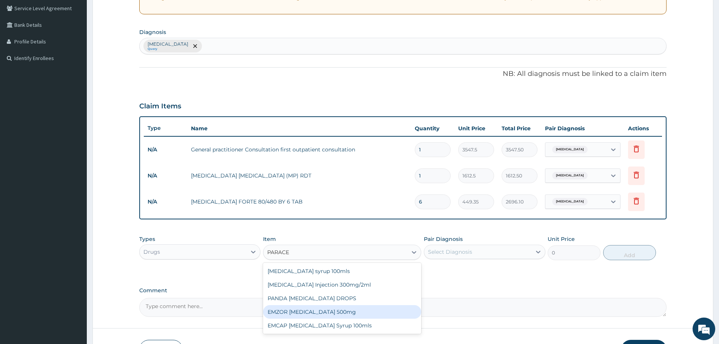
click at [348, 311] on div "EMZOR [MEDICAL_DATA] 500mg" at bounding box center [342, 312] width 158 height 14
type input "23.65"
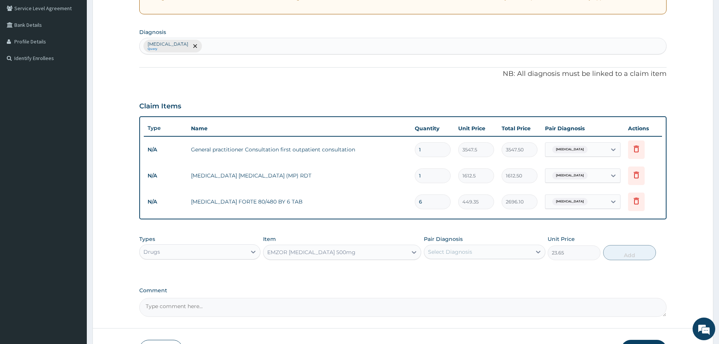
click at [493, 249] on div "Select Diagnosis" at bounding box center [477, 252] width 107 height 12
click at [459, 269] on div "[MEDICAL_DATA]" at bounding box center [484, 270] width 121 height 15
checkbox input "true"
click at [628, 246] on button "Add" at bounding box center [629, 252] width 53 height 15
type input "0"
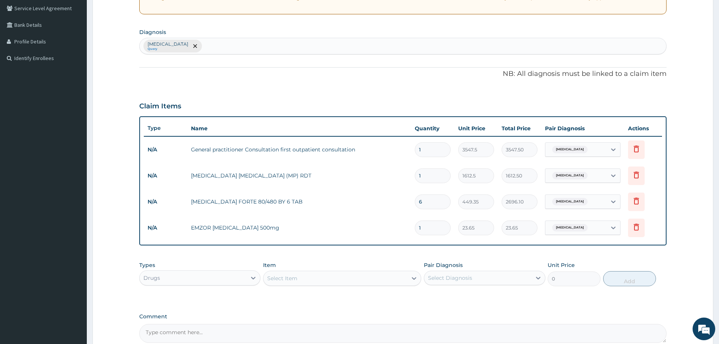
type input "18"
type input "425.70"
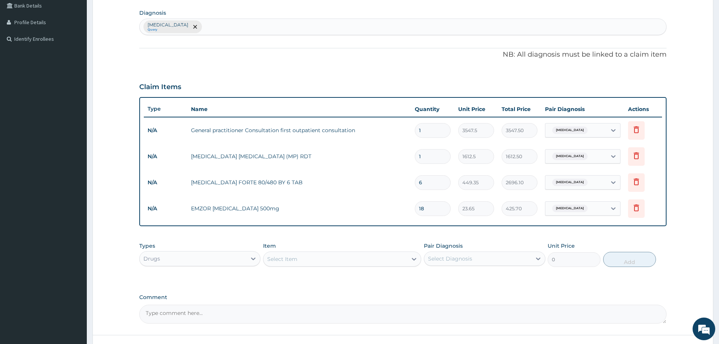
scroll to position [235, 0]
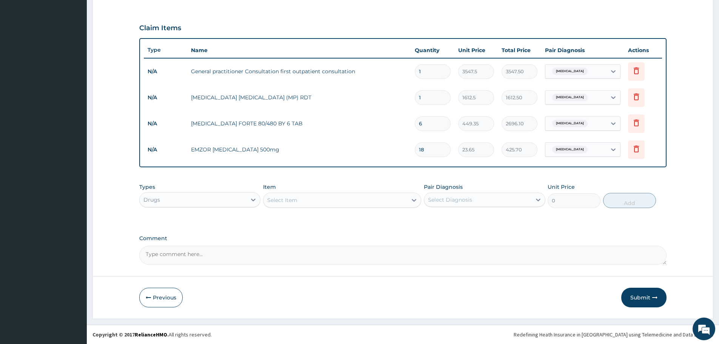
type input "18"
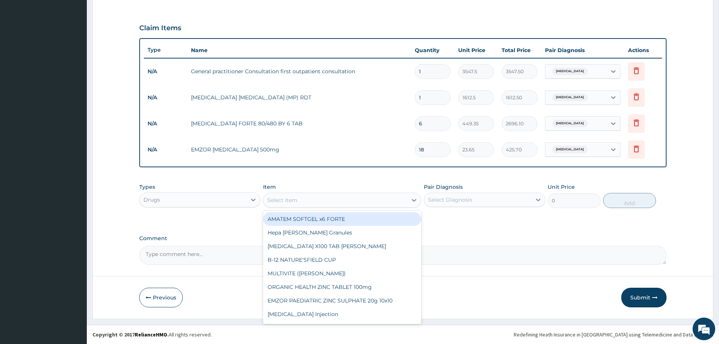
click at [306, 202] on div "Select Item" at bounding box center [335, 200] width 144 height 12
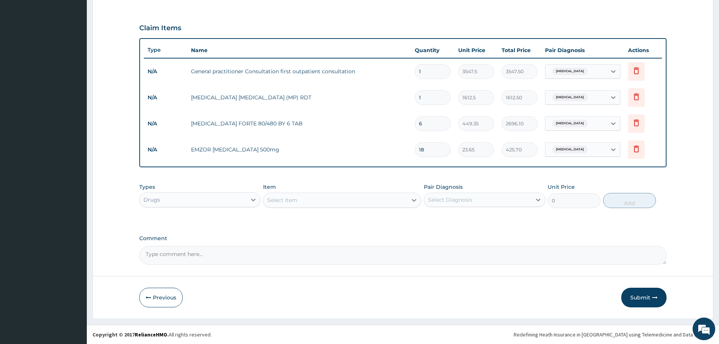
click at [501, 262] on textarea "Comment" at bounding box center [402, 255] width 527 height 19
click at [638, 297] on button "Submit" at bounding box center [643, 298] width 45 height 20
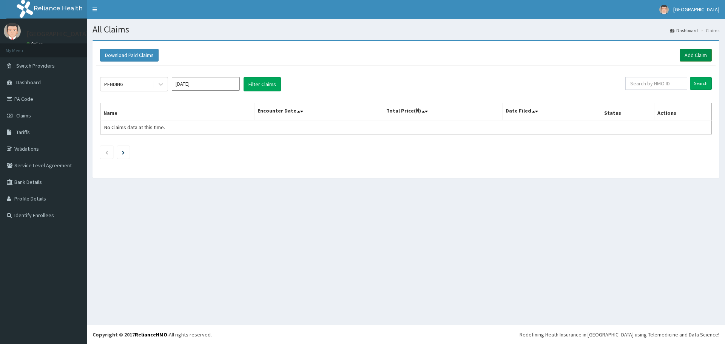
click at [701, 57] on link "Add Claim" at bounding box center [695, 55] width 32 height 13
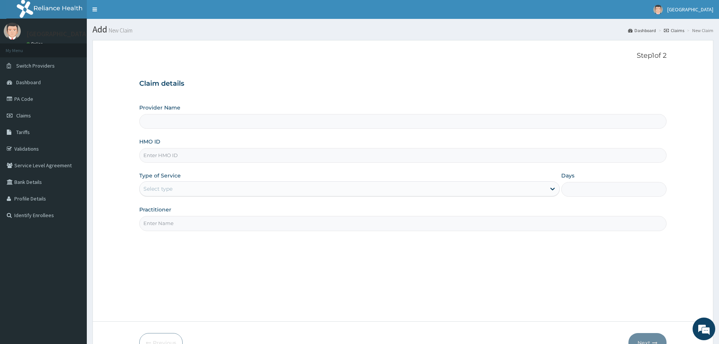
click at [154, 157] on input "HMO ID" at bounding box center [402, 155] width 527 height 15
type input "[GEOGRAPHIC_DATA]"
type input "giz/10006/a"
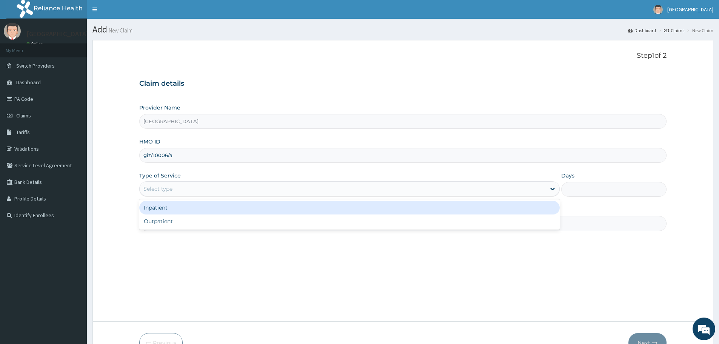
drag, startPoint x: 186, startPoint y: 193, endPoint x: 165, endPoint y: 227, distance: 40.0
click at [165, 196] on div "option Inpatient focused, 1 of 2. 2 results available. Use Up and Down to choos…" at bounding box center [349, 188] width 420 height 15
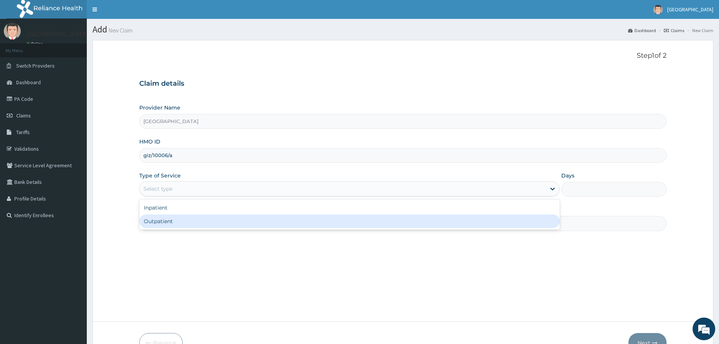
click at [165, 227] on div "Outpatient" at bounding box center [349, 221] width 420 height 14
type input "1"
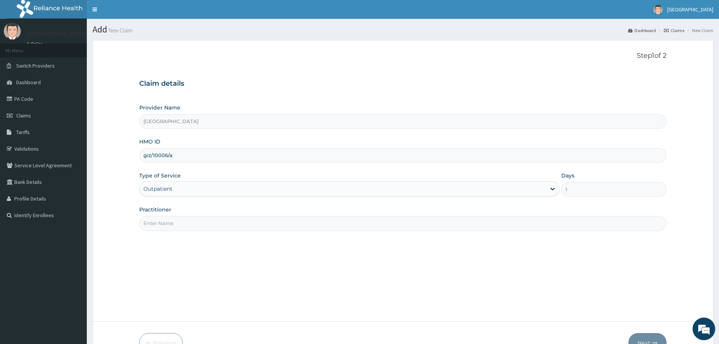
click at [179, 224] on input "Practitioner" at bounding box center [402, 223] width 527 height 15
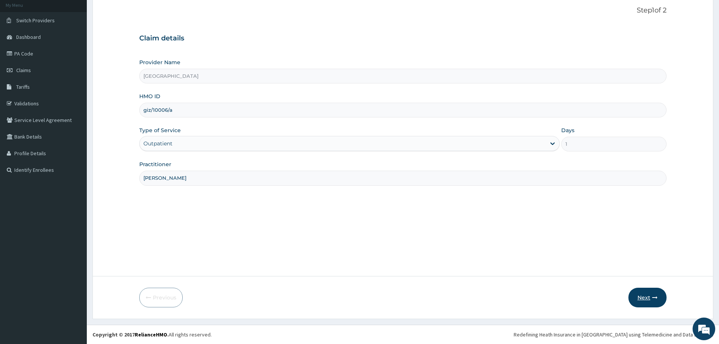
type input "[PERSON_NAME]"
click at [654, 303] on button "Next" at bounding box center [647, 298] width 38 height 20
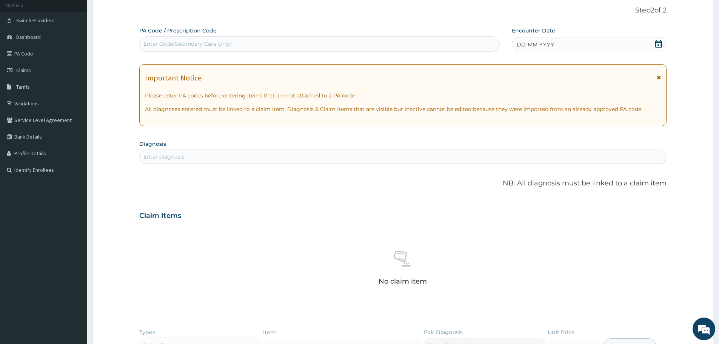
click at [660, 40] on icon at bounding box center [659, 44] width 8 height 8
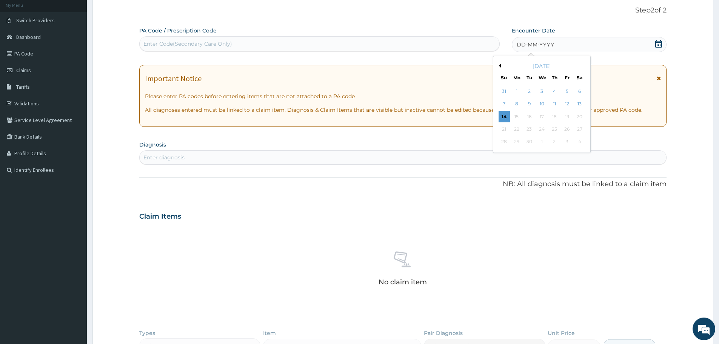
click at [502, 65] on div "[DATE]" at bounding box center [541, 66] width 91 height 8
click at [500, 67] on button "Previous Month" at bounding box center [499, 66] width 4 height 4
click at [519, 126] on div "18" at bounding box center [516, 128] width 11 height 11
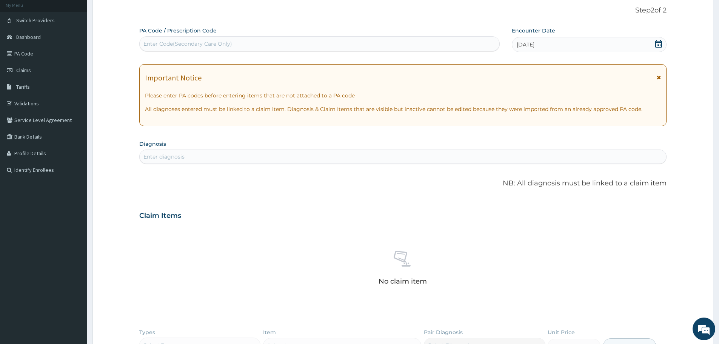
click at [209, 160] on div "Enter diagnosis" at bounding box center [403, 157] width 527 height 12
type input "[MEDICAL_DATA]"
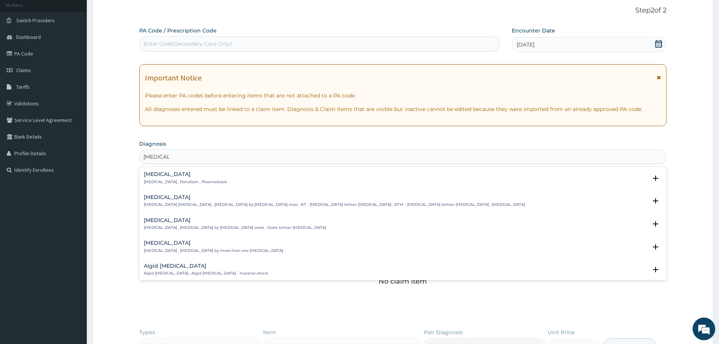
click at [177, 180] on p "[MEDICAL_DATA] , Paludism , Plasmodiosis" at bounding box center [185, 181] width 83 height 5
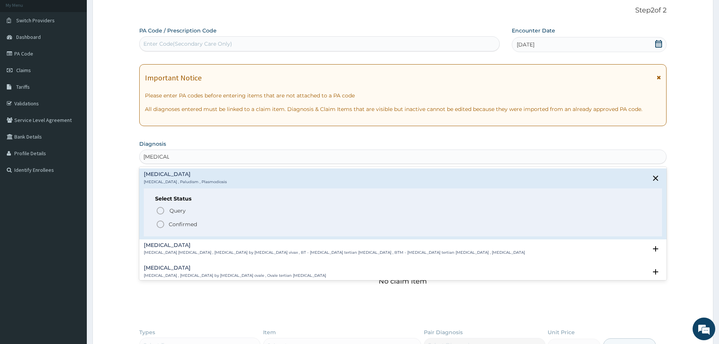
click at [160, 222] on icon "status option filled" at bounding box center [160, 224] width 9 height 9
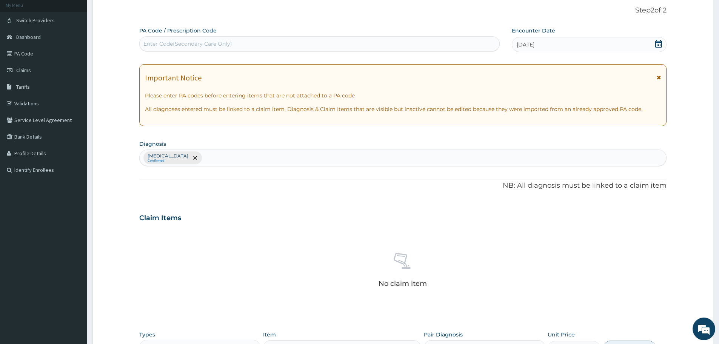
scroll to position [193, 0]
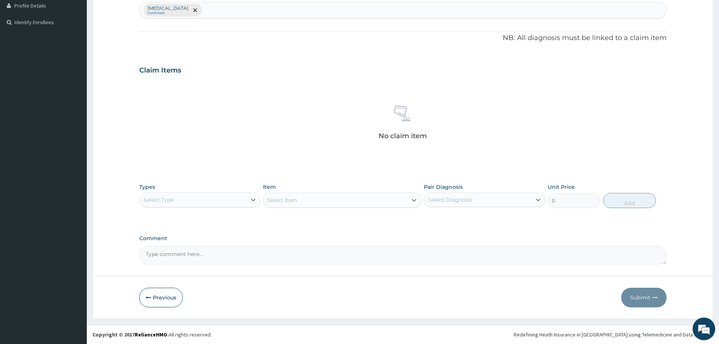
click at [219, 191] on div "Types Select Type" at bounding box center [199, 195] width 121 height 25
click at [214, 196] on div "Select Type" at bounding box center [193, 200] width 107 height 12
type input "PROC"
click at [195, 218] on div "Procedures" at bounding box center [199, 219] width 121 height 14
click at [309, 193] on div "Select Item" at bounding box center [342, 199] width 158 height 15
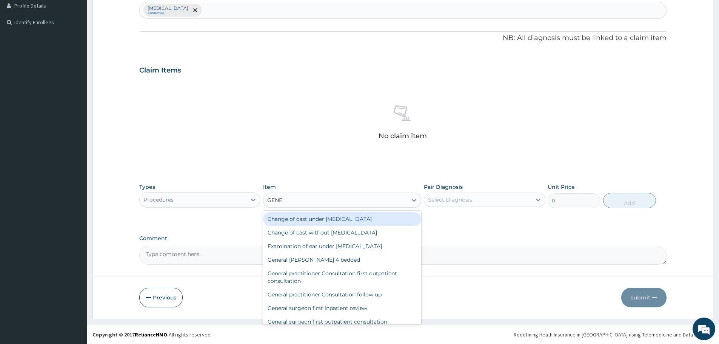
type input "GENER"
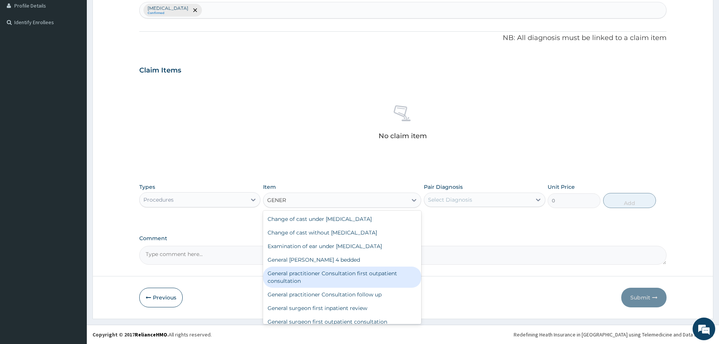
click at [313, 272] on div "General practitioner Consultation first outpatient consultation" at bounding box center [342, 276] width 158 height 21
type input "3547.5"
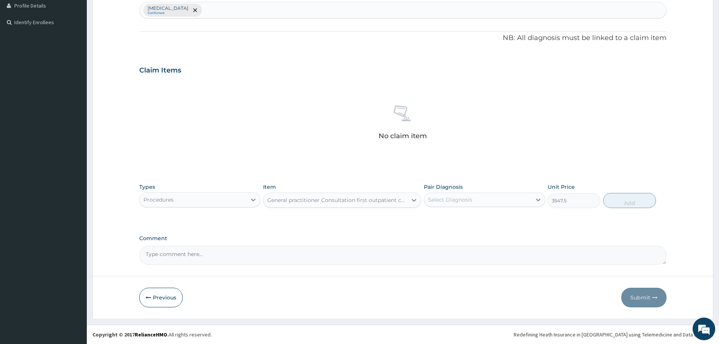
click at [513, 199] on div "Select Diagnosis" at bounding box center [477, 200] width 107 height 12
click at [470, 223] on div "[MEDICAL_DATA]" at bounding box center [484, 218] width 121 height 15
checkbox input "true"
click at [619, 202] on button "Add" at bounding box center [629, 200] width 53 height 15
type input "0"
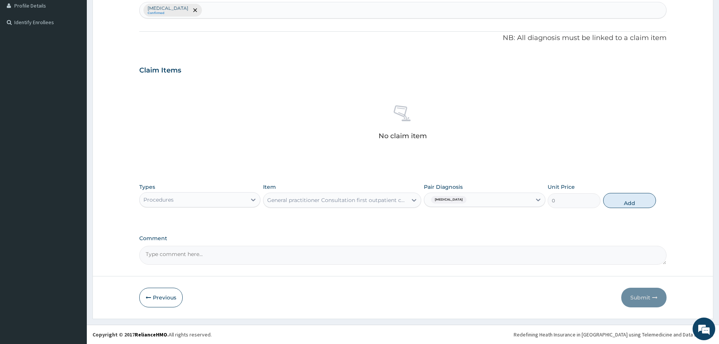
scroll to position [157, 0]
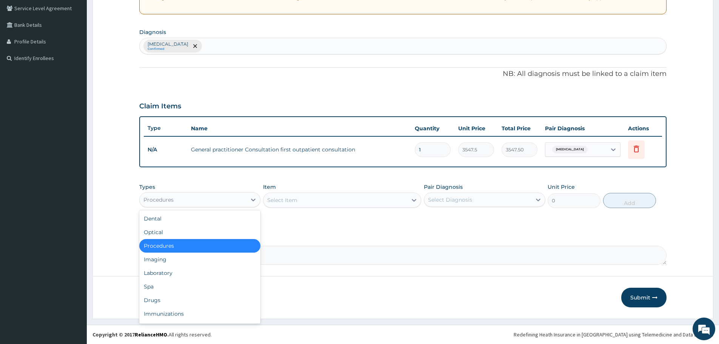
click at [225, 202] on div "Procedures" at bounding box center [193, 200] width 107 height 12
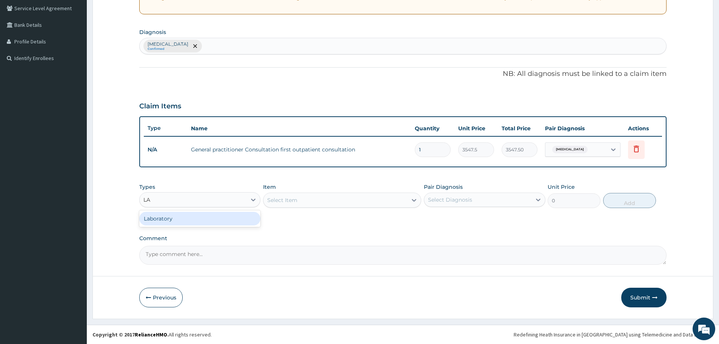
type input "LAB"
click at [209, 217] on div "Laboratory" at bounding box center [199, 219] width 121 height 14
click at [340, 197] on div "Select Item" at bounding box center [342, 199] width 158 height 15
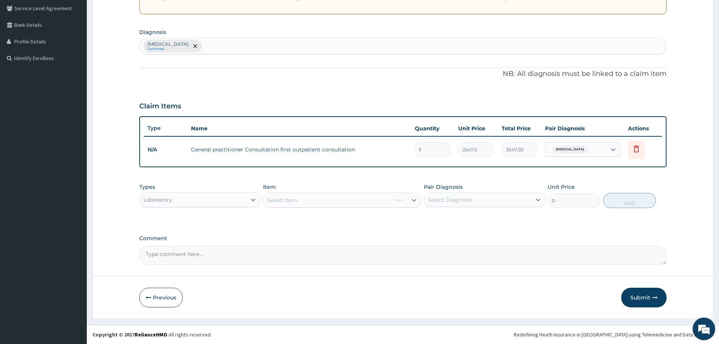
click at [341, 199] on div "Select Item" at bounding box center [342, 199] width 158 height 15
click at [382, 203] on div "Select Item" at bounding box center [342, 199] width 158 height 15
click at [366, 200] on div "Select Item" at bounding box center [342, 199] width 158 height 15
click at [336, 202] on div "Select Item" at bounding box center [342, 199] width 158 height 15
click at [287, 197] on div "Select Item" at bounding box center [342, 199] width 158 height 15
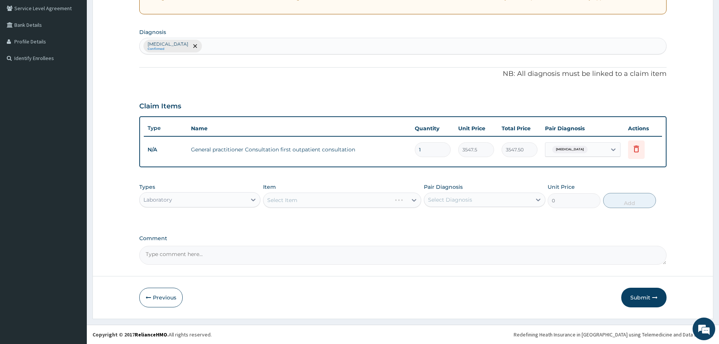
click at [413, 203] on div "Select Item" at bounding box center [342, 199] width 158 height 15
click at [319, 200] on div "Select Item" at bounding box center [342, 199] width 158 height 15
click at [413, 200] on div "Select Item" at bounding box center [342, 199] width 158 height 15
click at [295, 204] on div "Select Item" at bounding box center [342, 199] width 158 height 15
click at [328, 199] on div "Select Item" at bounding box center [342, 199] width 158 height 15
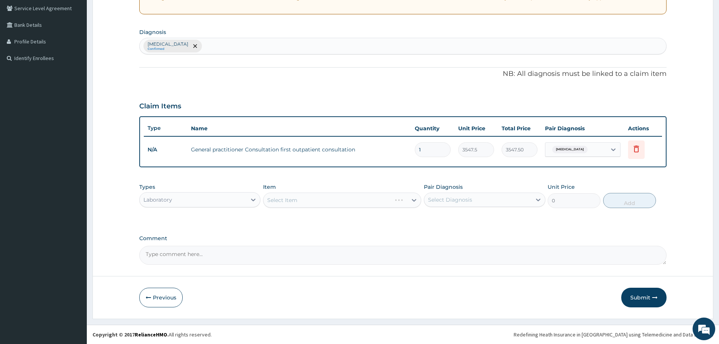
click at [411, 201] on div "Select Item" at bounding box center [342, 199] width 158 height 15
click at [320, 205] on div "Select Item" at bounding box center [342, 199] width 158 height 15
click at [328, 199] on div "Select Item" at bounding box center [342, 199] width 158 height 15
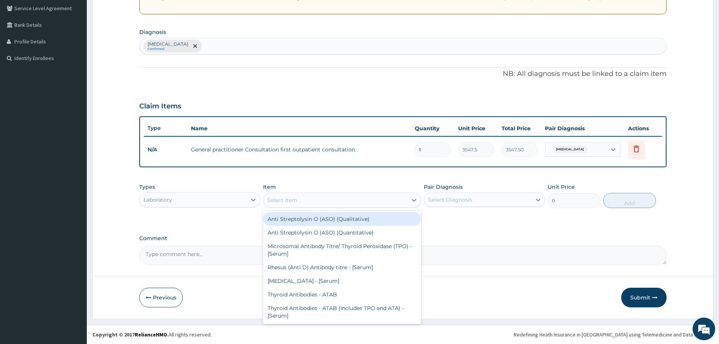
click at [312, 204] on div "Select Item" at bounding box center [335, 200] width 144 height 12
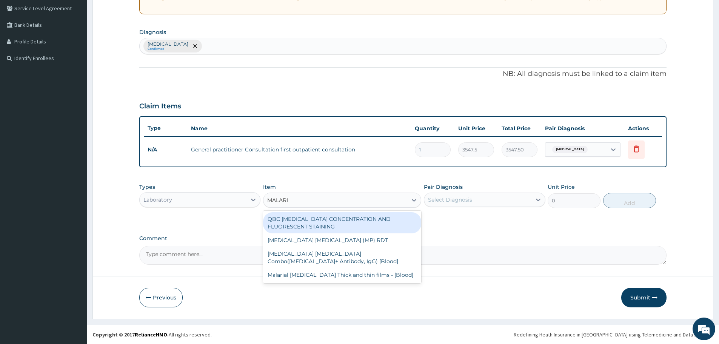
type input "MALARIA"
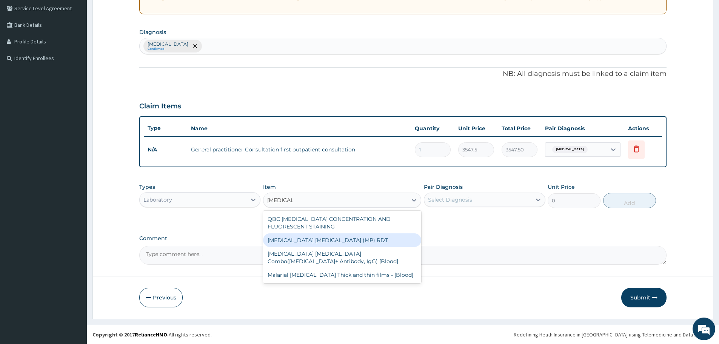
click at [325, 241] on div "MALARIA PARASITE (MP) RDT" at bounding box center [342, 240] width 158 height 14
type input "1612.5"
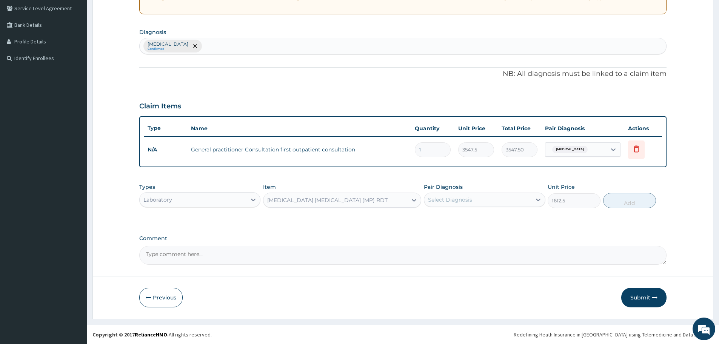
click at [482, 201] on div "Select Diagnosis" at bounding box center [477, 200] width 107 height 12
click at [450, 219] on label "Malaria" at bounding box center [459, 218] width 47 height 8
checkbox input "true"
click at [619, 205] on button "Add" at bounding box center [629, 200] width 53 height 15
type input "0"
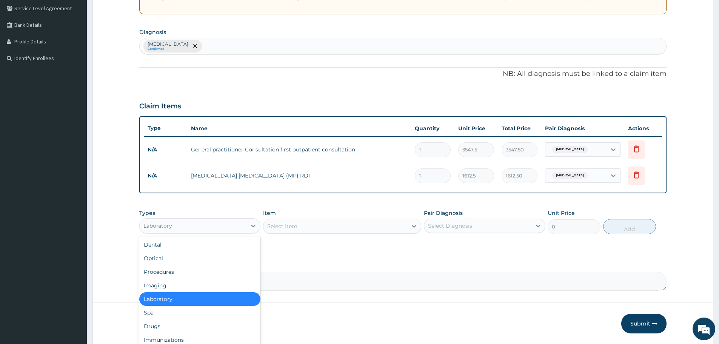
click at [217, 232] on div "Laboratory" at bounding box center [199, 225] width 121 height 15
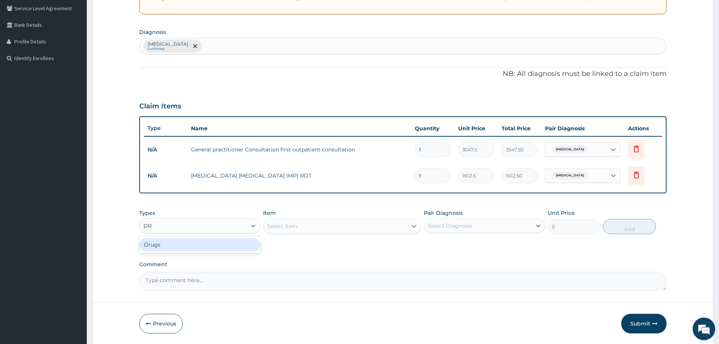
type input "DRU"
click at [205, 244] on div "Drugs" at bounding box center [199, 245] width 121 height 14
click at [334, 224] on div "Select Item" at bounding box center [342, 226] width 158 height 15
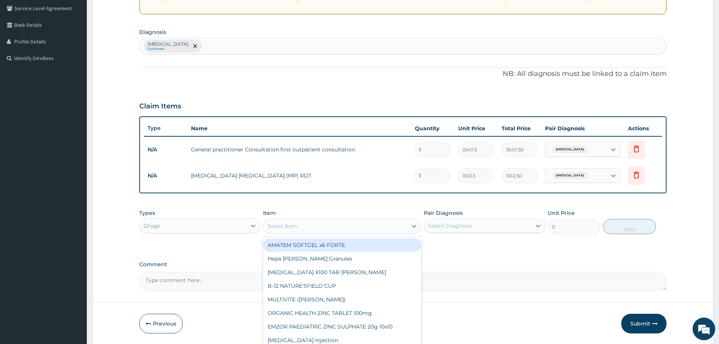
click at [339, 222] on div "Select Item" at bounding box center [335, 226] width 144 height 12
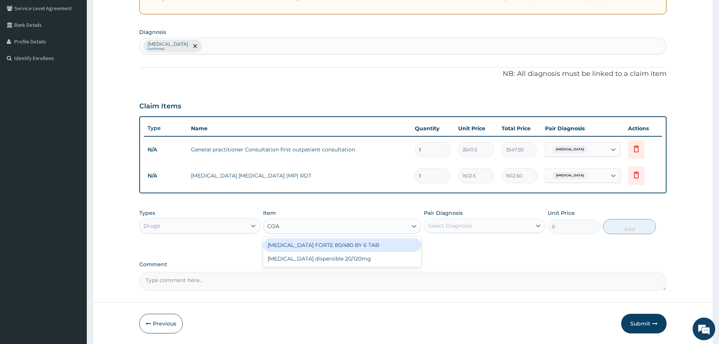
type input "COAR"
click at [345, 243] on div "COARTEM FORTE 80/480 BY 6 TAB" at bounding box center [342, 245] width 158 height 14
type input "449.35"
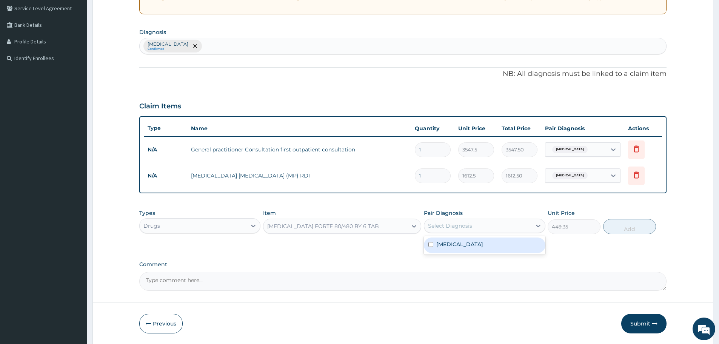
click at [466, 228] on div "Select Diagnosis" at bounding box center [450, 226] width 44 height 8
click at [442, 246] on label "Malaria" at bounding box center [459, 244] width 47 height 8
checkbox input "true"
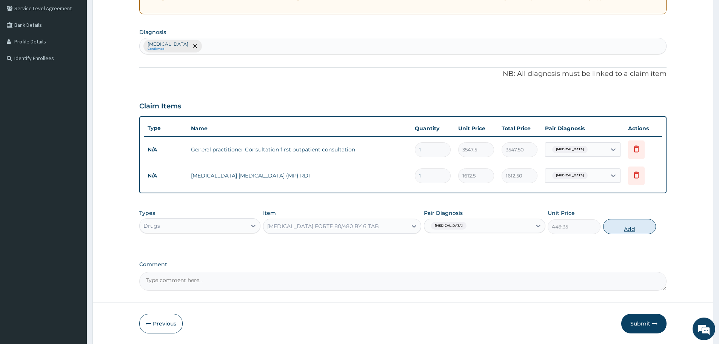
click at [619, 225] on button "Add" at bounding box center [629, 226] width 53 height 15
type input "0"
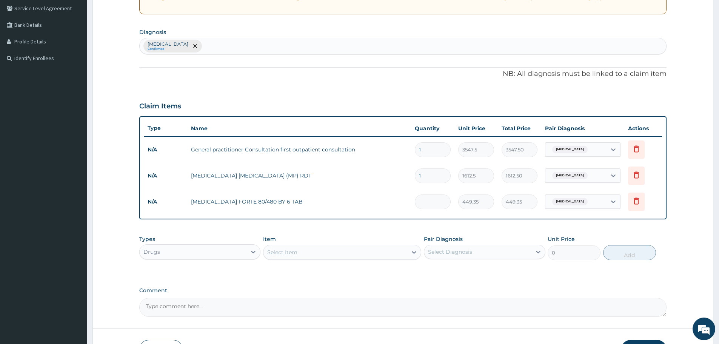
type input "0.00"
type input "6"
type input "2696.10"
type input "6"
click at [353, 251] on div "Select Item" at bounding box center [335, 252] width 144 height 12
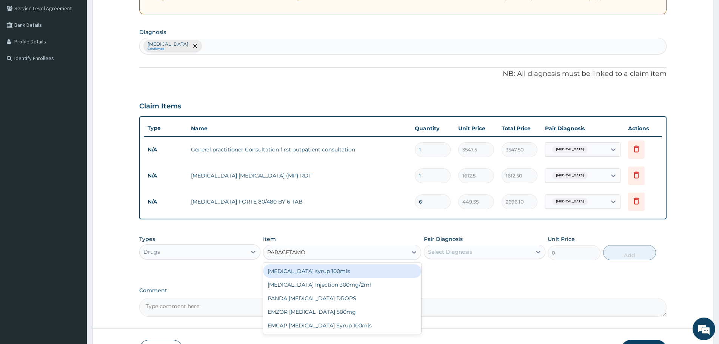
type input "PARACETAMOL"
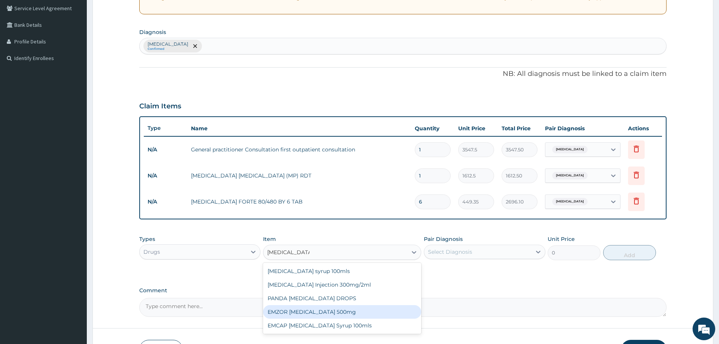
click at [367, 314] on div "EMZOR PARACETAMOL 500mg" at bounding box center [342, 312] width 158 height 14
type input "23.65"
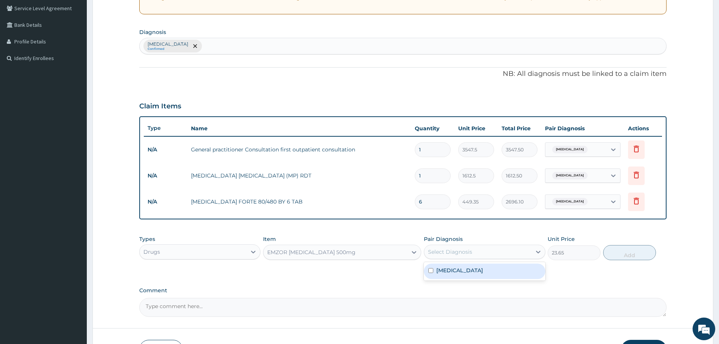
click at [477, 247] on div "Select Diagnosis" at bounding box center [477, 252] width 107 height 12
click at [432, 269] on input "checkbox" at bounding box center [430, 270] width 5 height 5
checkbox input "true"
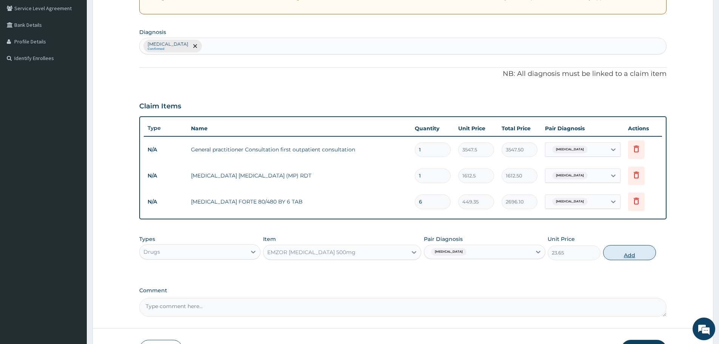
click at [624, 257] on button "Add" at bounding box center [629, 252] width 53 height 15
type input "0"
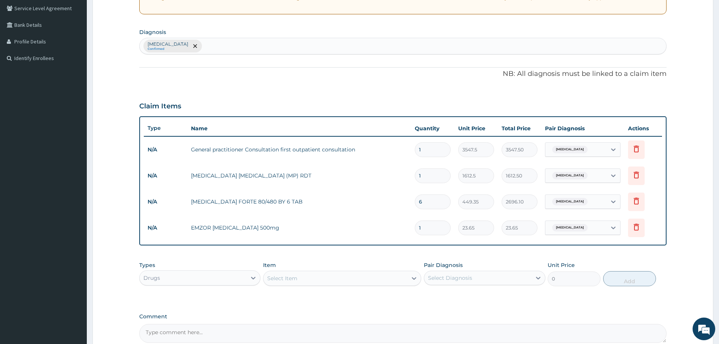
type input "18"
type input "425.70"
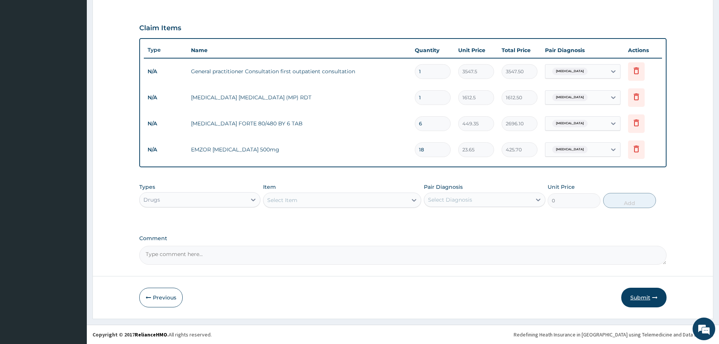
type input "18"
click at [645, 298] on button "Submit" at bounding box center [643, 298] width 45 height 20
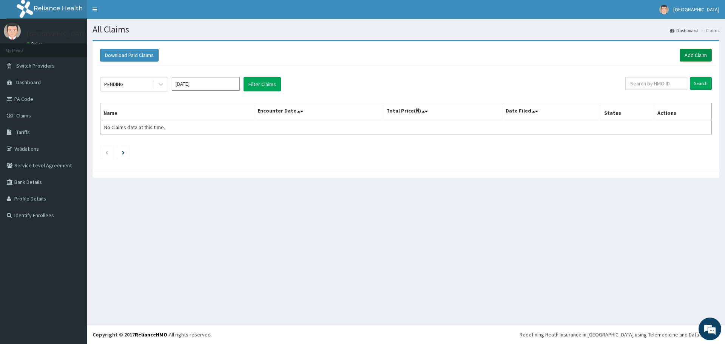
click at [688, 52] on link "Add Claim" at bounding box center [695, 55] width 32 height 13
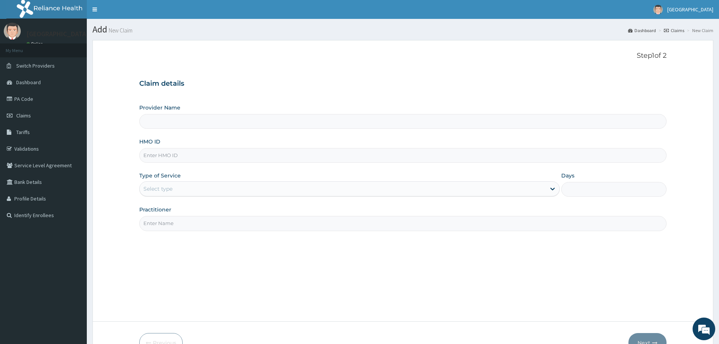
click at [182, 147] on div "HMO ID" at bounding box center [402, 150] width 527 height 25
click at [151, 161] on input "HMO ID" at bounding box center [402, 155] width 527 height 15
type input "[GEOGRAPHIC_DATA]"
type input "giz/10006/a"
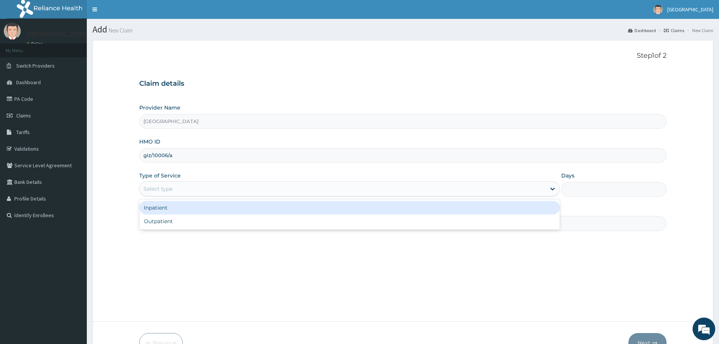
click at [185, 187] on div "Select type" at bounding box center [343, 189] width 406 height 12
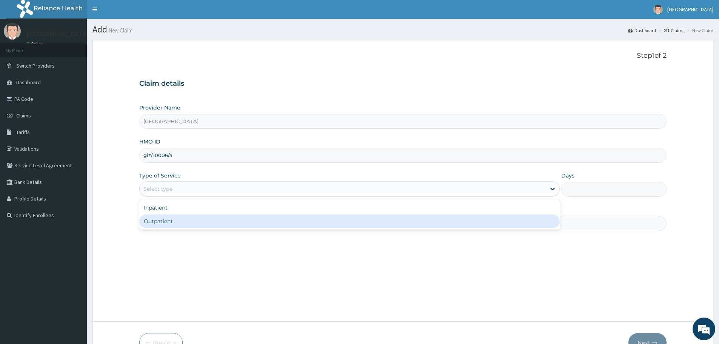
click at [173, 216] on div "Outpatient" at bounding box center [349, 221] width 420 height 14
type input "1"
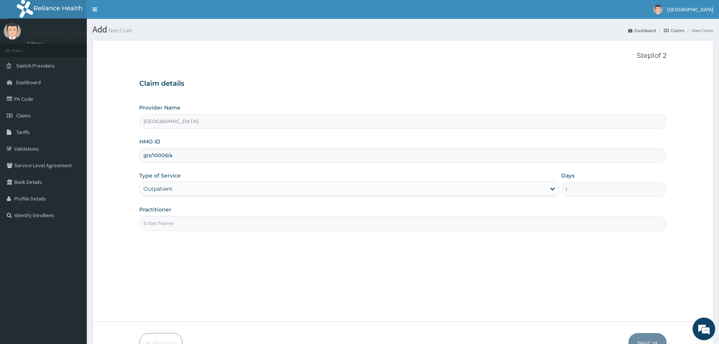
click at [179, 221] on input "Practitioner" at bounding box center [402, 223] width 527 height 15
type input "DR BODUNRIN"
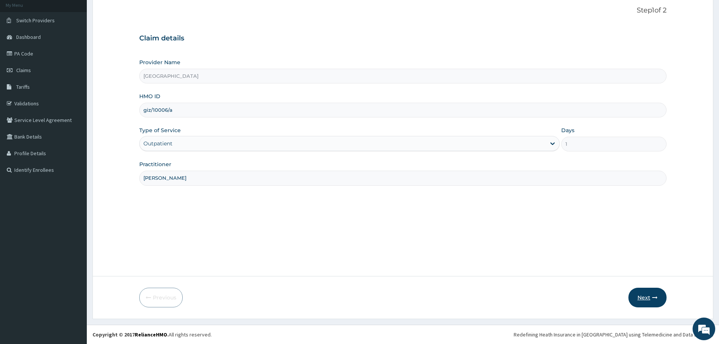
click at [648, 303] on button "Next" at bounding box center [647, 298] width 38 height 20
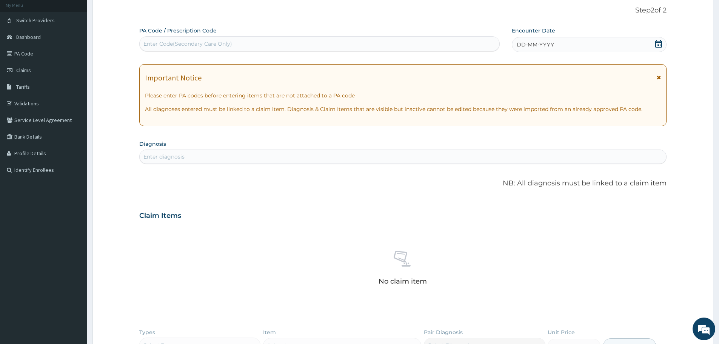
click at [657, 43] on icon at bounding box center [658, 44] width 7 height 8
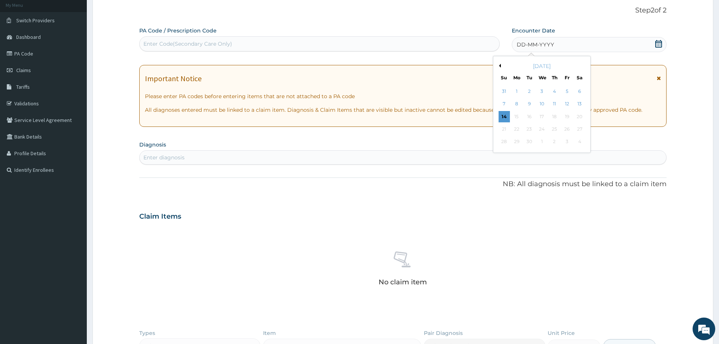
click at [500, 65] on button "Previous Month" at bounding box center [499, 66] width 4 height 4
click at [517, 128] on div "18" at bounding box center [516, 128] width 11 height 11
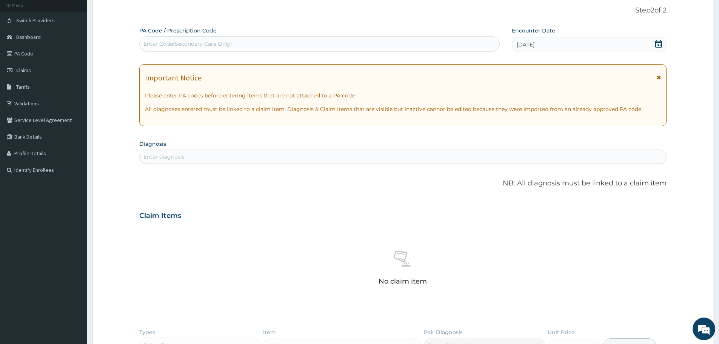
click at [172, 153] on div "Enter diagnosis" at bounding box center [163, 157] width 41 height 8
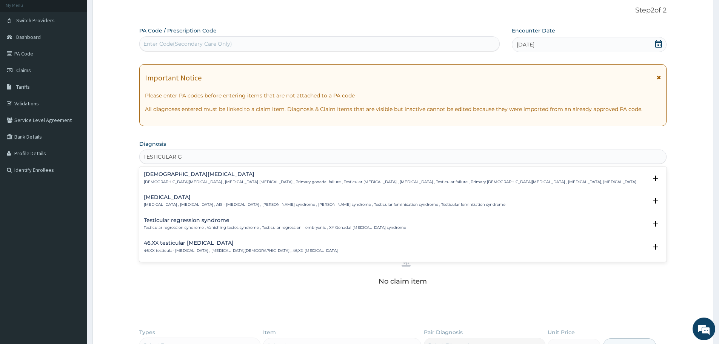
type input "TESTICULAR"
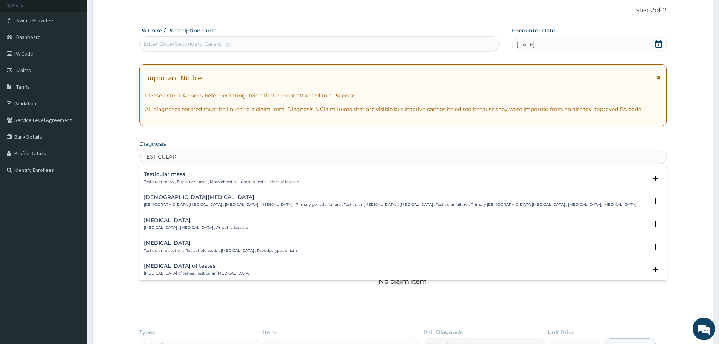
click at [182, 181] on p "Testicular mass , Testicular lump , Mass of testis , Lump in testis , Mass of t…" at bounding box center [221, 181] width 155 height 5
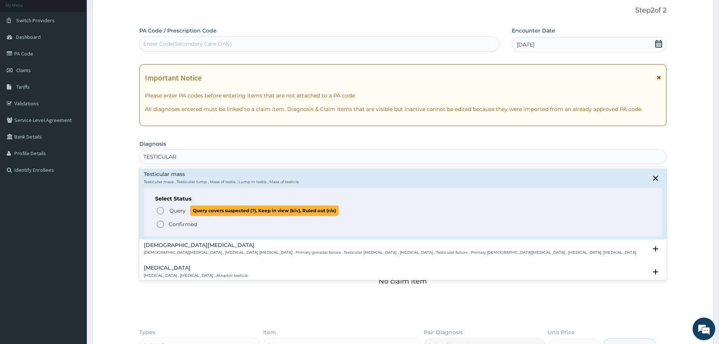
click at [157, 209] on circle "status option query" at bounding box center [160, 210] width 7 height 7
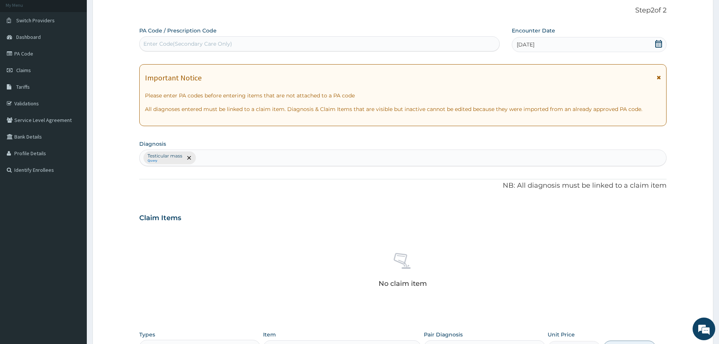
scroll to position [193, 0]
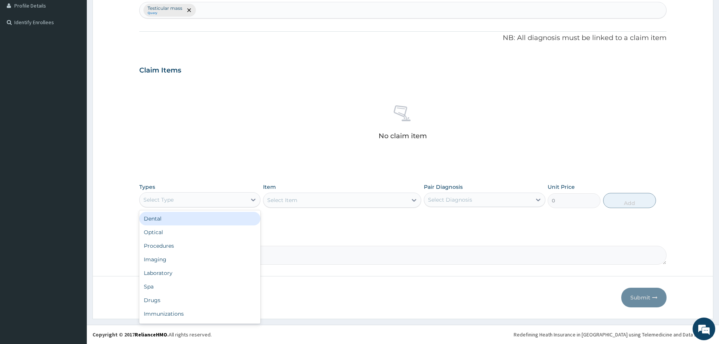
click at [229, 206] on div "Select Type" at bounding box center [199, 199] width 121 height 15
type input "P"
type input "DR"
click at [208, 221] on div "Drugs" at bounding box center [199, 219] width 121 height 14
click at [363, 201] on div "Select Item" at bounding box center [342, 199] width 158 height 15
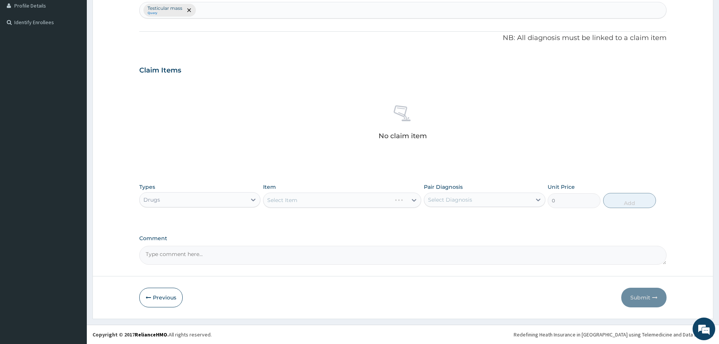
click at [356, 201] on div "Select Item" at bounding box center [327, 200] width 128 height 12
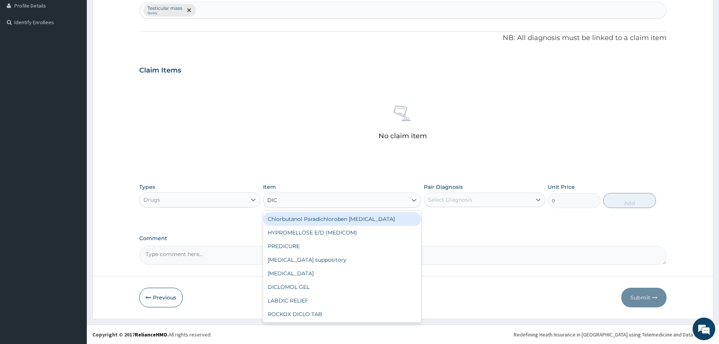
type input "DICL"
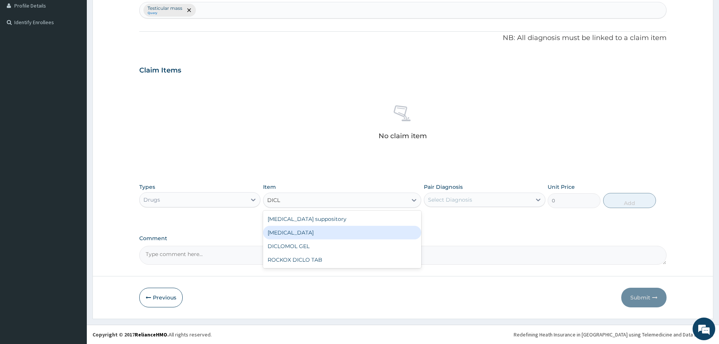
click at [349, 236] on div "Diclofenac" at bounding box center [342, 233] width 158 height 14
type input "591.25"
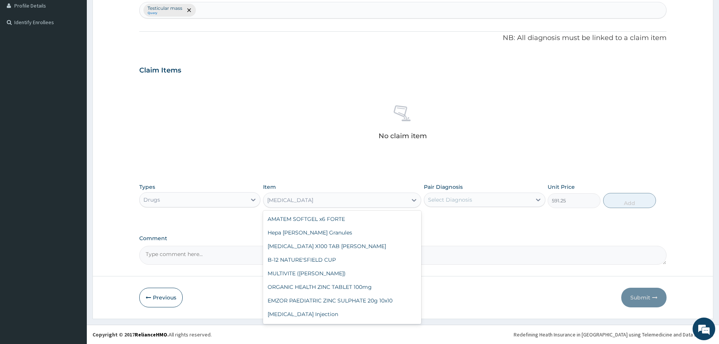
click at [338, 194] on div "Diclofenac" at bounding box center [335, 200] width 144 height 12
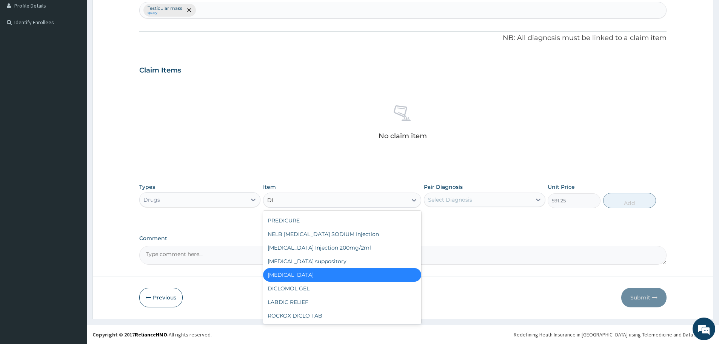
scroll to position [0, 0]
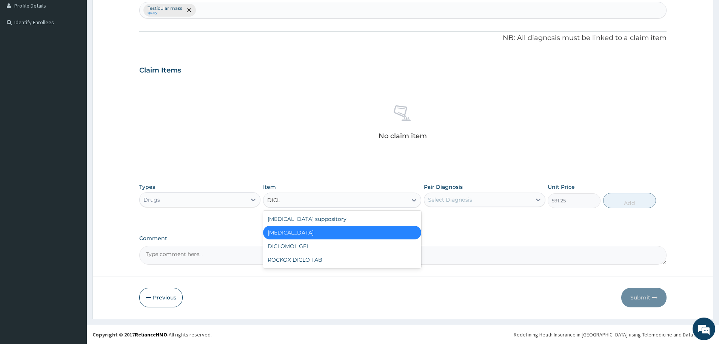
type input "DICLO"
click at [333, 263] on div "ROCKOX DICLO TAB" at bounding box center [342, 260] width 158 height 14
type input "82.775"
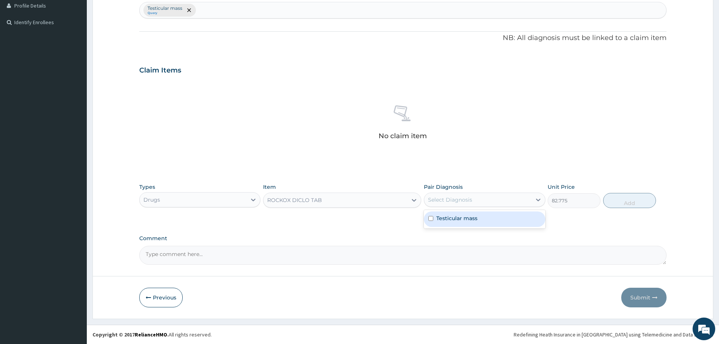
click at [446, 204] on div "Select Diagnosis" at bounding box center [477, 200] width 107 height 12
click at [429, 218] on input "checkbox" at bounding box center [430, 218] width 5 height 5
checkbox input "true"
click at [623, 202] on button "Add" at bounding box center [629, 200] width 53 height 15
type input "0"
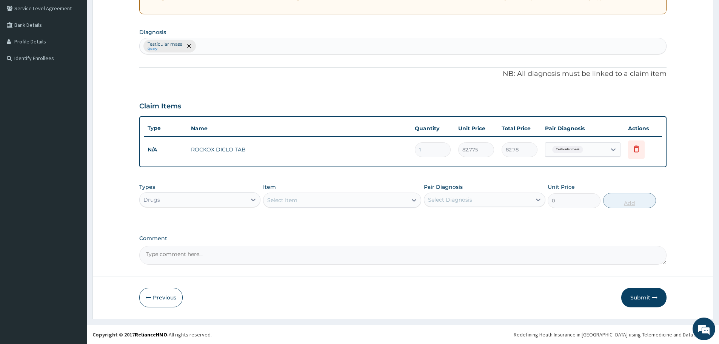
scroll to position [157, 0]
type input "10"
type input "827.75"
type input "1"
type input "82.78"
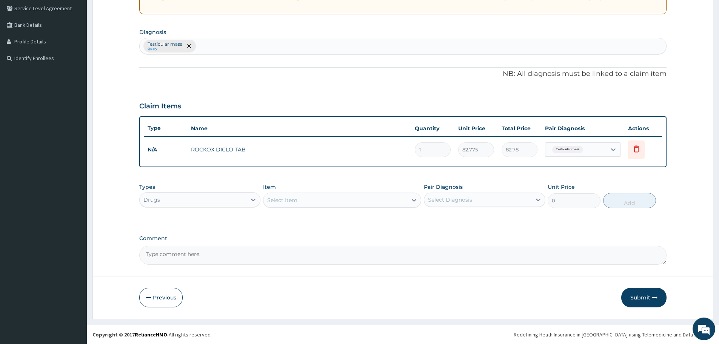
type input "0.00"
type input "6"
type input "496.65"
type input "6"
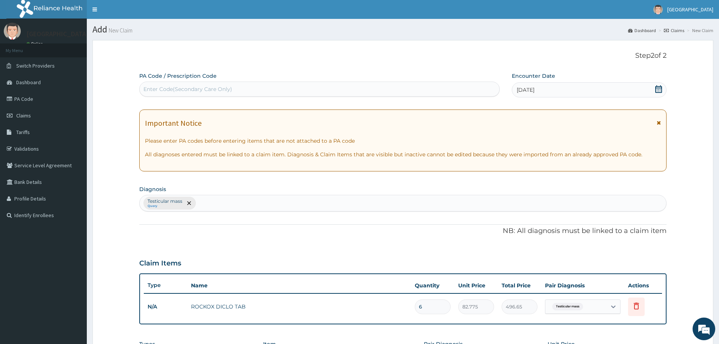
click at [354, 92] on div "Enter Code(Secondary Care Only)" at bounding box center [320, 89] width 360 height 12
paste input "PA/76EB0D"
type input "PA/76EB0D"
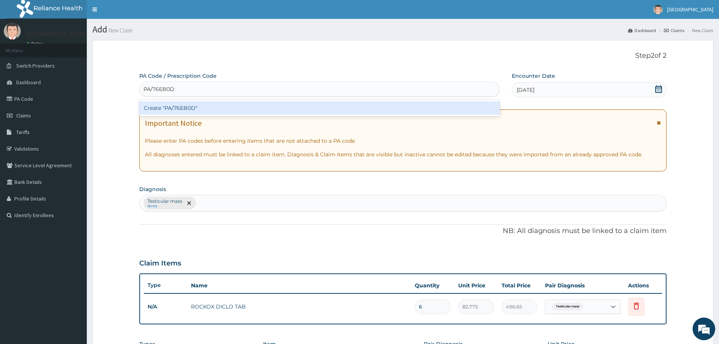
click at [391, 107] on div "Create "PA/76EB0D"" at bounding box center [319, 108] width 360 height 14
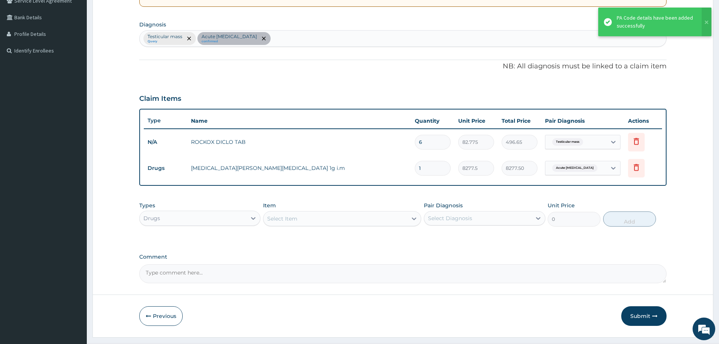
scroll to position [165, 0]
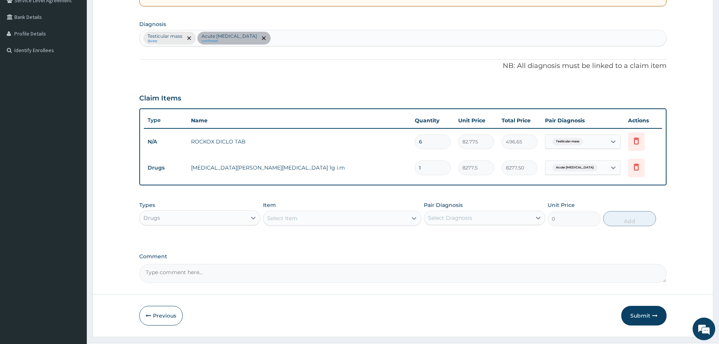
click at [289, 217] on div "Select Item" at bounding box center [282, 218] width 30 height 8
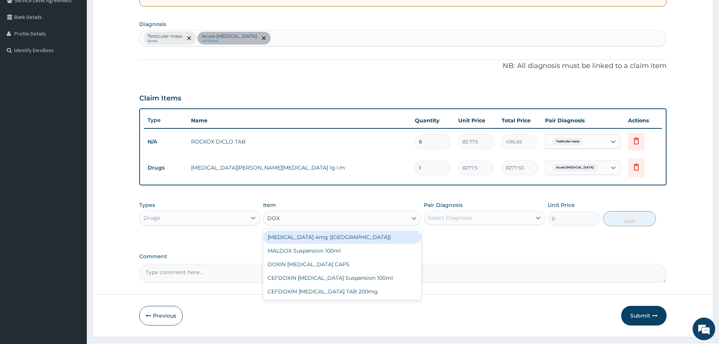
type input "DOXY"
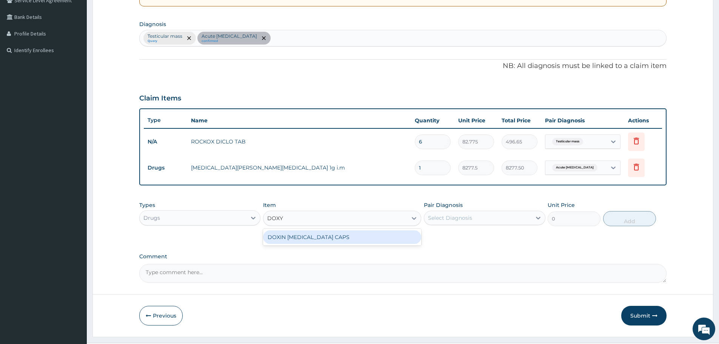
click at [314, 236] on div "DOXIN DOXYCYCLINE CAPS" at bounding box center [342, 237] width 158 height 14
type input "59.125"
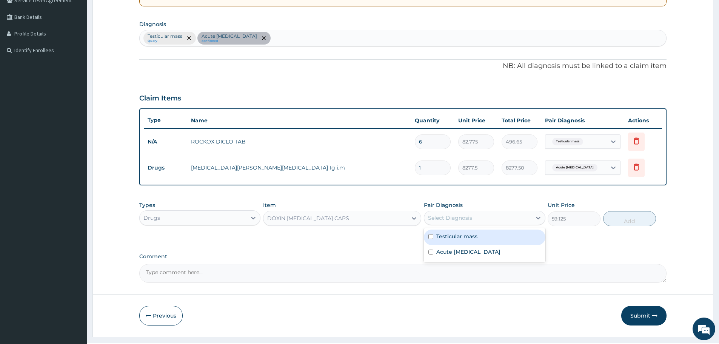
click at [489, 213] on div "Select Diagnosis" at bounding box center [477, 218] width 107 height 12
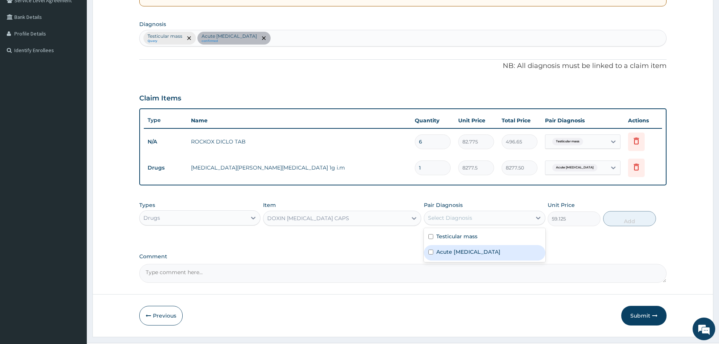
click at [434, 253] on div "Acute epididymitis" at bounding box center [484, 252] width 121 height 15
checkbox input "true"
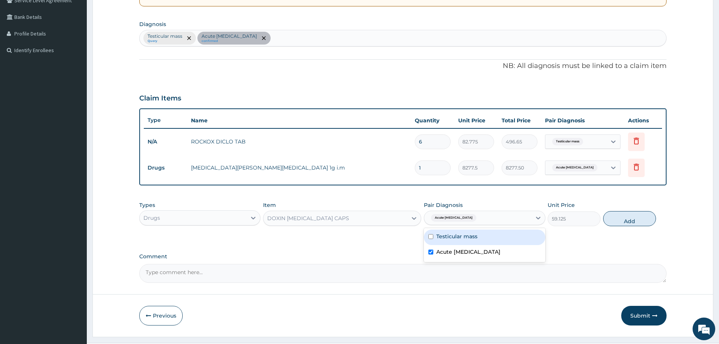
click at [450, 233] on label "Testicular mass" at bounding box center [456, 236] width 41 height 8
checkbox input "true"
click at [633, 211] on button "Add" at bounding box center [629, 218] width 53 height 15
type input "0"
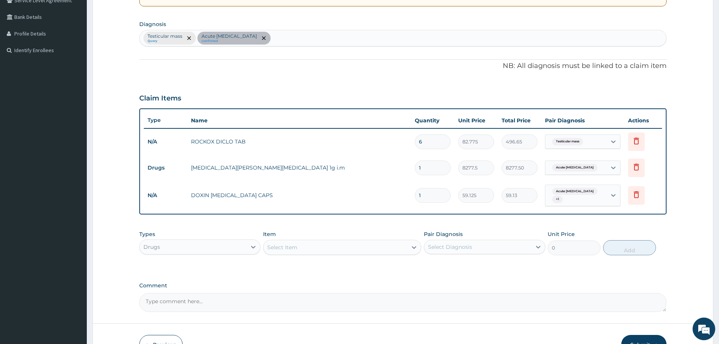
type input "14"
type input "827.75"
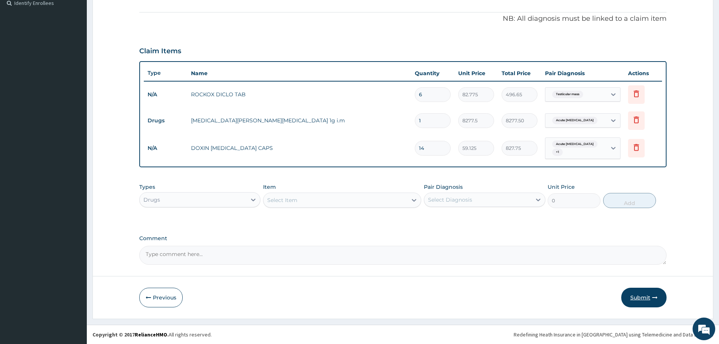
type input "14"
click at [639, 304] on button "Submit" at bounding box center [643, 298] width 45 height 20
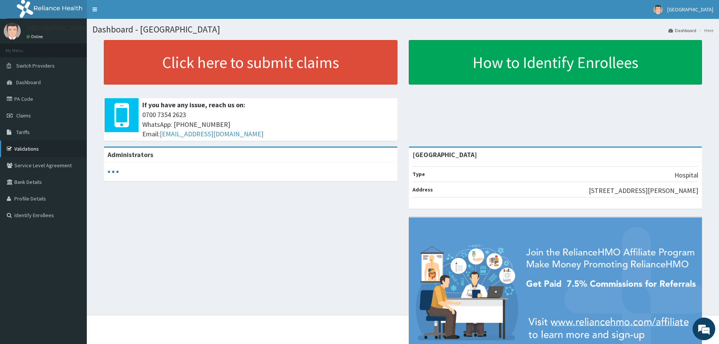
click at [37, 148] on link "Validations" at bounding box center [43, 148] width 87 height 17
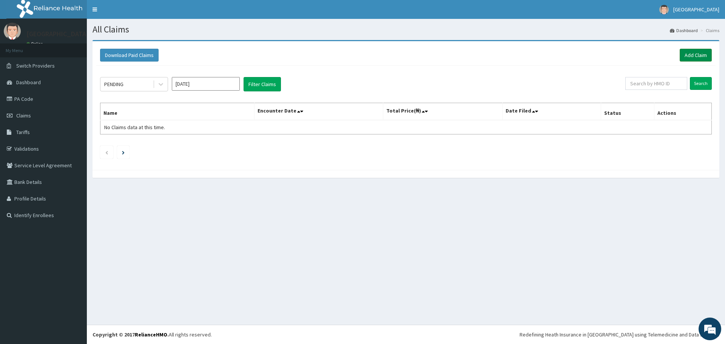
click at [696, 53] on link "Add Claim" at bounding box center [695, 55] width 32 height 13
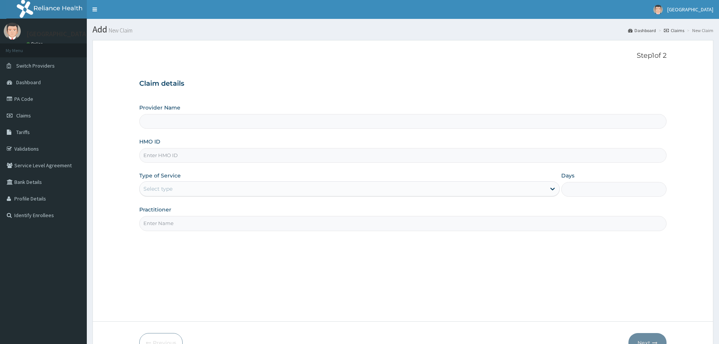
click at [160, 155] on input "HMO ID" at bounding box center [402, 155] width 527 height 15
type input "K"
type input "[GEOGRAPHIC_DATA]"
type input "kud/10423/a"
click at [189, 192] on div "Select type" at bounding box center [343, 189] width 406 height 12
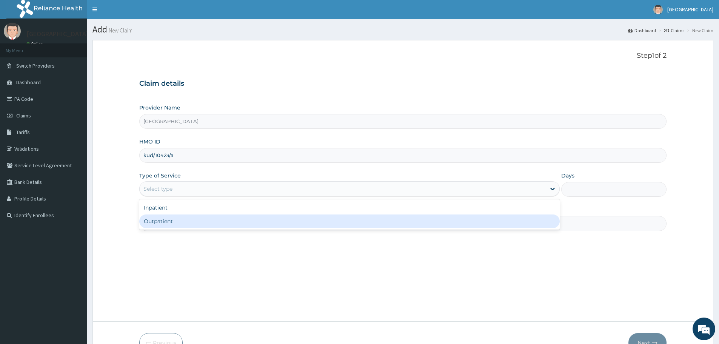
click at [171, 219] on div "Outpatient" at bounding box center [349, 221] width 420 height 14
type input "1"
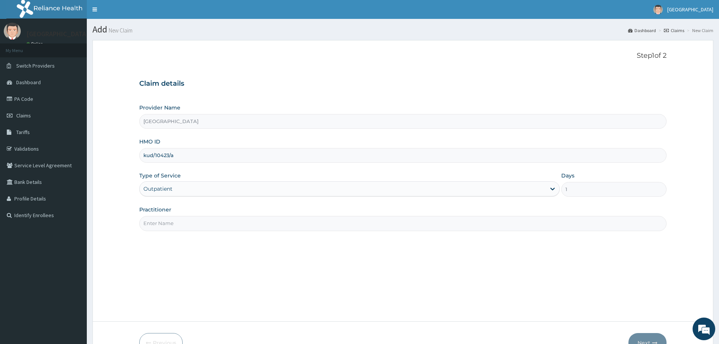
click at [179, 223] on input "Practitioner" at bounding box center [402, 223] width 527 height 15
type input "Dr.Toby"
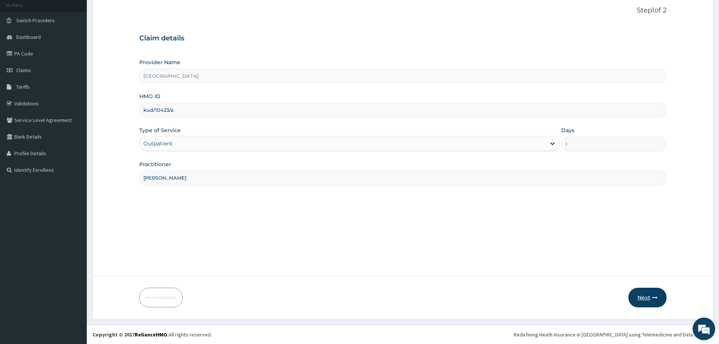
click at [637, 298] on button "Next" at bounding box center [647, 298] width 38 height 20
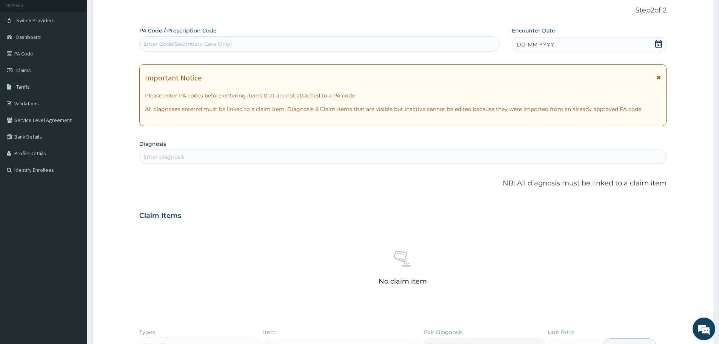
click at [431, 37] on div "Enter Code(Secondary Care Only)" at bounding box center [319, 43] width 360 height 15
paste input "PA/7AAAD1"
type input "PA/7AAAD1"
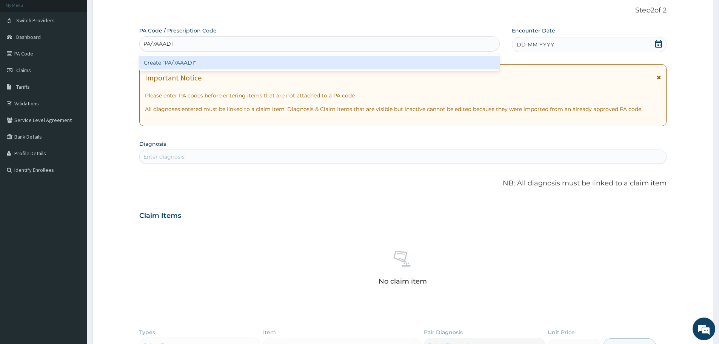
click at [371, 61] on div "Create "PA/7AAAD1"" at bounding box center [319, 63] width 360 height 14
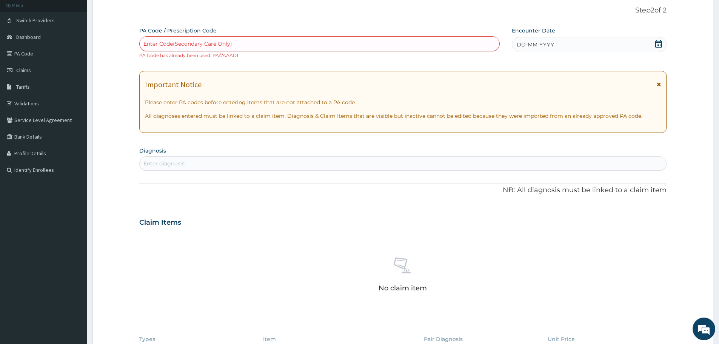
click at [228, 45] on div "Enter Code(Secondary Care Only)" at bounding box center [187, 44] width 89 height 8
paste input "PA/7AAAD1"
type input "PA/7AAAD1"
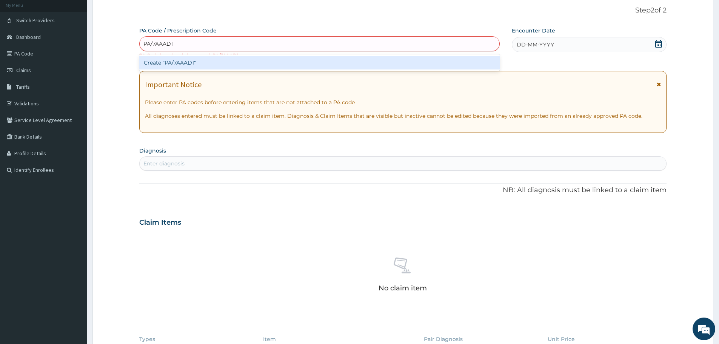
click at [212, 60] on div "Create "PA/7AAAD1"" at bounding box center [319, 63] width 360 height 14
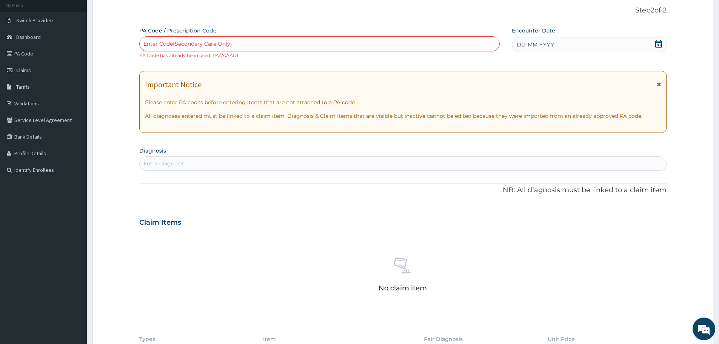
scroll to position [197, 0]
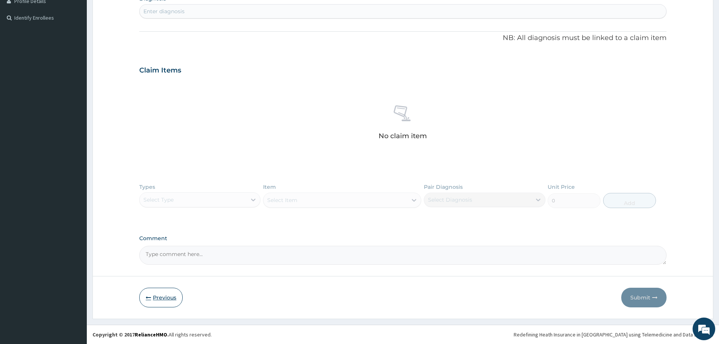
click at [155, 292] on button "Previous" at bounding box center [160, 298] width 43 height 20
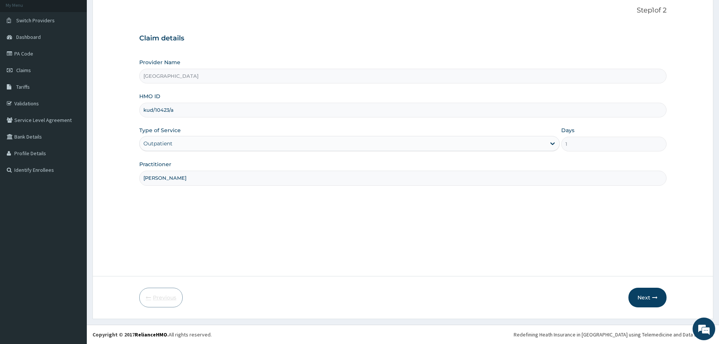
scroll to position [45, 0]
click at [50, 54] on link "PA Code" at bounding box center [43, 53] width 87 height 17
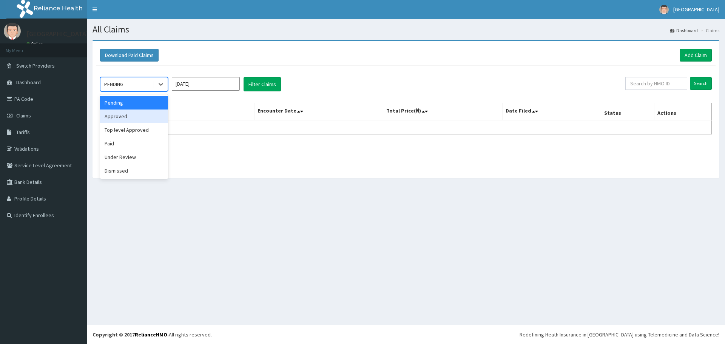
click at [135, 118] on div "Approved" at bounding box center [134, 116] width 68 height 14
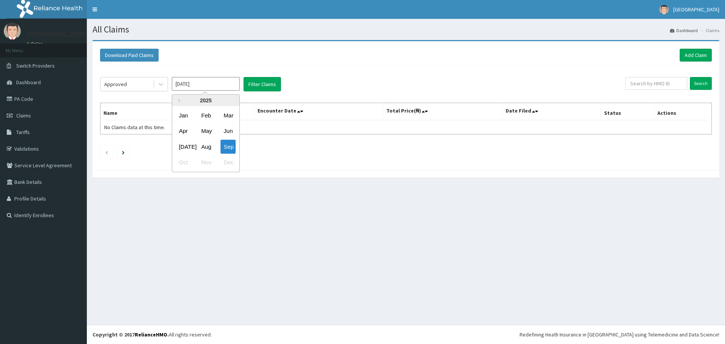
click at [220, 84] on input "[DATE]" at bounding box center [206, 84] width 68 height 14
click at [203, 146] on div "Aug" at bounding box center [205, 147] width 15 height 14
type input "Aug 2025"
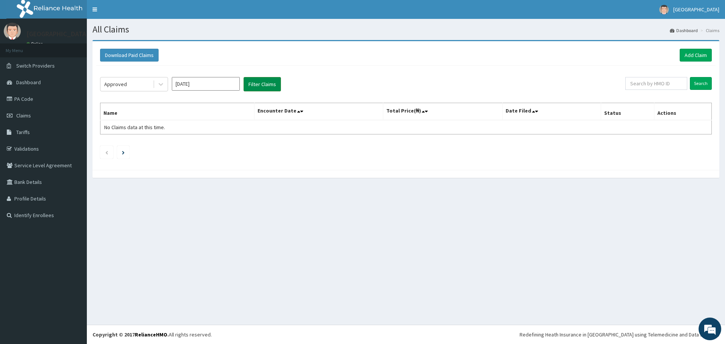
click at [260, 82] on button "Filter Claims" at bounding box center [261, 84] width 37 height 14
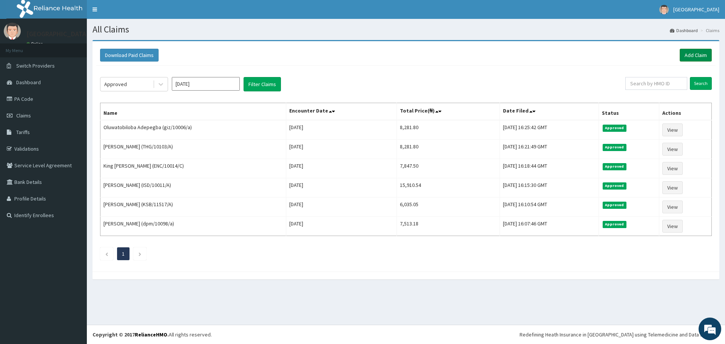
click at [691, 52] on link "Add Claim" at bounding box center [695, 55] width 32 height 13
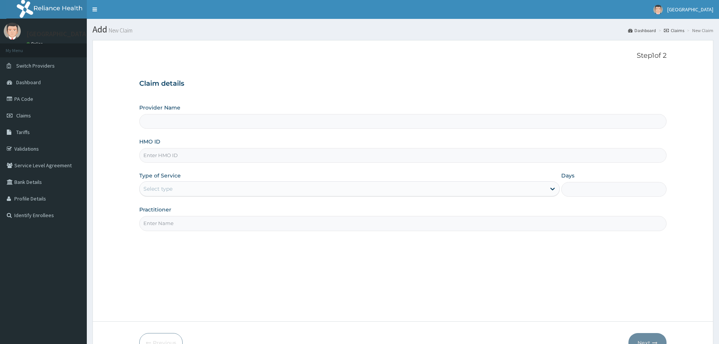
drag, startPoint x: 0, startPoint y: 0, endPoint x: 160, endPoint y: 156, distance: 223.4
click at [160, 156] on input "HMO ID" at bounding box center [402, 155] width 527 height 15
type input "[GEOGRAPHIC_DATA]"
type input "CYU/10083/C"
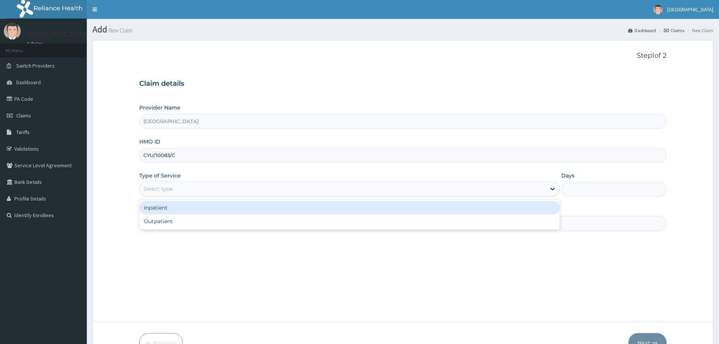
click at [211, 181] on div "Select type" at bounding box center [349, 188] width 420 height 15
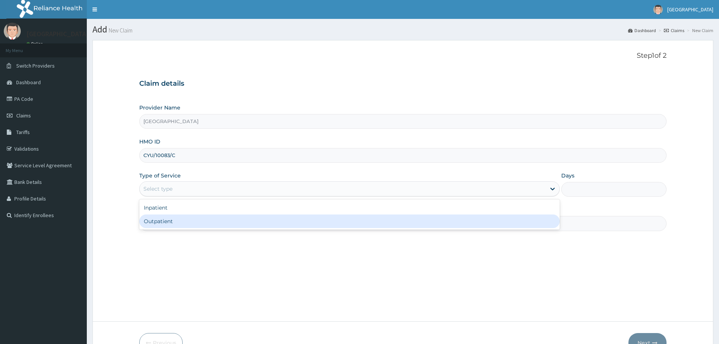
click at [176, 228] on div "Outpatient" at bounding box center [349, 221] width 420 height 14
type input "1"
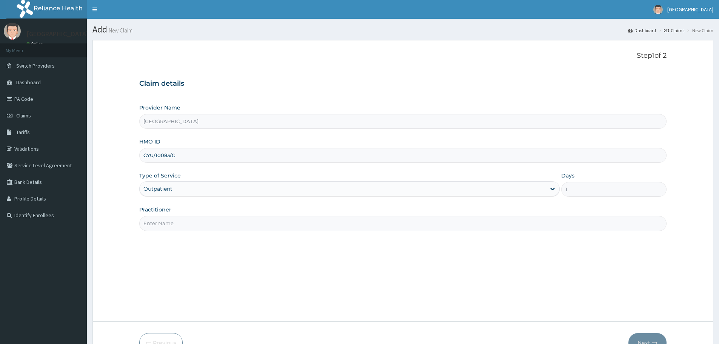
click at [196, 225] on input "Practitioner" at bounding box center [402, 223] width 527 height 15
type input "Dr.Adare"
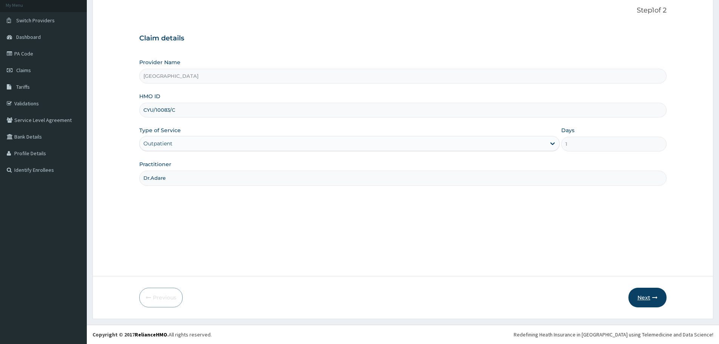
click at [647, 294] on button "Next" at bounding box center [647, 298] width 38 height 20
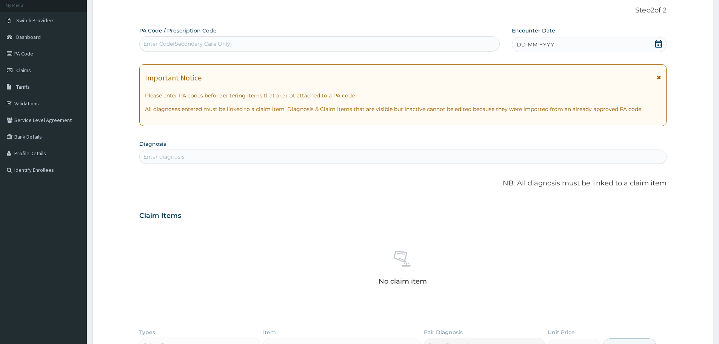
click at [659, 43] on icon at bounding box center [658, 44] width 7 height 8
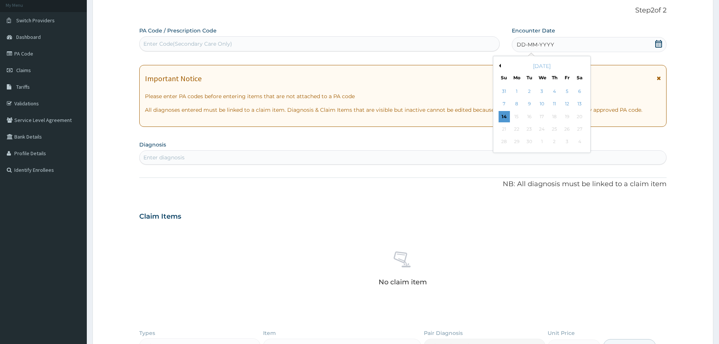
click at [502, 68] on div "[DATE]" at bounding box center [541, 66] width 91 height 8
click at [500, 64] on button "Previous Month" at bounding box center [499, 66] width 4 height 4
click at [538, 129] on div "20" at bounding box center [541, 128] width 11 height 11
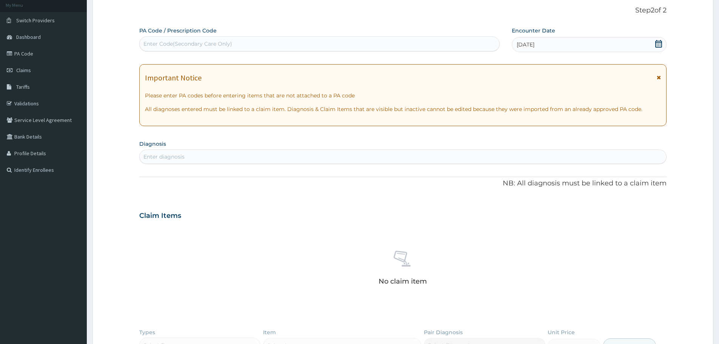
click at [187, 159] on div "Enter diagnosis" at bounding box center [403, 157] width 527 height 12
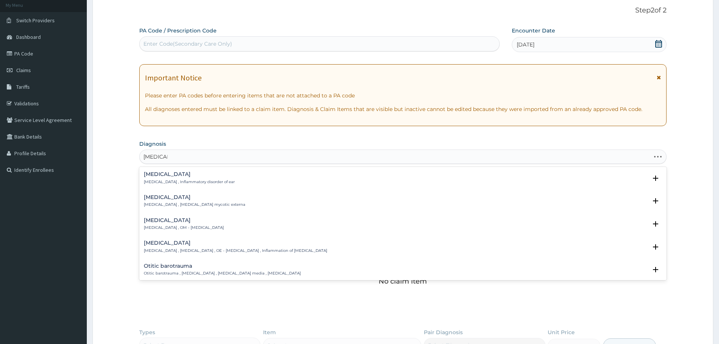
type input "[MEDICAL_DATA] ME"
click at [182, 177] on h4 "[MEDICAL_DATA]" at bounding box center [184, 174] width 80 height 6
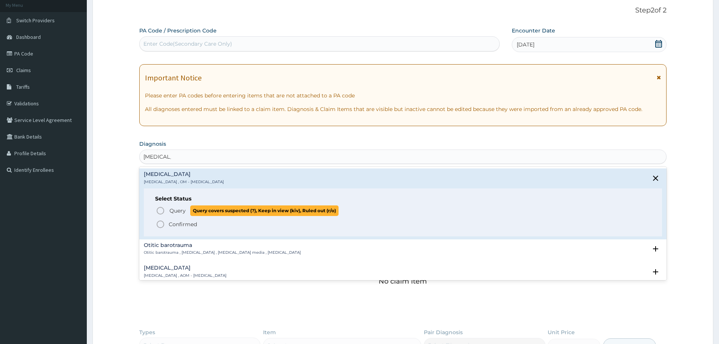
click at [163, 211] on icon "status option query" at bounding box center [160, 210] width 9 height 9
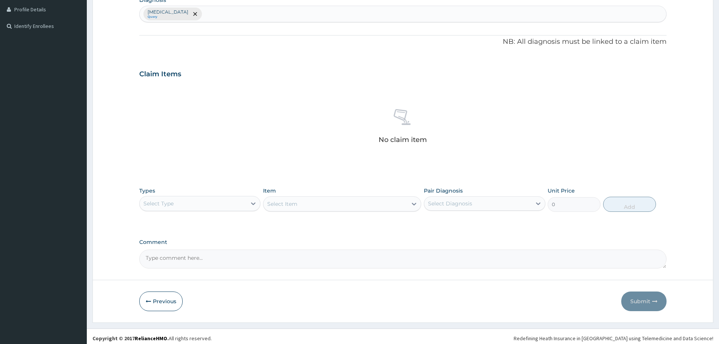
scroll to position [193, 0]
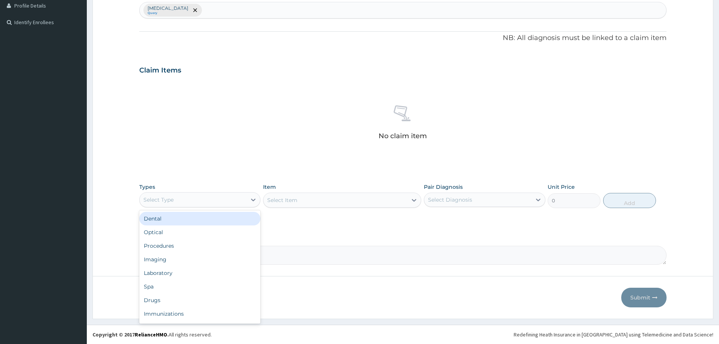
click at [234, 195] on div "Select Type" at bounding box center [193, 200] width 107 height 12
type input "PR"
click at [221, 216] on div "Procedures" at bounding box center [199, 219] width 121 height 14
click at [351, 199] on div "Select Item" at bounding box center [342, 199] width 158 height 15
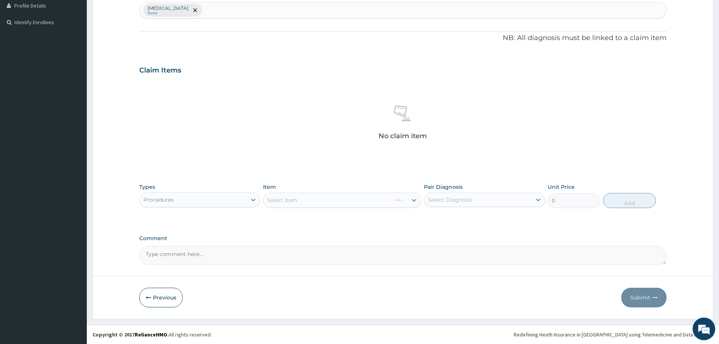
click at [385, 201] on div "Select Item" at bounding box center [342, 199] width 158 height 15
click at [400, 206] on div "Select Item" at bounding box center [342, 199] width 158 height 15
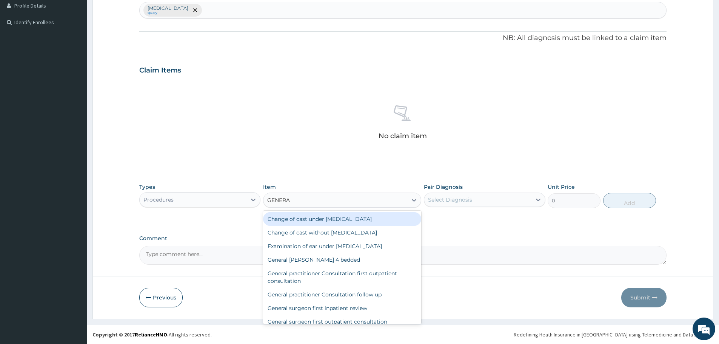
type input "GENERAL"
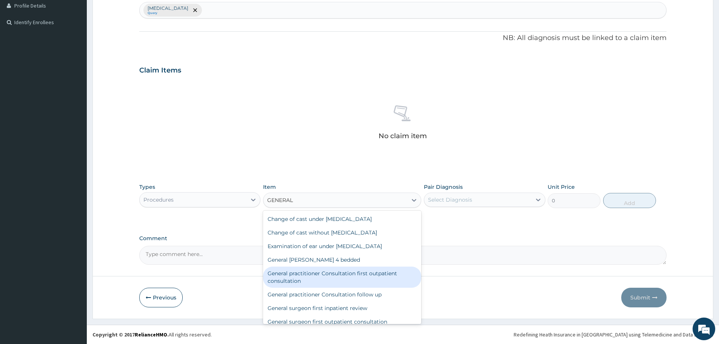
click at [373, 274] on div "General practitioner Consultation first outpatient consultation" at bounding box center [342, 276] width 158 height 21
type input "3547.5"
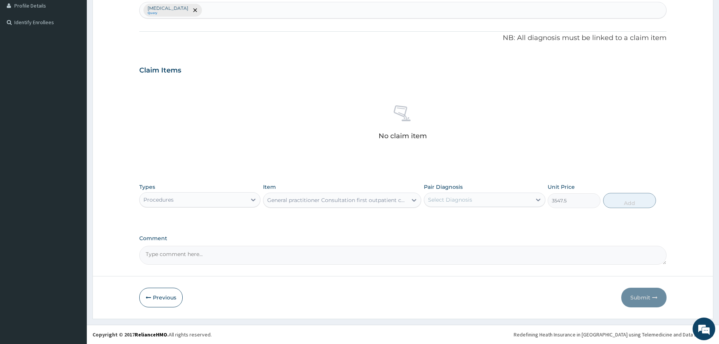
scroll to position [0, 0]
click at [467, 199] on div "Select Diagnosis" at bounding box center [450, 200] width 44 height 8
click at [438, 219] on label "[MEDICAL_DATA]" at bounding box center [459, 218] width 47 height 8
checkbox input "true"
click at [619, 203] on button "Add" at bounding box center [629, 200] width 53 height 15
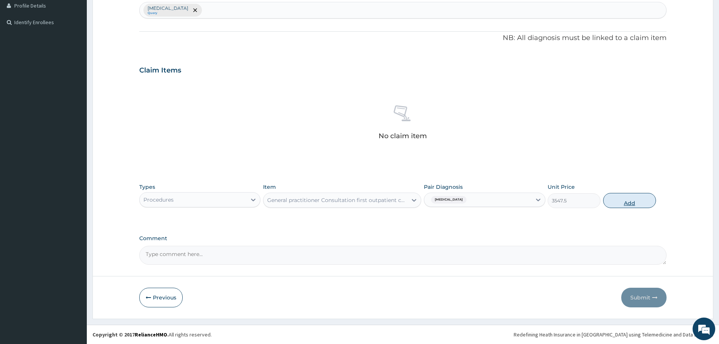
type input "0"
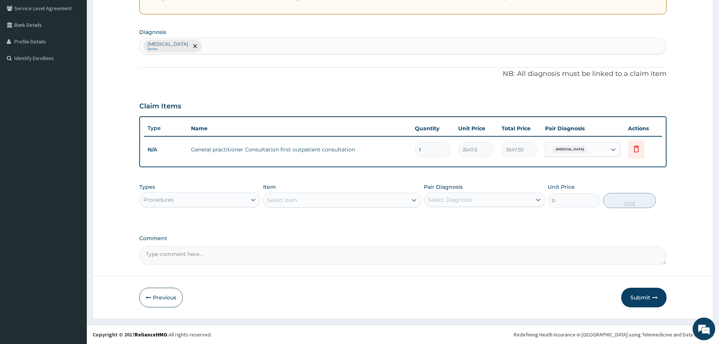
scroll to position [157, 0]
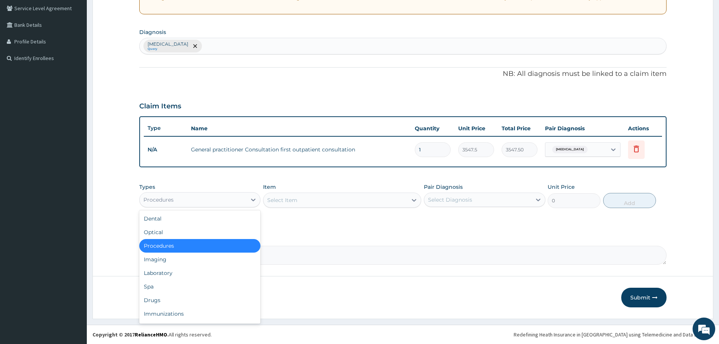
click at [236, 194] on div "Procedures" at bounding box center [193, 200] width 107 height 12
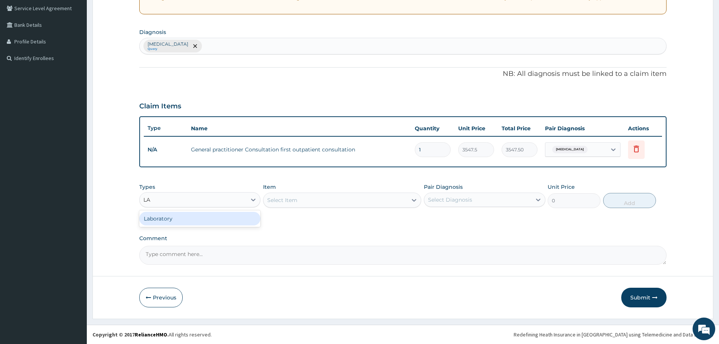
type input "L"
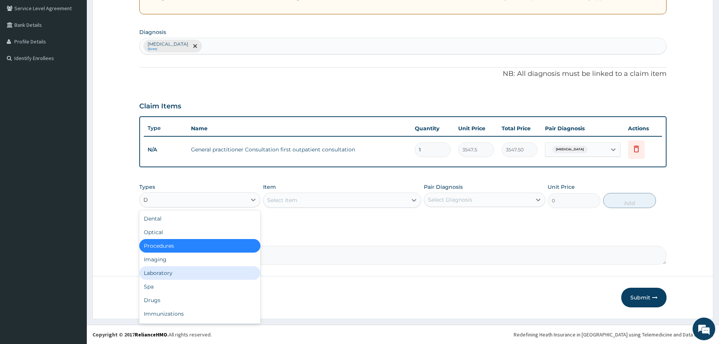
type input "DR"
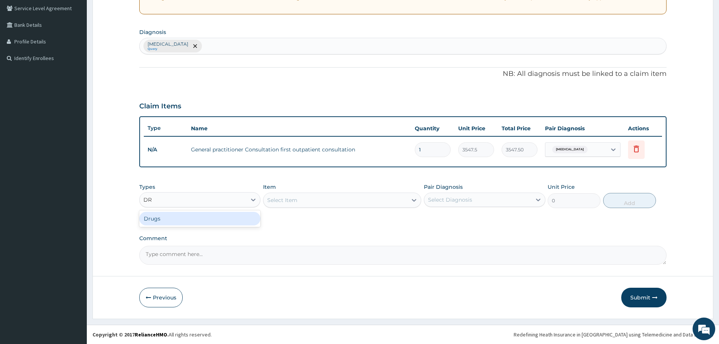
click at [212, 216] on div "Drugs" at bounding box center [199, 219] width 121 height 14
click at [341, 200] on div "Select Item" at bounding box center [342, 199] width 158 height 15
click at [358, 200] on div "Select Item" at bounding box center [335, 200] width 144 height 12
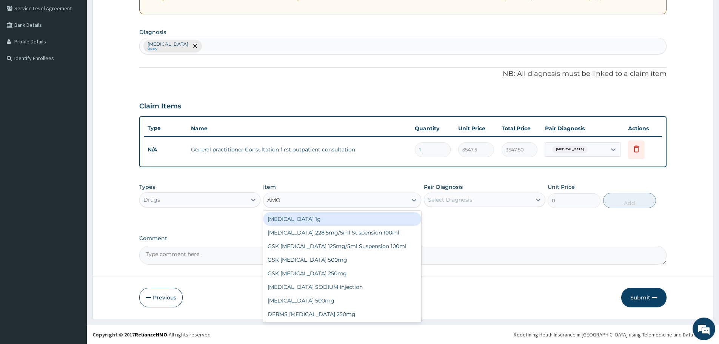
type input "AMOX"
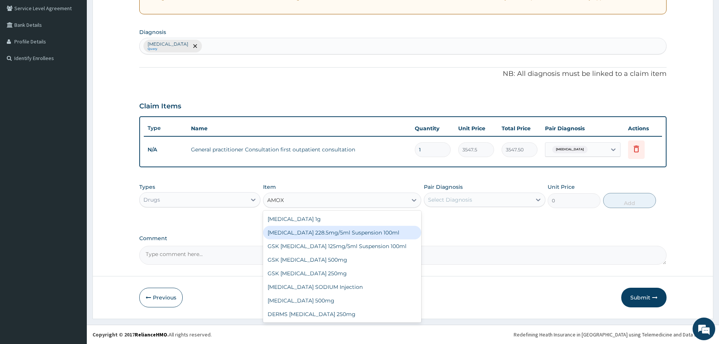
click at [331, 235] on div "[MEDICAL_DATA] 228.5mg/5ml Suspension 100ml" at bounding box center [342, 233] width 158 height 14
type input "2246.75"
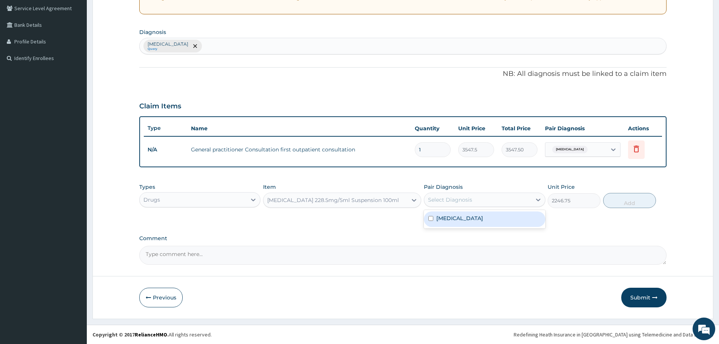
click at [443, 201] on div "Select Diagnosis" at bounding box center [450, 200] width 44 height 8
click at [436, 219] on label "[MEDICAL_DATA]" at bounding box center [459, 218] width 47 height 8
checkbox input "true"
click at [625, 199] on button "Add" at bounding box center [629, 200] width 53 height 15
type input "0"
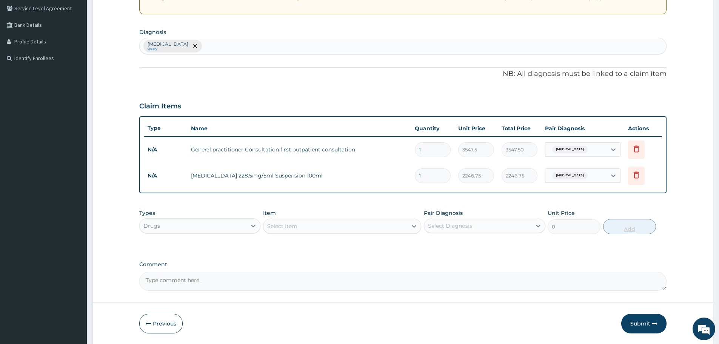
scroll to position [183, 0]
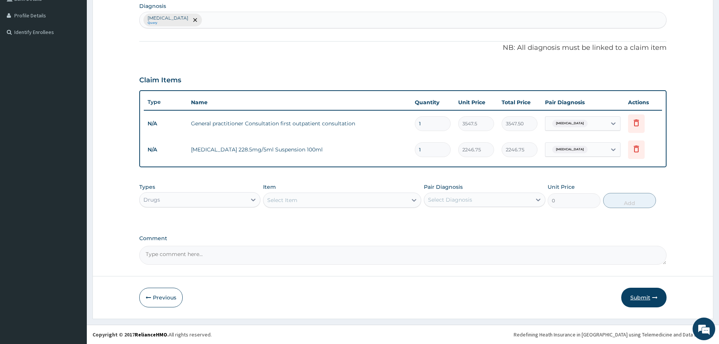
click at [646, 296] on button "Submit" at bounding box center [643, 298] width 45 height 20
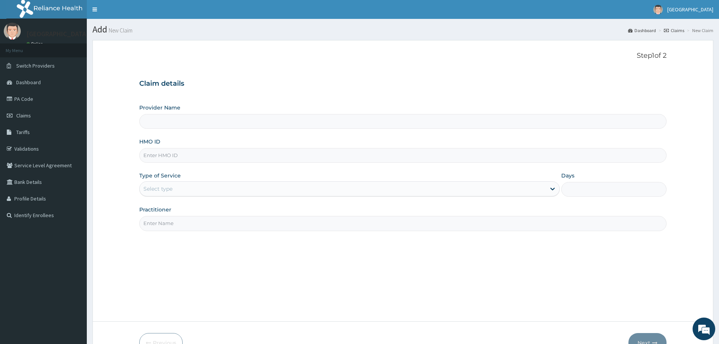
drag, startPoint x: 0, startPoint y: 0, endPoint x: 157, endPoint y: 158, distance: 222.3
click at [157, 158] on input "HMO ID" at bounding box center [402, 155] width 527 height 15
type input "[GEOGRAPHIC_DATA]"
type input "CYU/10083/B"
click at [201, 190] on div "Select type" at bounding box center [343, 189] width 406 height 12
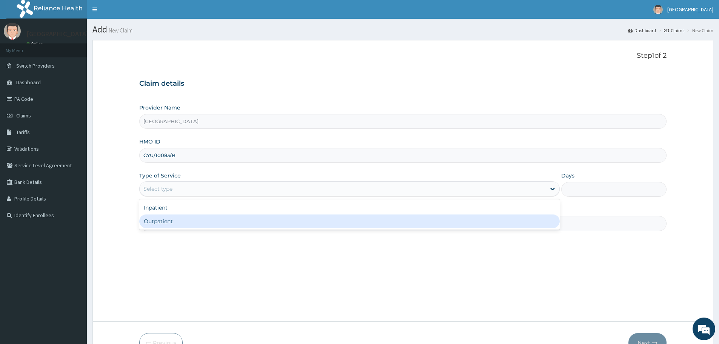
click at [199, 221] on div "Outpatient" at bounding box center [349, 221] width 420 height 14
type input "1"
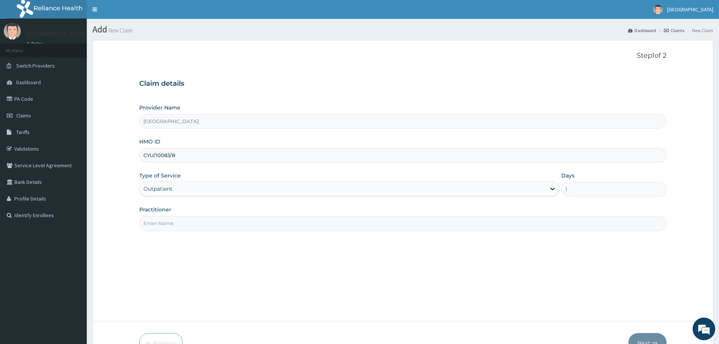
click at [206, 223] on input "Practitioner" at bounding box center [402, 223] width 527 height 15
type input "Dr.Adare"
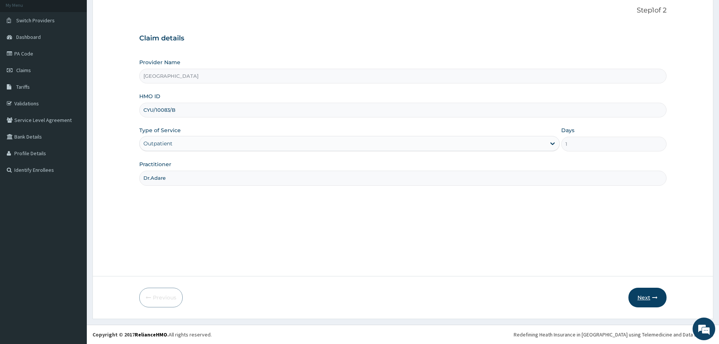
click at [639, 305] on button "Next" at bounding box center [647, 298] width 38 height 20
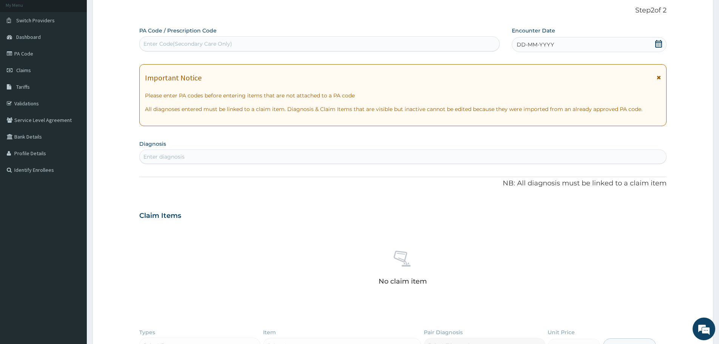
click at [664, 41] on div "DD-MM-YYYY" at bounding box center [589, 44] width 154 height 15
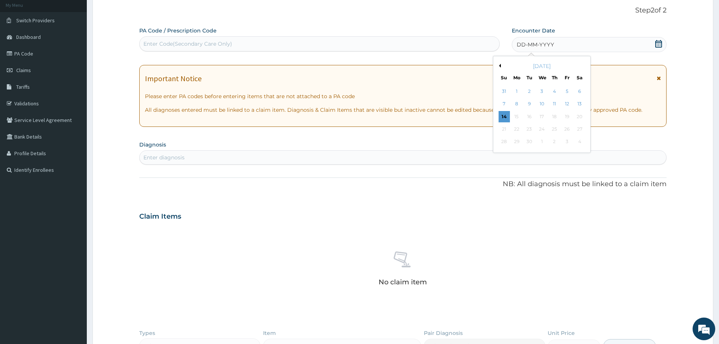
click at [499, 63] on div "[DATE]" at bounding box center [541, 66] width 91 height 8
click at [502, 66] on div "[DATE]" at bounding box center [541, 66] width 91 height 8
click at [500, 64] on button "Previous Month" at bounding box center [499, 66] width 4 height 4
click at [541, 129] on div "20" at bounding box center [541, 128] width 11 height 11
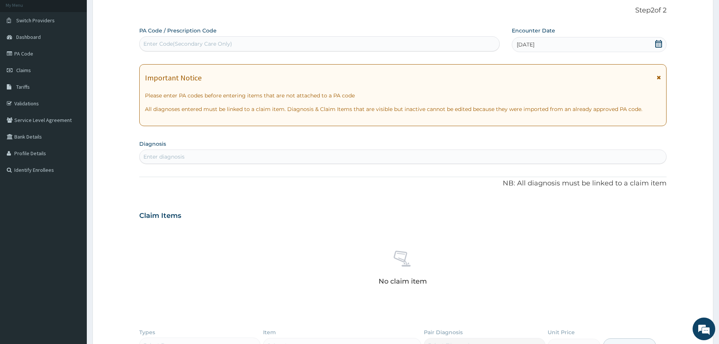
click at [187, 157] on div "Enter diagnosis" at bounding box center [403, 157] width 527 height 12
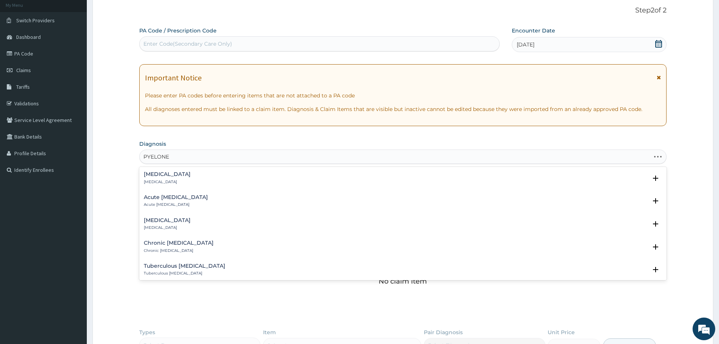
type input "PYELONEP"
click at [191, 177] on div "Pyelonephritis Pyelonephritis" at bounding box center [403, 177] width 518 height 13
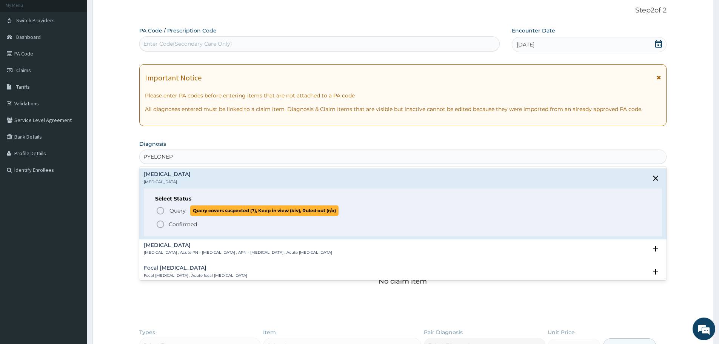
click at [165, 209] on icon "status option query" at bounding box center [160, 210] width 9 height 9
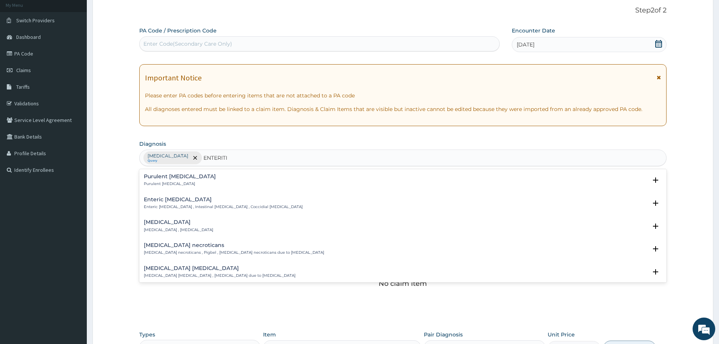
type input "ENTERITIS"
click at [191, 187] on div "Purulent enteritis Purulent enteritis Select Status Query Query covers suspecte…" at bounding box center [403, 182] width 518 height 17
click at [173, 184] on p "Purulent enteritis" at bounding box center [180, 183] width 72 height 5
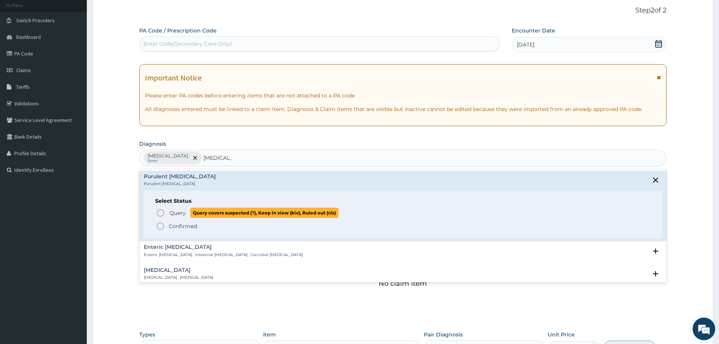
click at [158, 212] on icon "status option query" at bounding box center [160, 212] width 9 height 9
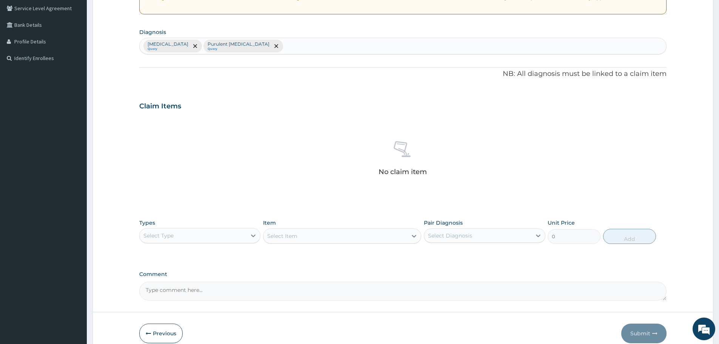
scroll to position [161, 0]
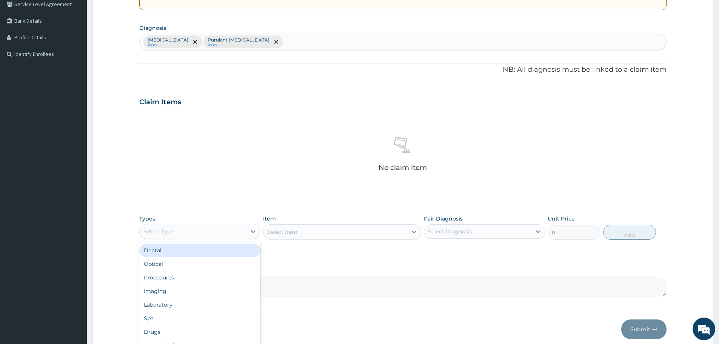
click at [224, 226] on div "Select Type" at bounding box center [193, 231] width 107 height 12
type input "PRO"
click at [214, 248] on div "Procedures" at bounding box center [199, 250] width 121 height 14
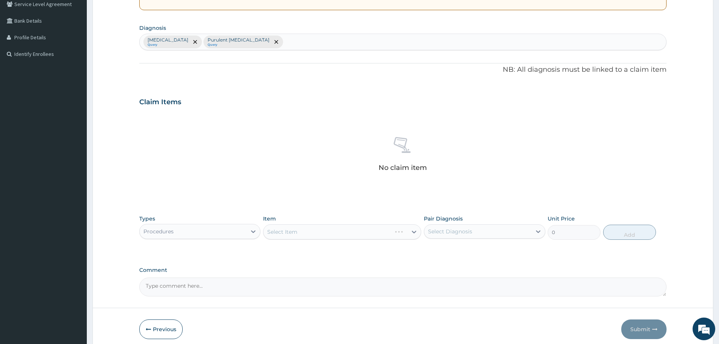
click at [336, 229] on div "Select Item" at bounding box center [342, 231] width 158 height 15
click at [381, 229] on div "Select Item" at bounding box center [342, 231] width 158 height 15
click at [375, 233] on div "Select Item" at bounding box center [342, 231] width 158 height 15
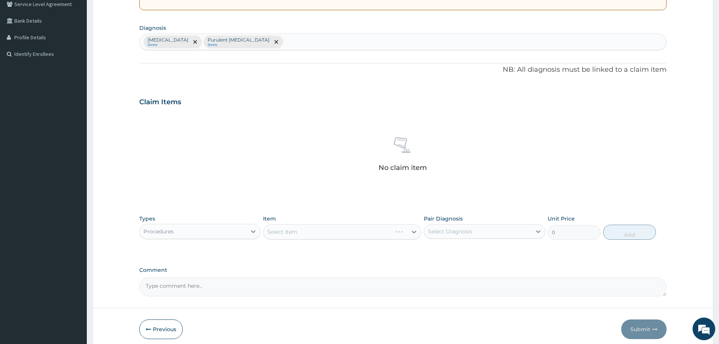
click at [413, 237] on div "Select Item" at bounding box center [342, 231] width 158 height 15
